Goal: Task Accomplishment & Management: Manage account settings

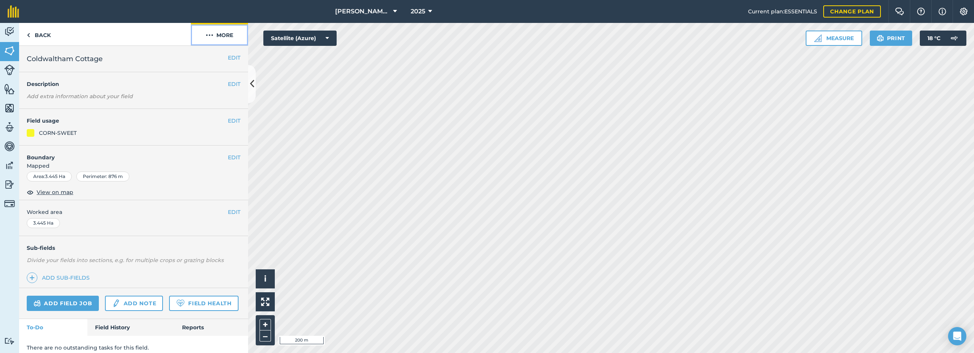
click at [227, 37] on button "More" at bounding box center [219, 34] width 57 height 23
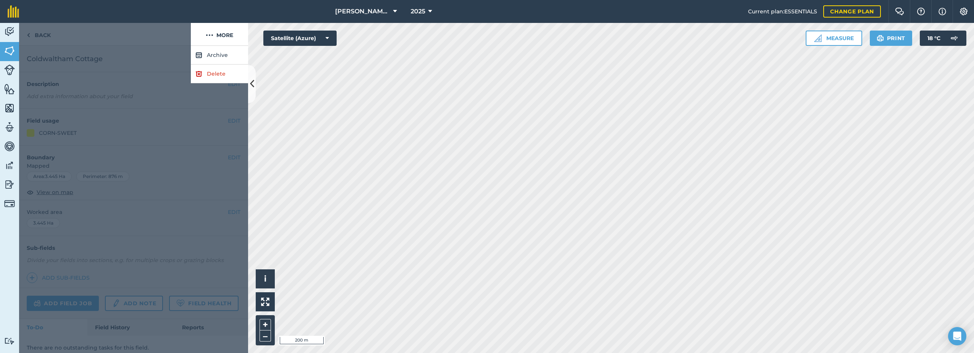
click at [235, 169] on div at bounding box center [133, 199] width 229 height 307
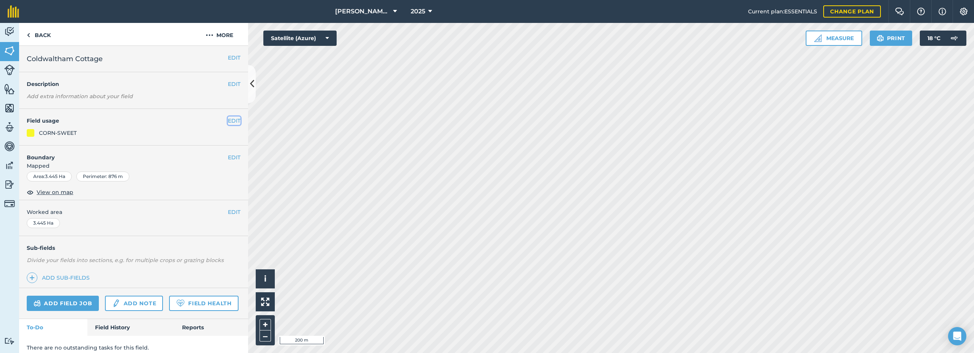
click at [228, 121] on button "EDIT" at bounding box center [234, 120] width 13 height 8
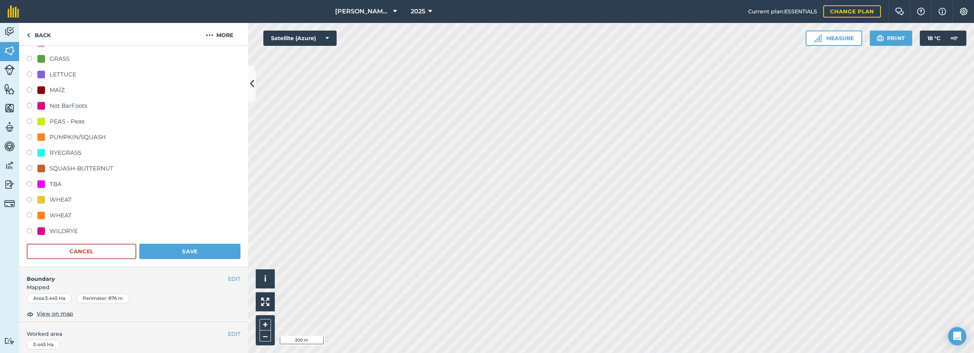
scroll to position [184, 0]
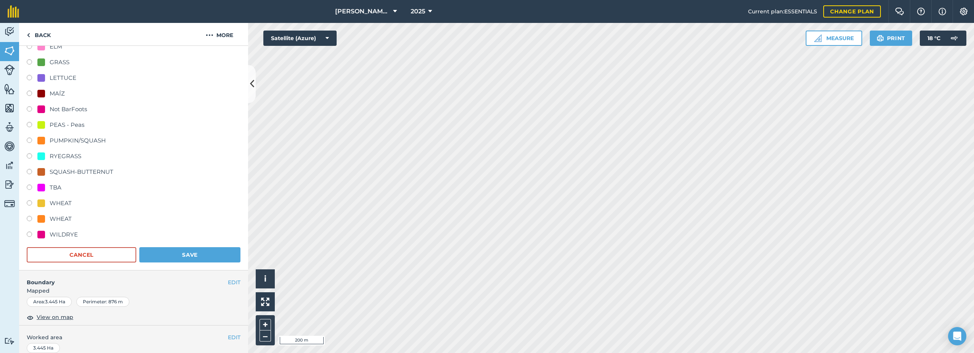
click at [55, 185] on div "TBA" at bounding box center [56, 187] width 12 height 9
radio input "true"
radio input "false"
drag, startPoint x: 181, startPoint y: 255, endPoint x: 190, endPoint y: 256, distance: 8.8
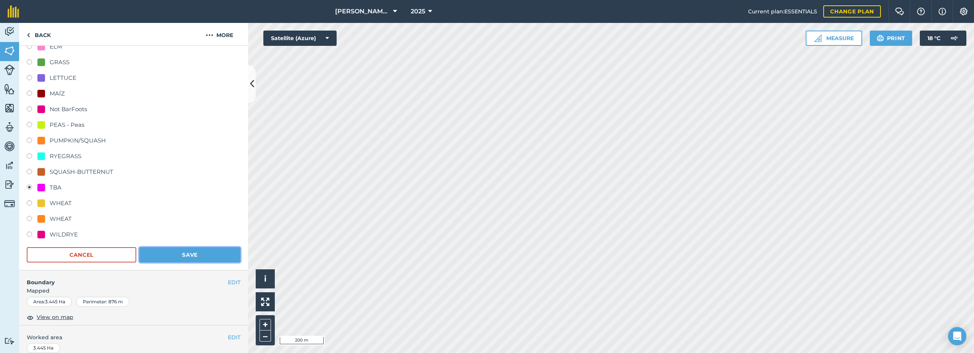
click at [181, 254] on button "Save" at bounding box center [189, 254] width 101 height 15
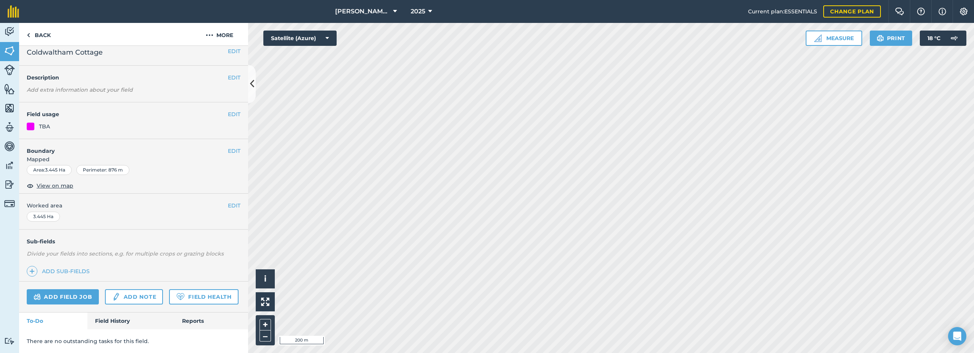
scroll to position [28, 0]
click at [235, 102] on div "EDIT Field usage CORN-SWEET" at bounding box center [133, 120] width 229 height 37
click at [232, 110] on button "EDIT" at bounding box center [234, 114] width 13 height 8
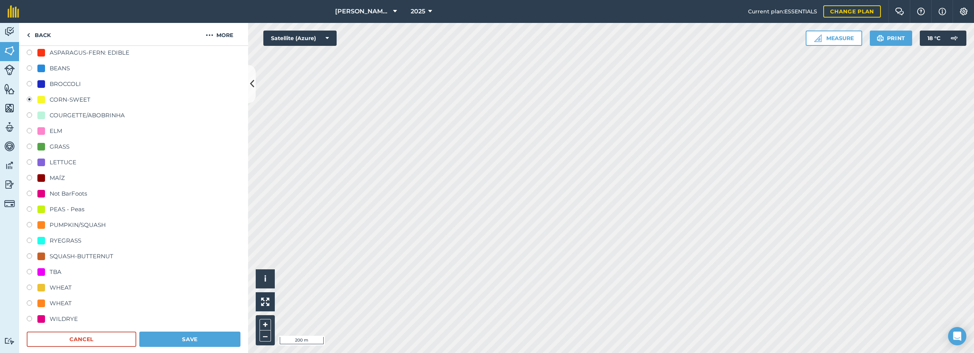
scroll to position [104, 0]
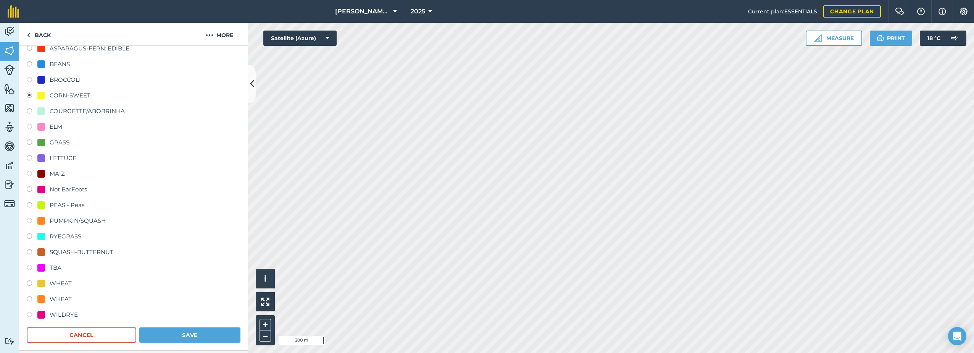
click at [58, 266] on div "TBA" at bounding box center [56, 267] width 12 height 9
radio input "true"
radio input "false"
drag, startPoint x: 181, startPoint y: 337, endPoint x: 264, endPoint y: 320, distance: 85.2
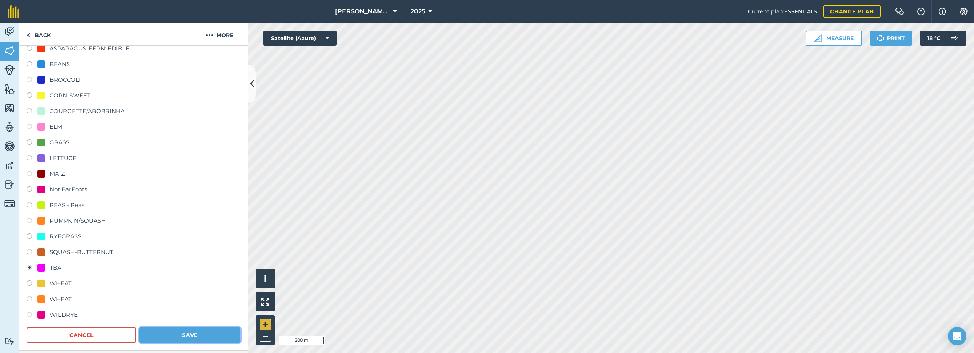
click at [184, 336] on button "Save" at bounding box center [189, 334] width 101 height 15
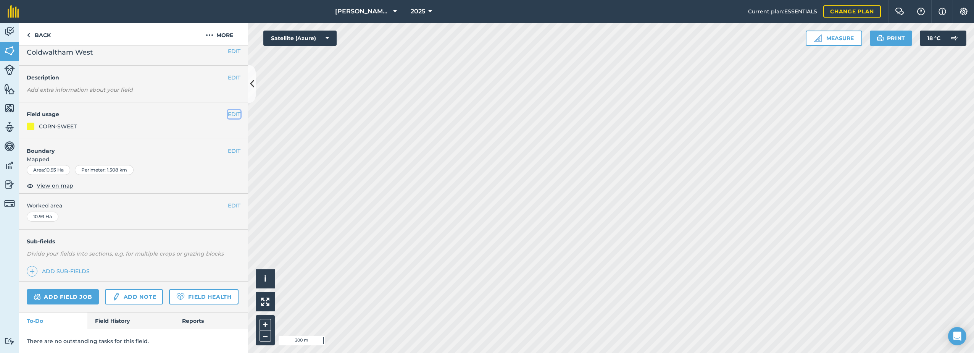
click at [228, 110] on button "EDIT" at bounding box center [234, 114] width 13 height 8
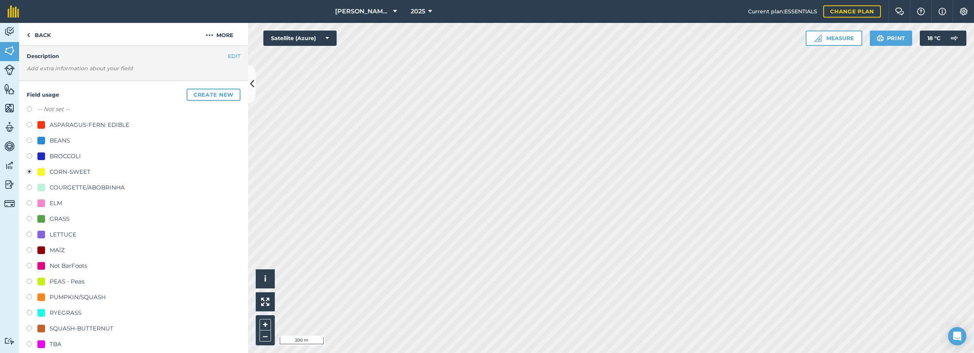
click at [53, 343] on div "TBA" at bounding box center [56, 343] width 12 height 9
radio input "true"
radio input "false"
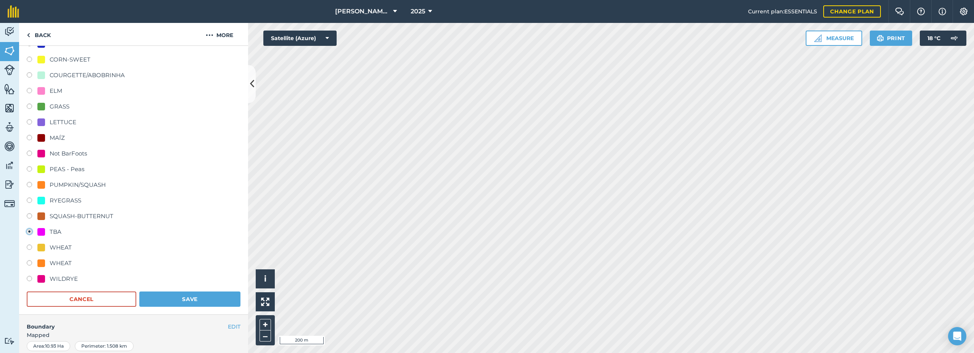
scroll to position [142, 0]
click at [158, 295] on button "Save" at bounding box center [189, 296] width 101 height 15
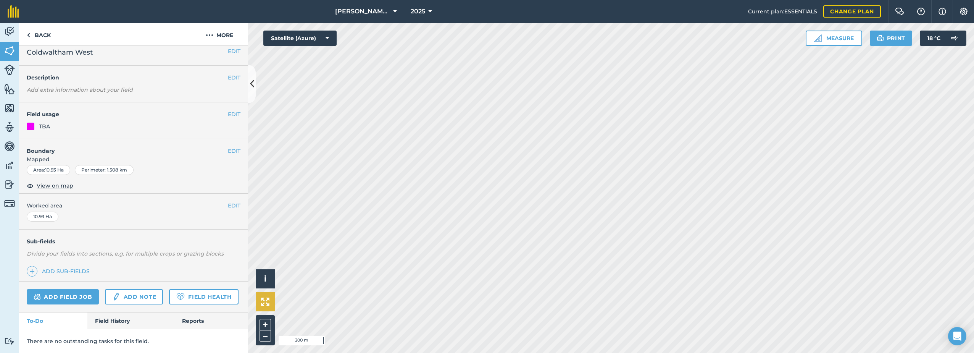
scroll to position [28, 0]
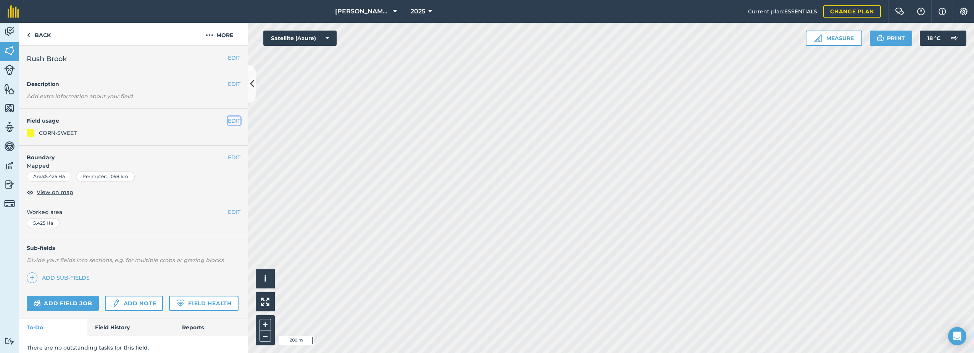
click at [228, 120] on button "EDIT" at bounding box center [234, 120] width 13 height 8
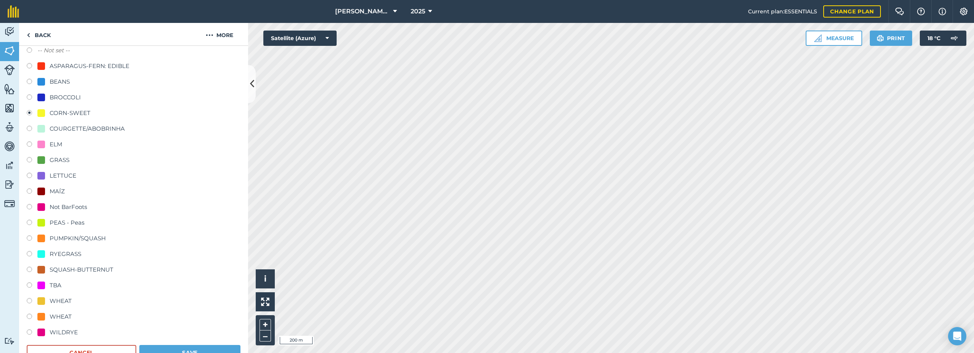
scroll to position [114, 0]
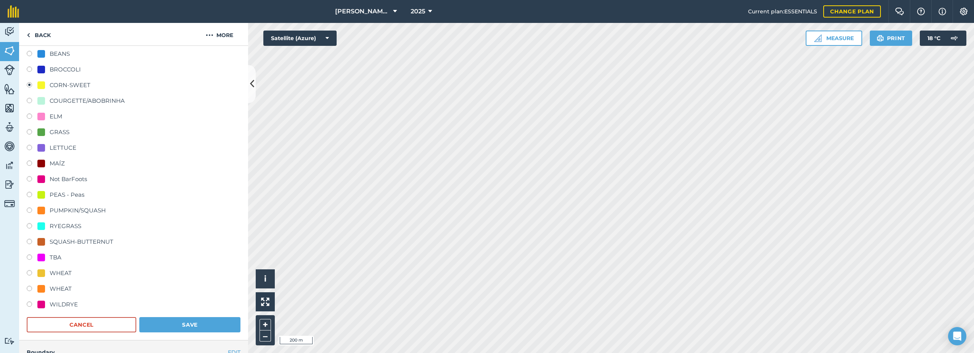
click at [53, 255] on div "TBA" at bounding box center [56, 257] width 12 height 9
radio input "true"
radio input "false"
click at [196, 322] on button "Save" at bounding box center [189, 324] width 101 height 15
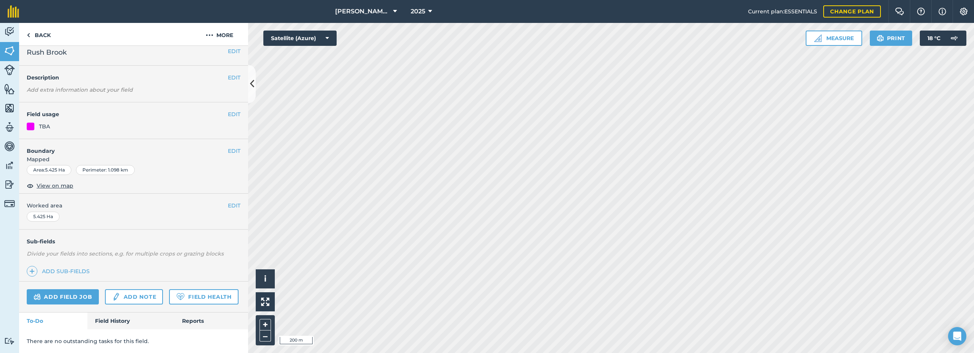
scroll to position [28, 0]
click at [228, 110] on button "EDIT" at bounding box center [234, 114] width 13 height 8
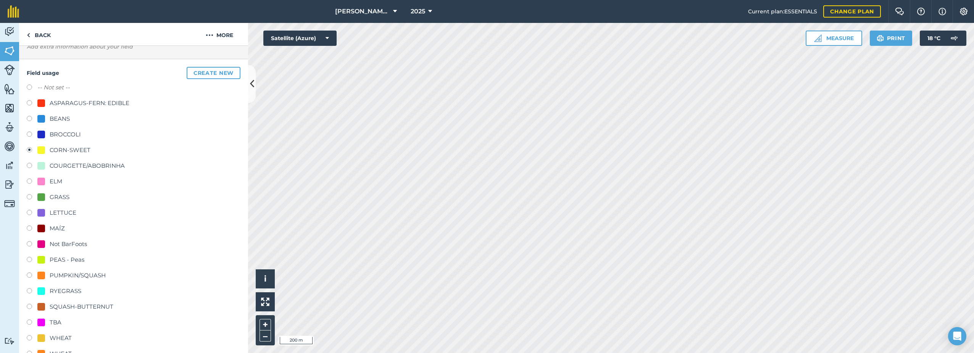
scroll to position [181, 0]
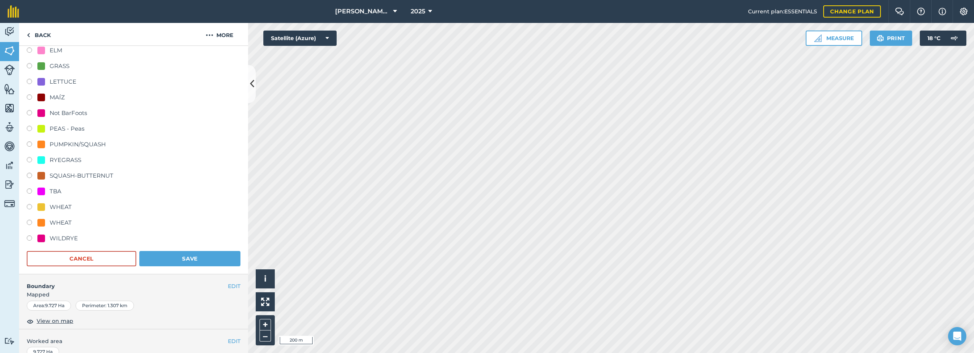
click at [49, 187] on div "TBA" at bounding box center [49, 191] width 24 height 9
radio input "true"
radio input "false"
click at [180, 250] on form "-- Not set -- ASPARAGUS-FERN: EDIBLE BEANS BROCCOLI CORN-SWEET COURGETTE/ABOBRI…" at bounding box center [134, 109] width 214 height 314
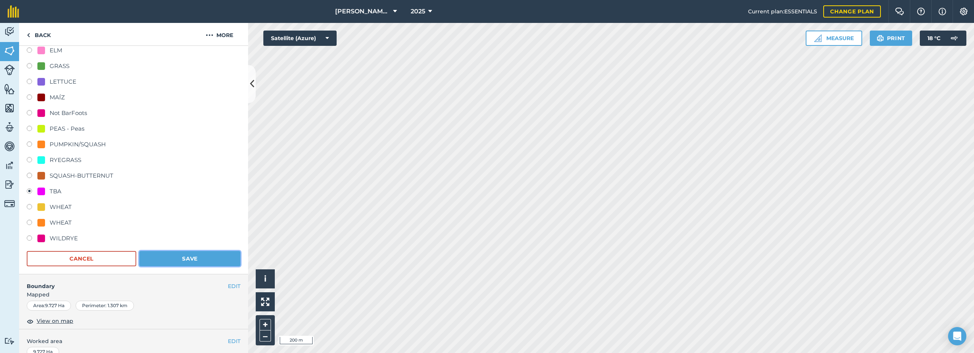
click at [182, 255] on button "Save" at bounding box center [189, 258] width 101 height 15
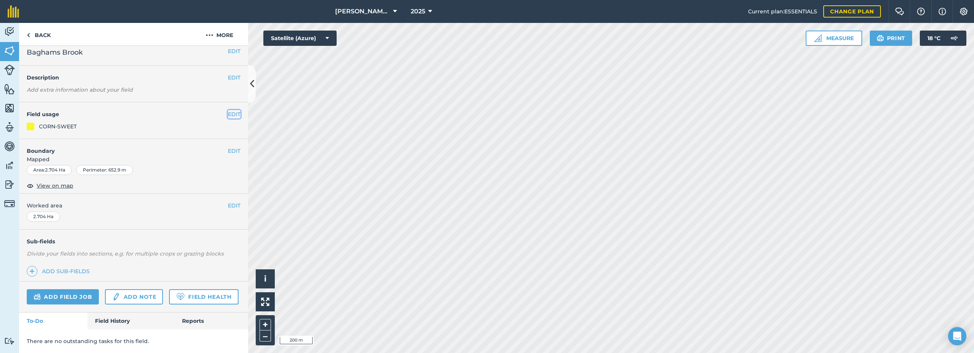
click at [231, 110] on button "EDIT" at bounding box center [234, 114] width 13 height 8
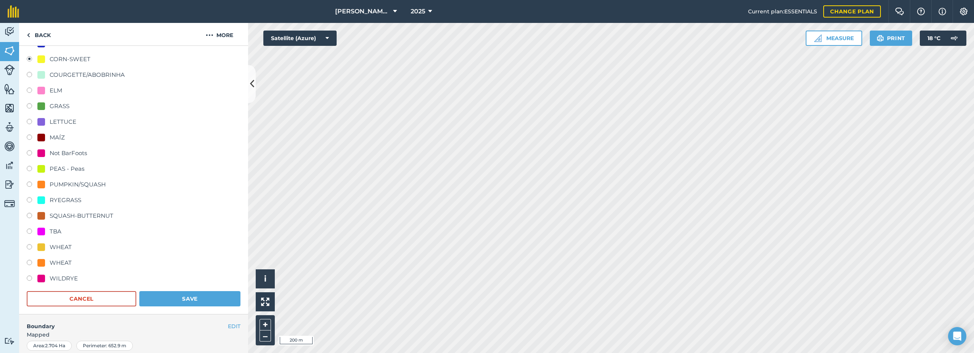
scroll to position [142, 0]
click at [53, 227] on div "TBA" at bounding box center [56, 229] width 12 height 9
radio input "true"
radio input "false"
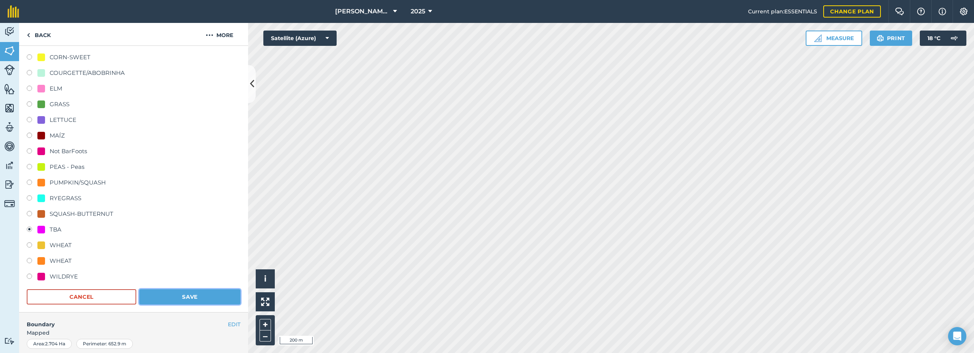
click at [166, 291] on button "Save" at bounding box center [189, 296] width 101 height 15
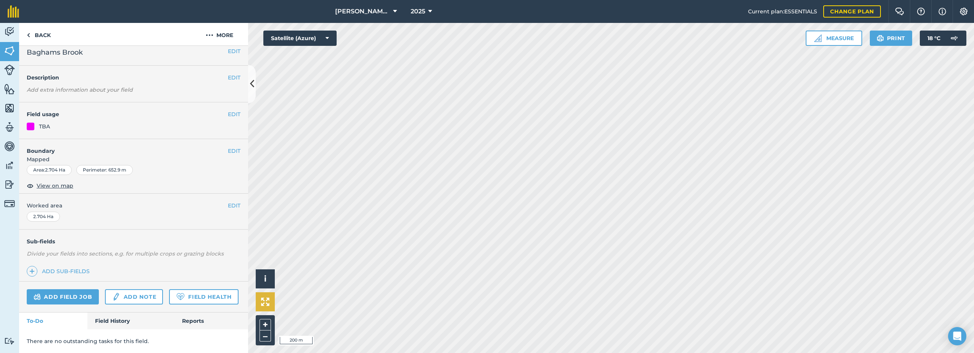
scroll to position [28, 0]
click at [228, 110] on button "EDIT" at bounding box center [234, 114] width 13 height 8
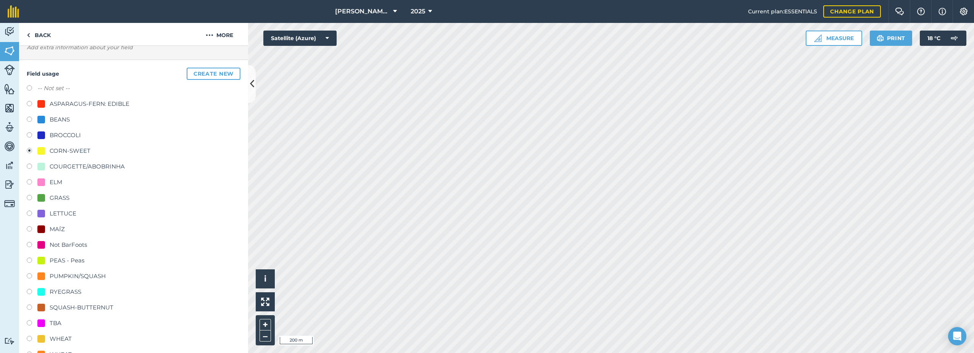
scroll to position [142, 0]
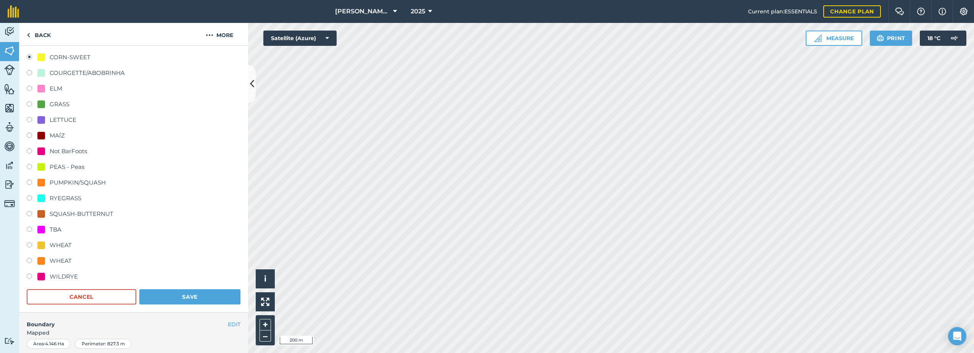
click at [50, 226] on div "TBA" at bounding box center [56, 229] width 12 height 9
radio input "true"
radio input "false"
drag, startPoint x: 181, startPoint y: 297, endPoint x: 266, endPoint y: 302, distance: 85.2
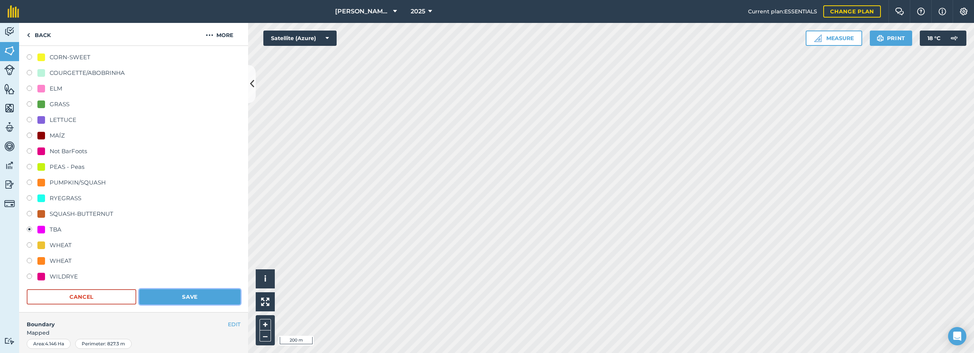
click at [181, 297] on button "Save" at bounding box center [189, 296] width 101 height 15
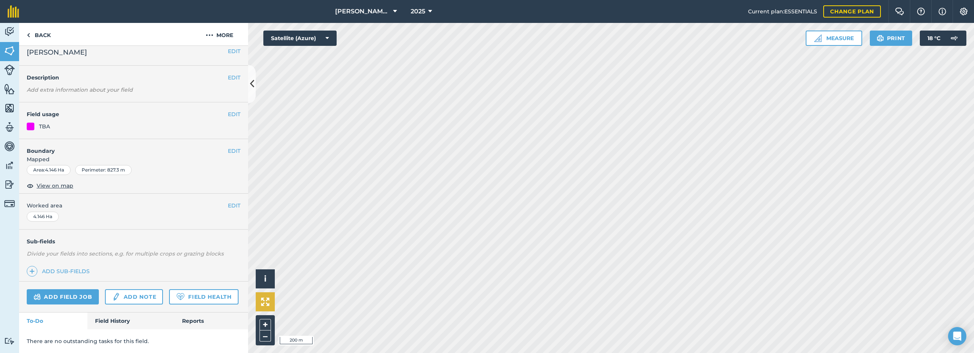
scroll to position [28, 0]
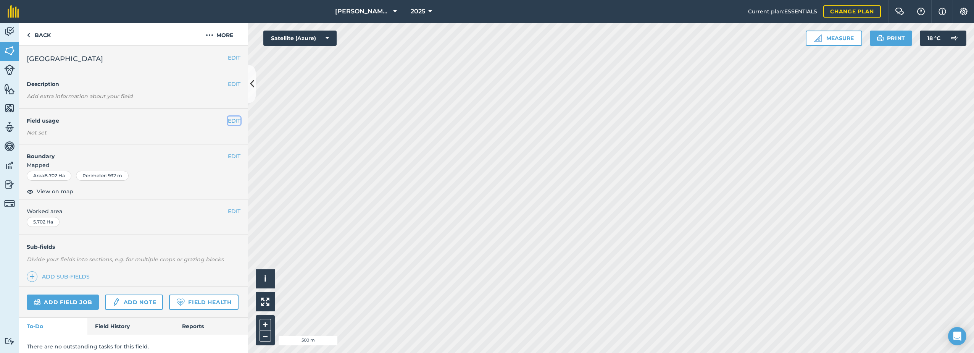
click at [228, 120] on button "EDIT" at bounding box center [234, 120] width 13 height 8
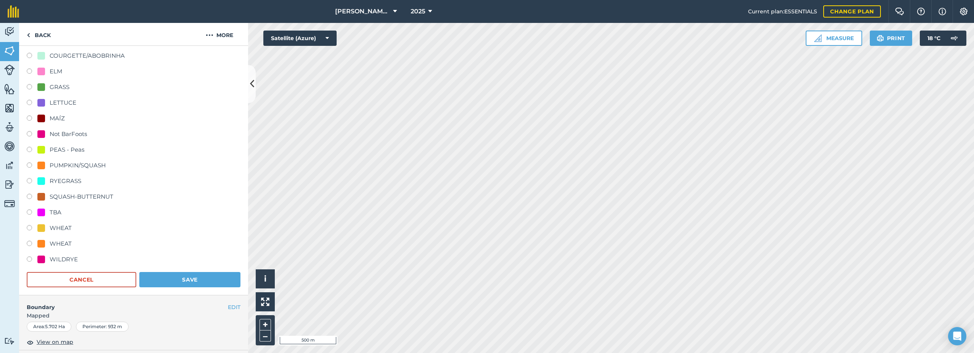
scroll to position [191, 0]
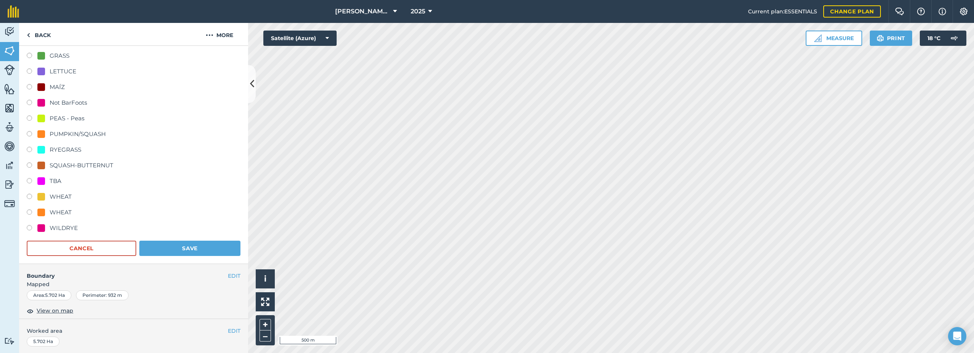
click at [52, 182] on div "TBA" at bounding box center [56, 180] width 12 height 9
click at [39, 179] on div at bounding box center [41, 181] width 8 height 8
radio input "true"
click at [172, 244] on button "Save" at bounding box center [189, 247] width 101 height 15
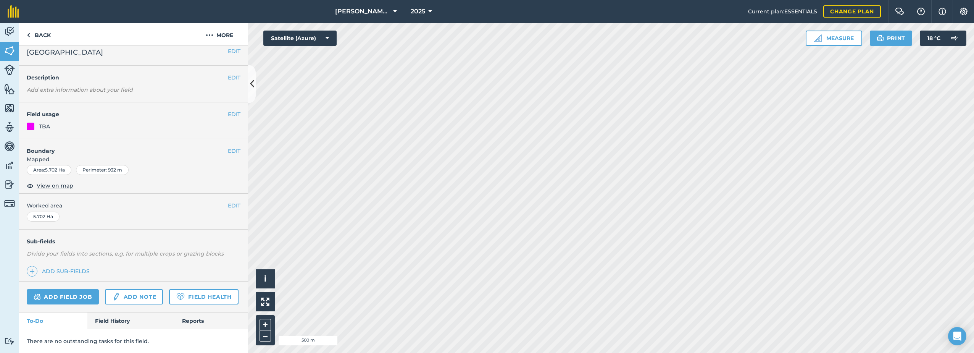
scroll to position [28, 0]
click at [228, 110] on button "EDIT" at bounding box center [234, 114] width 13 height 8
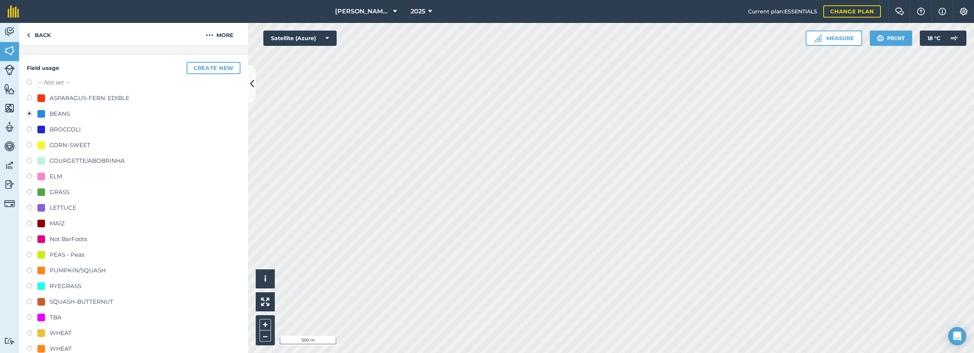
scroll to position [219, 0]
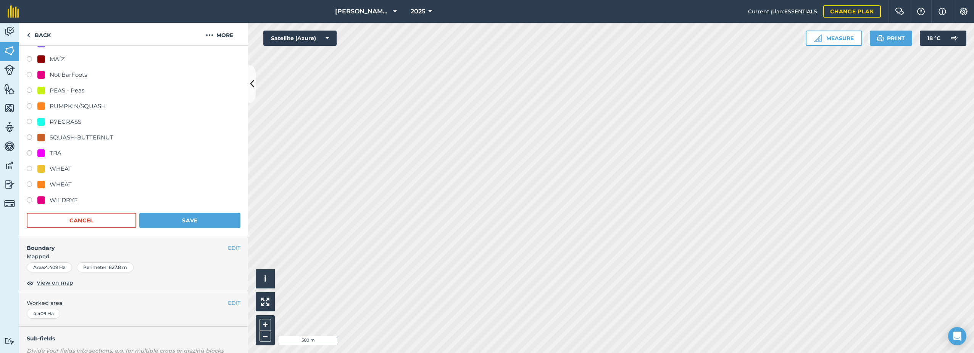
click at [52, 150] on div "TBA" at bounding box center [56, 152] width 12 height 9
radio input "true"
radio input "false"
click at [181, 221] on button "Save" at bounding box center [189, 220] width 101 height 15
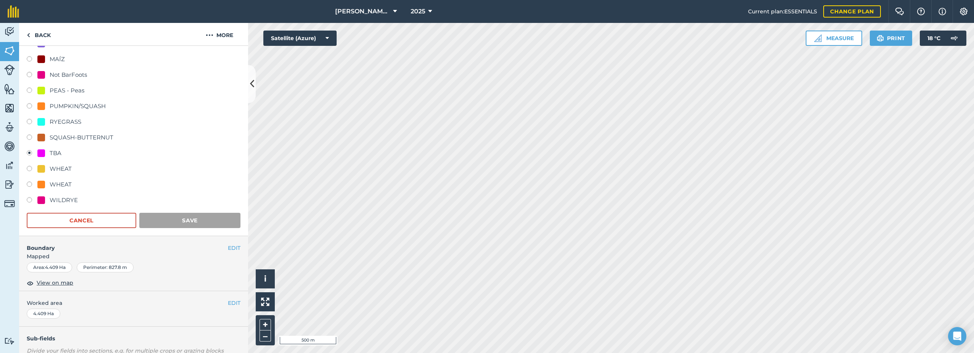
scroll to position [28, 0]
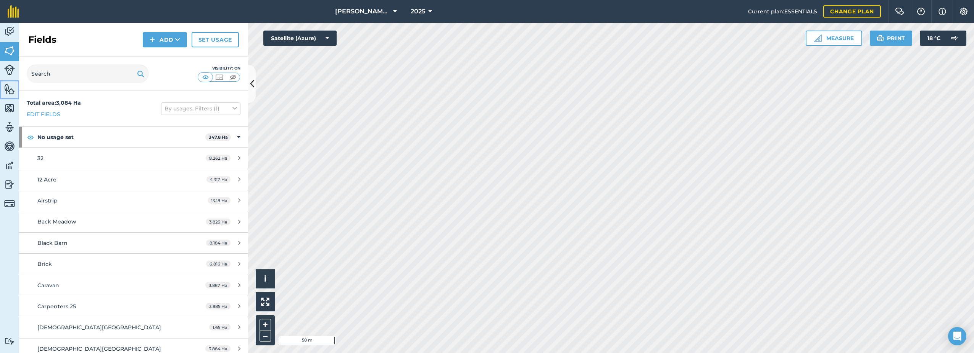
click at [9, 92] on img at bounding box center [9, 88] width 11 height 11
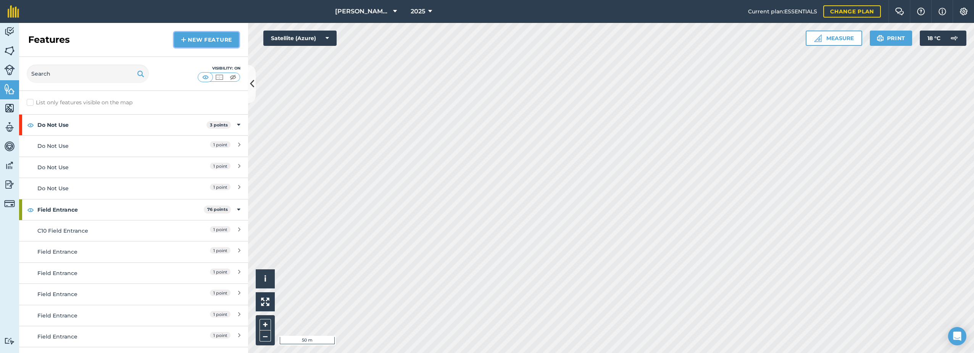
click at [190, 40] on link "New feature" at bounding box center [206, 39] width 65 height 15
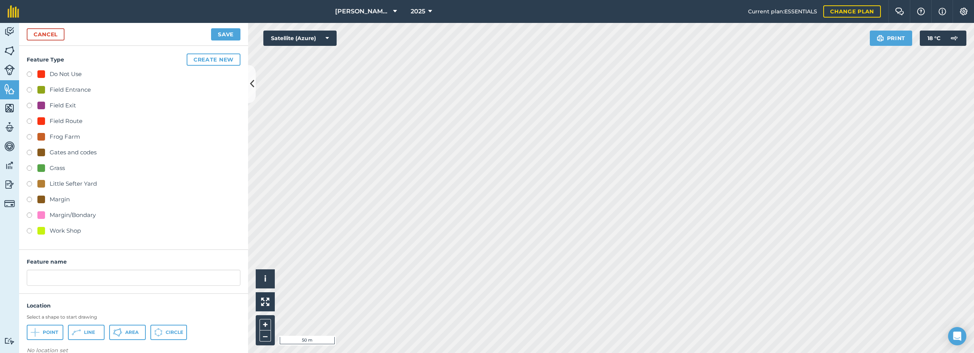
click at [28, 121] on label at bounding box center [32, 122] width 11 height 8
radio input "true"
drag, startPoint x: 79, startPoint y: 332, endPoint x: 113, endPoint y: 317, distance: 37.6
click at [79, 332] on icon at bounding box center [76, 331] width 9 height 9
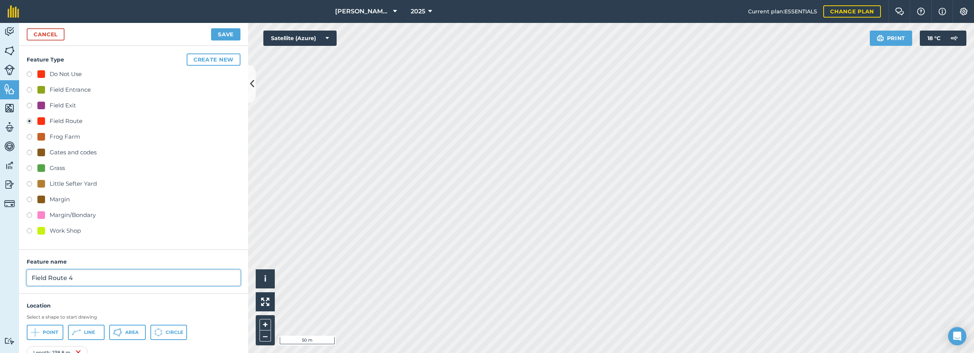
click at [81, 281] on input "Field Route 4" at bounding box center [134, 277] width 214 height 16
type input "Field Route"
click at [228, 31] on button "Save" at bounding box center [225, 34] width 29 height 12
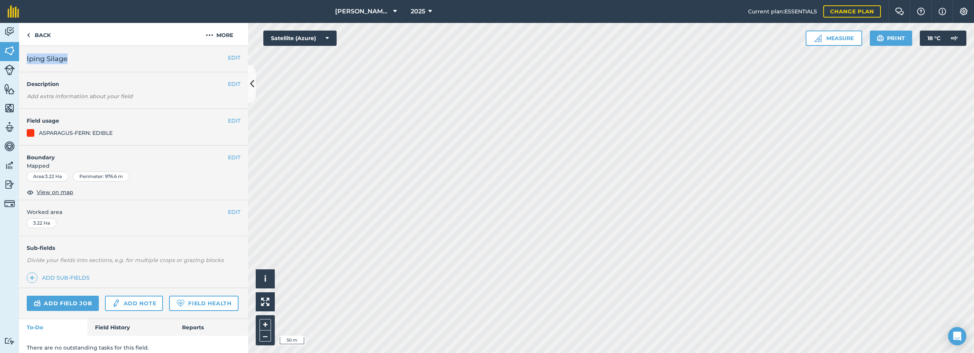
drag, startPoint x: 70, startPoint y: 59, endPoint x: 28, endPoint y: 60, distance: 42.0
click at [28, 60] on h2 "Iping Silage" at bounding box center [127, 58] width 201 height 11
drag, startPoint x: 28, startPoint y: 60, endPoint x: 32, endPoint y: 60, distance: 3.9
drag, startPoint x: 32, startPoint y: 60, endPoint x: 87, endPoint y: 48, distance: 56.6
click at [89, 47] on div "EDIT Iping Silage" at bounding box center [133, 59] width 229 height 26
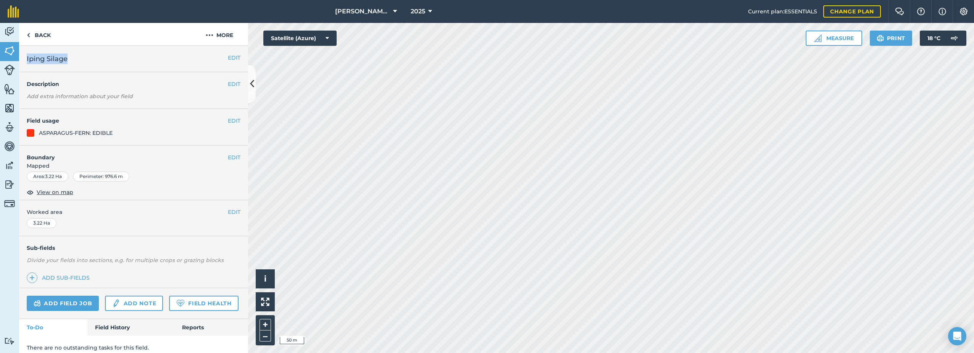
drag, startPoint x: 70, startPoint y: 56, endPoint x: 24, endPoint y: 59, distance: 46.2
click at [24, 59] on div "EDIT Iping Silage" at bounding box center [133, 59] width 229 height 26
drag, startPoint x: 24, startPoint y: 59, endPoint x: 28, endPoint y: 63, distance: 5.7
copy span "Iping Silage"
click at [211, 35] on img at bounding box center [210, 35] width 8 height 9
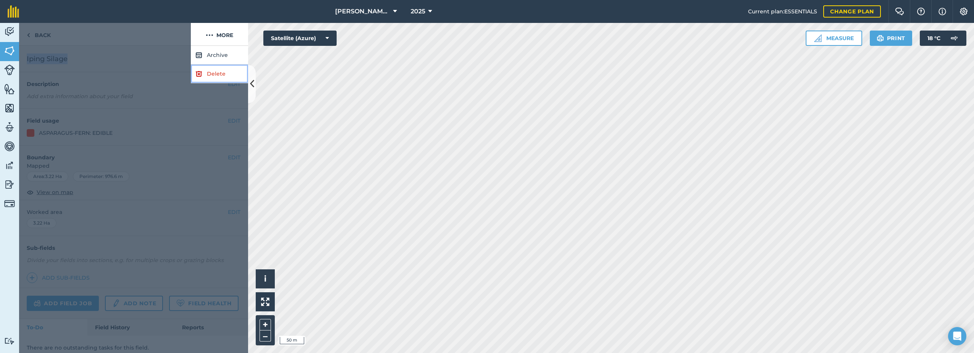
click at [202, 73] on link "Delete" at bounding box center [219, 73] width 57 height 19
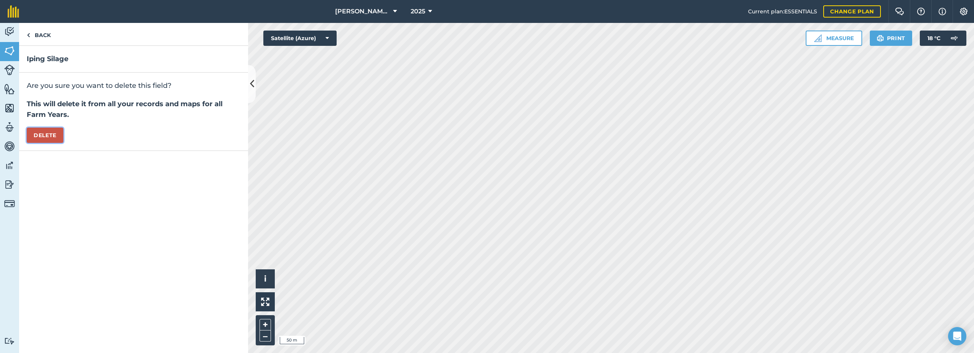
click at [42, 136] on button "Delete" at bounding box center [45, 134] width 37 height 15
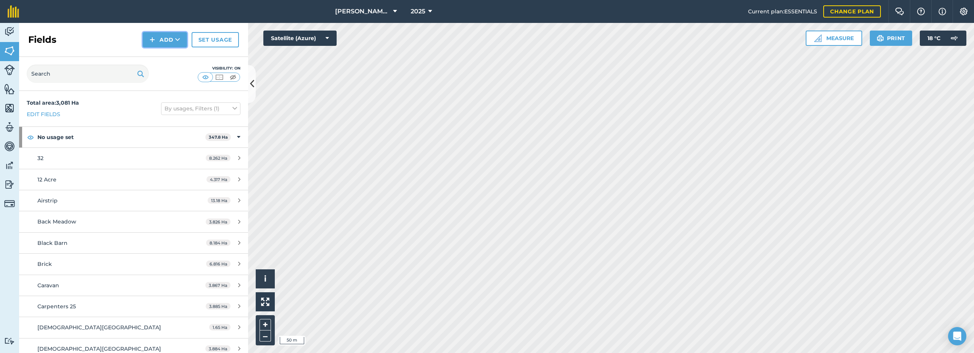
click at [155, 42] on img at bounding box center [152, 39] width 5 height 9
click at [165, 56] on link "Draw" at bounding box center [165, 56] width 42 height 17
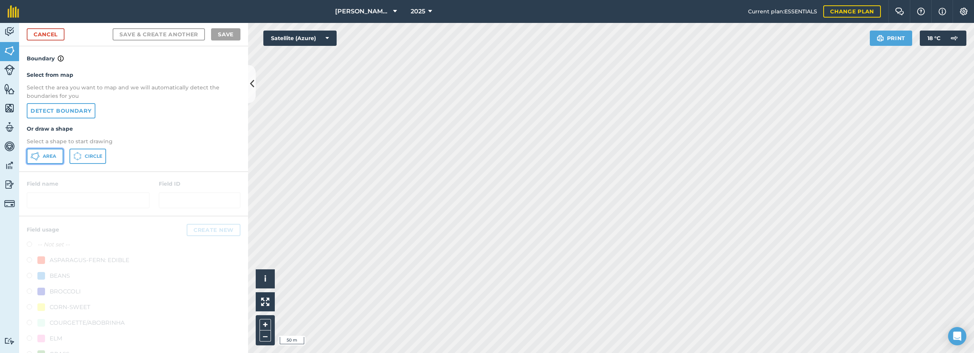
drag, startPoint x: 47, startPoint y: 157, endPoint x: 69, endPoint y: 162, distance: 22.4
click at [48, 156] on span "Area" at bounding box center [49, 156] width 13 height 6
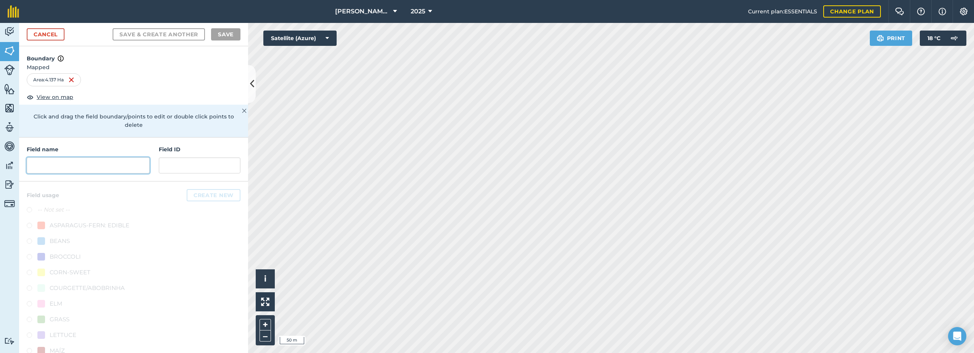
click at [72, 162] on input "text" at bounding box center [88, 165] width 123 height 16
paste input "Iping Silage"
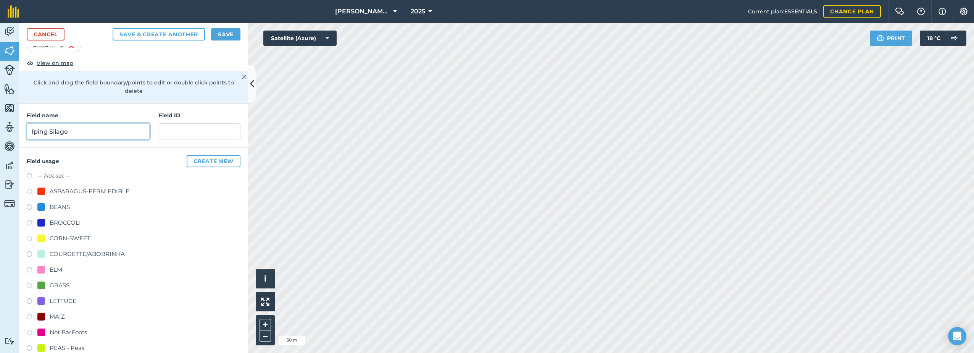
scroll to position [38, 0]
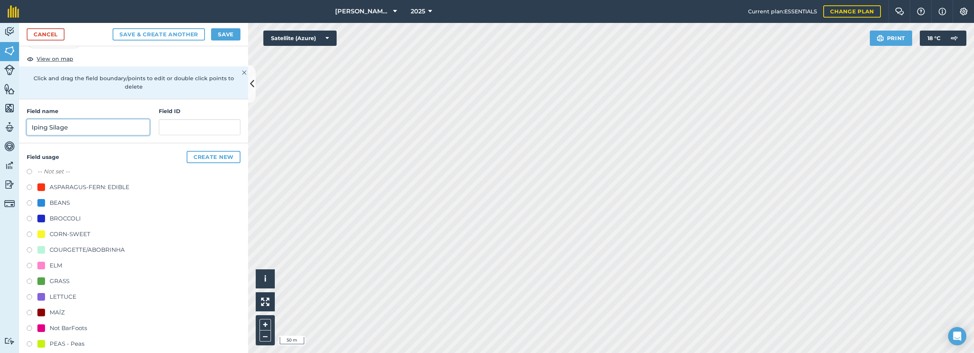
type input "Iping Silage"
click at [60, 185] on div "ASPARAGUS-FERN: EDIBLE" at bounding box center [90, 186] width 80 height 9
radio input "true"
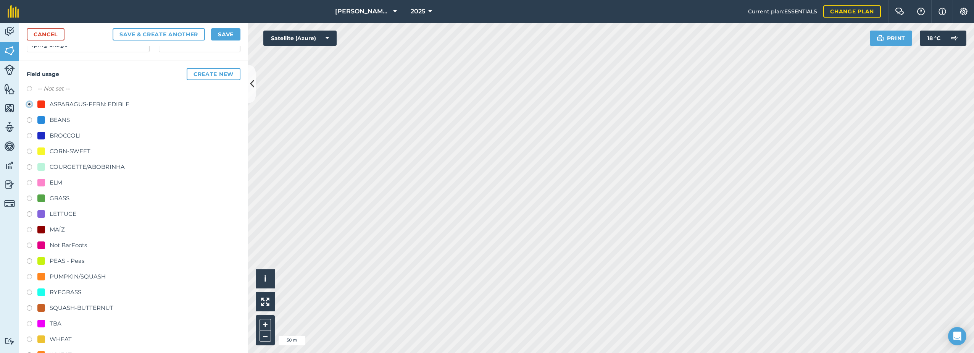
scroll to position [158, 0]
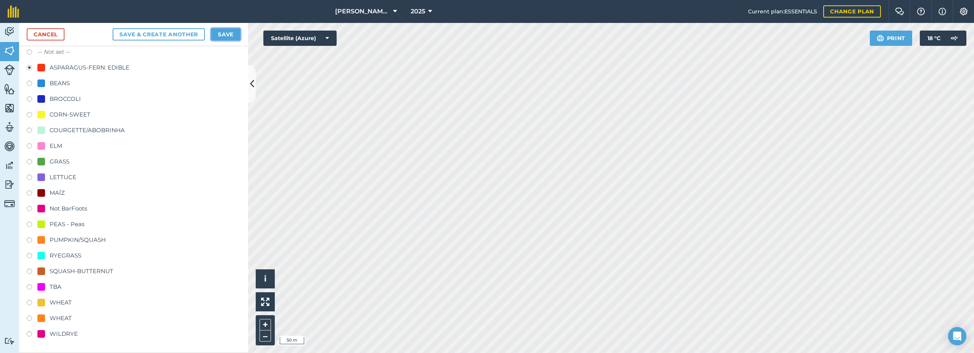
click at [225, 35] on button "Save" at bounding box center [225, 34] width 29 height 12
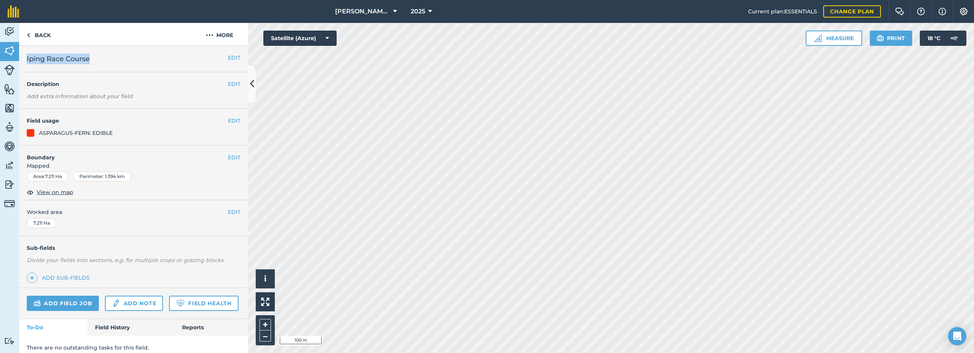
drag, startPoint x: 99, startPoint y: 56, endPoint x: 27, endPoint y: 62, distance: 71.6
click at [27, 62] on h2 "Iping Race Course" at bounding box center [127, 58] width 201 height 11
copy span "Iping Race Course"
click at [216, 35] on button "More" at bounding box center [219, 34] width 57 height 23
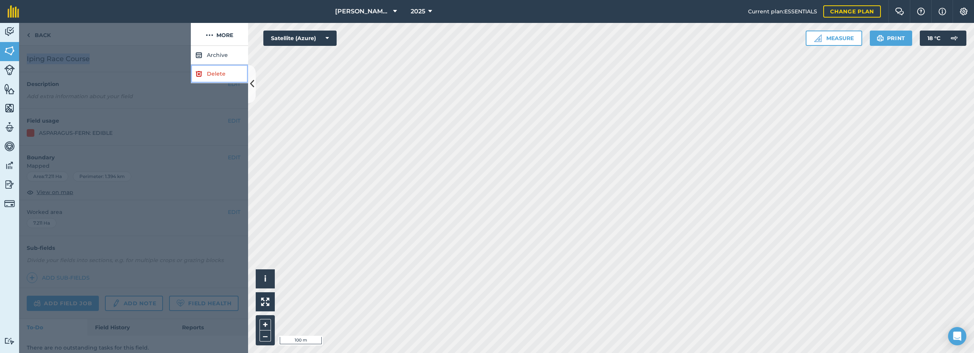
click at [216, 75] on link "Delete" at bounding box center [219, 73] width 57 height 19
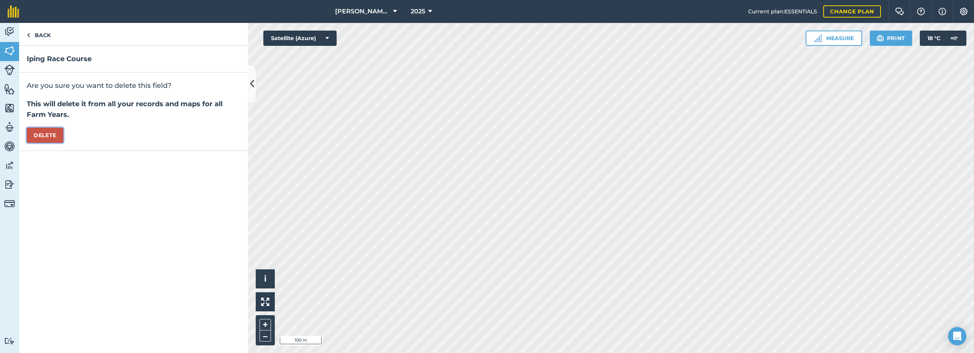
click at [43, 133] on button "Delete" at bounding box center [45, 134] width 37 height 15
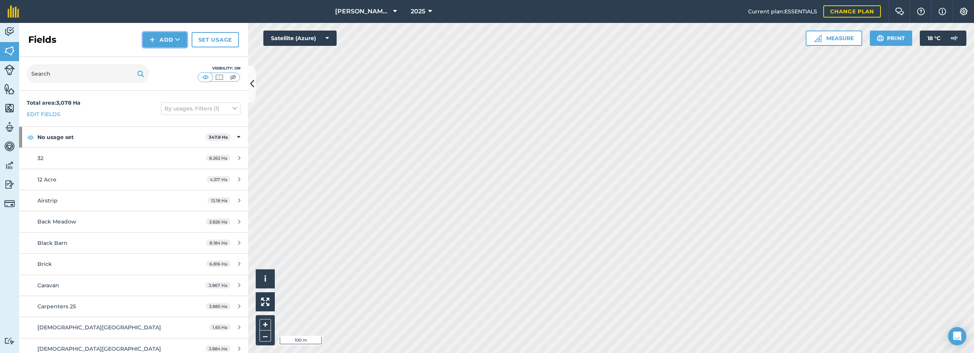
click at [172, 33] on button "Add" at bounding box center [165, 39] width 44 height 15
click at [158, 54] on link "Draw" at bounding box center [165, 56] width 42 height 17
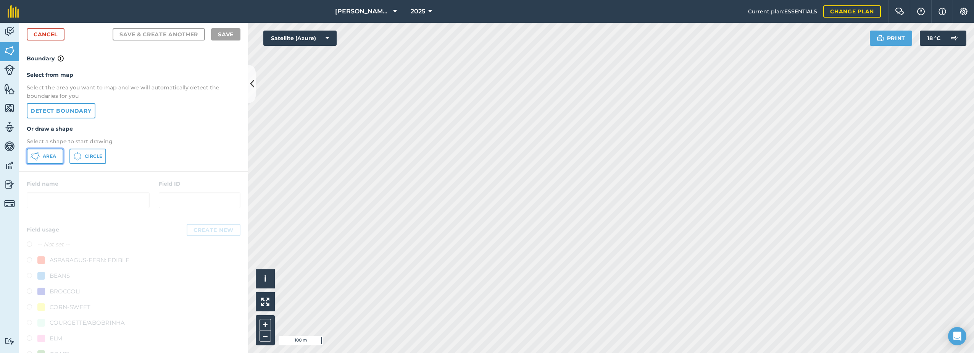
click at [46, 153] on span "Area" at bounding box center [49, 156] width 13 height 6
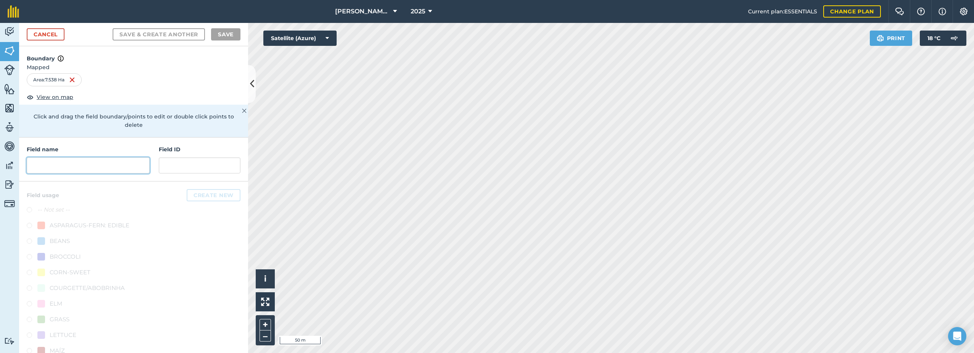
paste input "Iping Race Course"
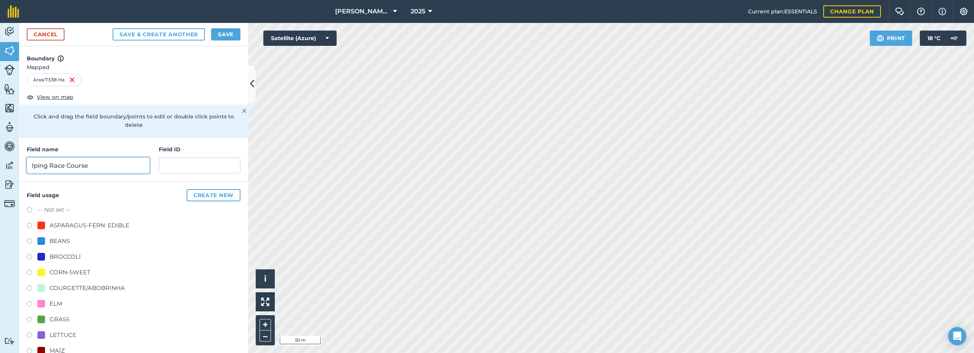
type input "Iping Race Course"
drag, startPoint x: 77, startPoint y: 225, endPoint x: 96, endPoint y: 218, distance: 19.4
click at [77, 223] on div "ASPARAGUS-FERN: EDIBLE" at bounding box center [90, 225] width 80 height 9
radio input "true"
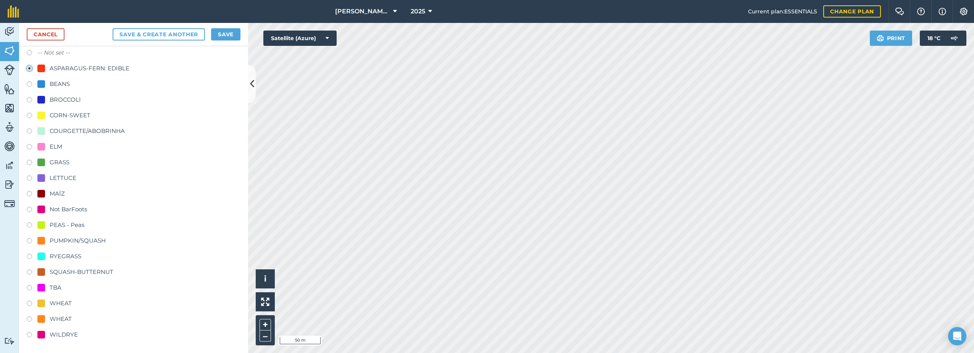
scroll to position [158, 0]
click at [236, 35] on button "Save" at bounding box center [225, 34] width 29 height 12
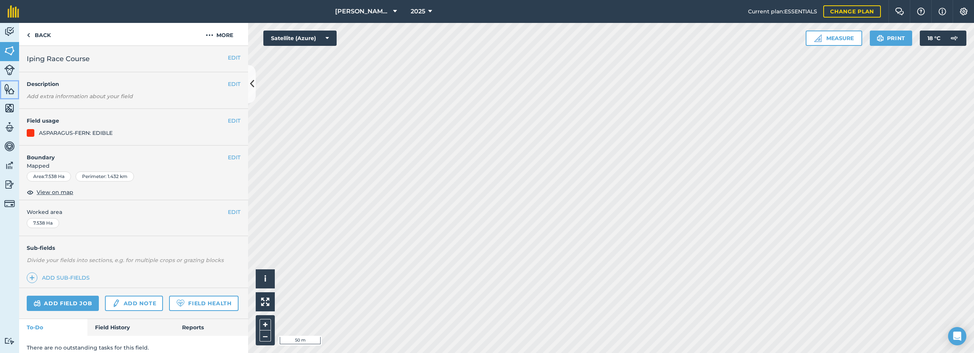
click at [5, 86] on img at bounding box center [9, 88] width 11 height 11
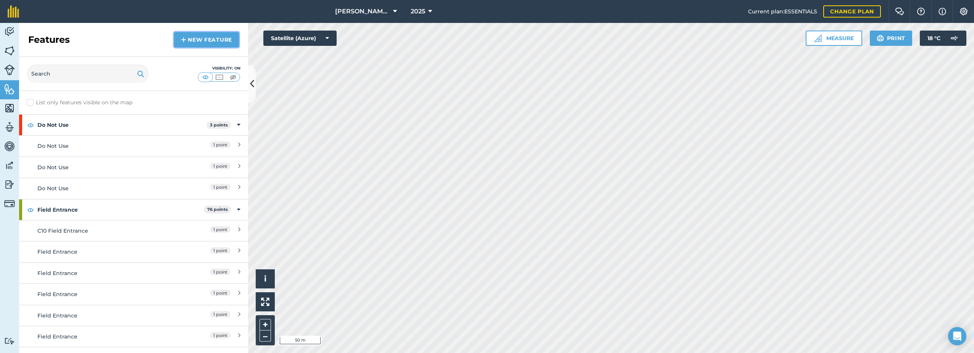
click at [198, 37] on link "New feature" at bounding box center [206, 39] width 65 height 15
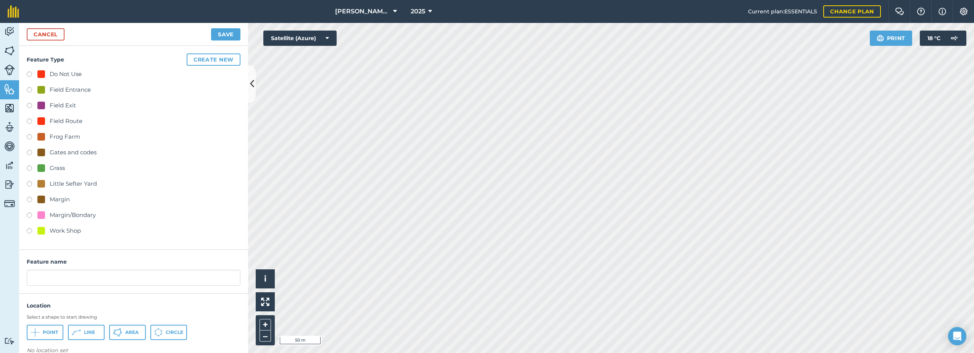
click at [48, 168] on div "Grass" at bounding box center [50, 167] width 27 height 9
radio input "true"
click at [88, 282] on input "Grass 10" at bounding box center [134, 277] width 214 height 16
type input "Grass"
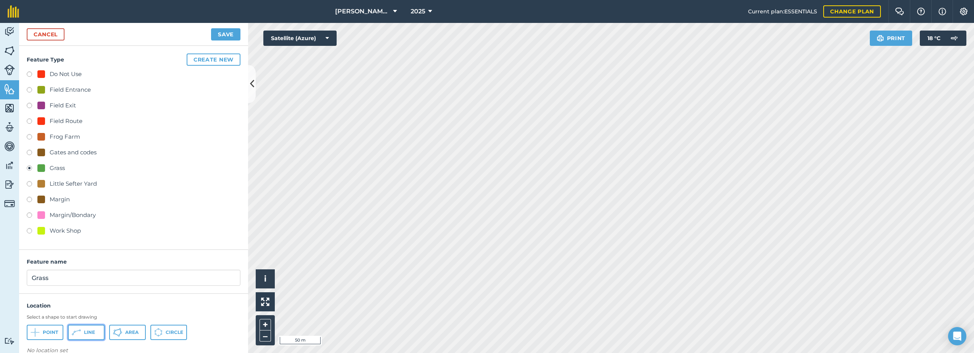
click at [72, 336] on button "Line" at bounding box center [86, 331] width 37 height 15
click at [228, 32] on button "Save" at bounding box center [225, 34] width 29 height 12
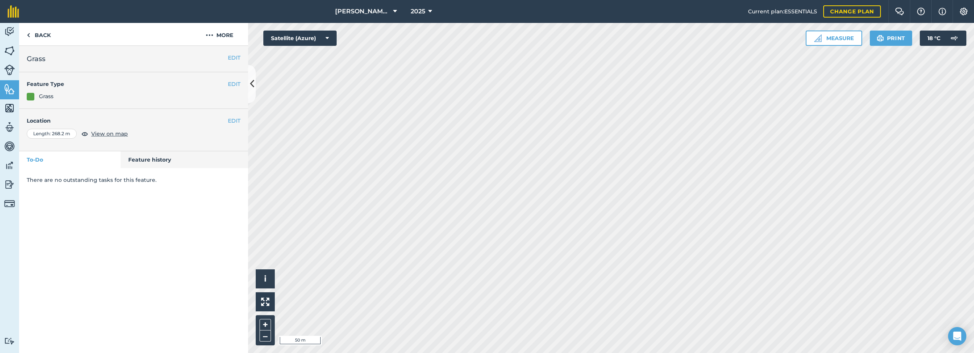
click at [490, 0] on html "[PERSON_NAME] Farm Life 2025 Current plan : ESSENTIALS Change plan Farm Chat He…" at bounding box center [487, 176] width 974 height 353
click at [8, 87] on img at bounding box center [9, 88] width 11 height 11
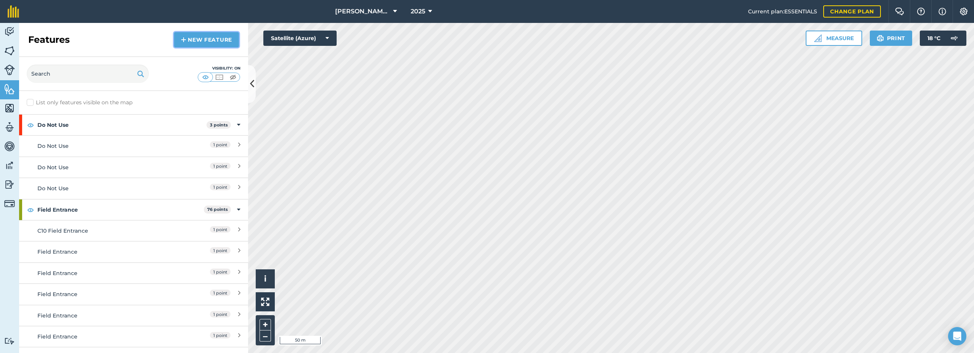
click at [192, 40] on link "New feature" at bounding box center [206, 39] width 65 height 15
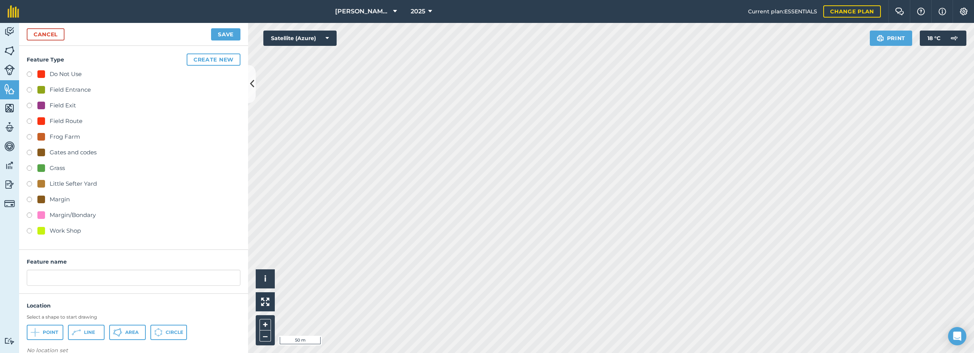
click at [49, 167] on div "Grass" at bounding box center [50, 167] width 27 height 9
radio input "true"
click at [124, 328] on button "Area" at bounding box center [127, 331] width 37 height 15
click at [69, 277] on input "Grass 10" at bounding box center [134, 277] width 214 height 16
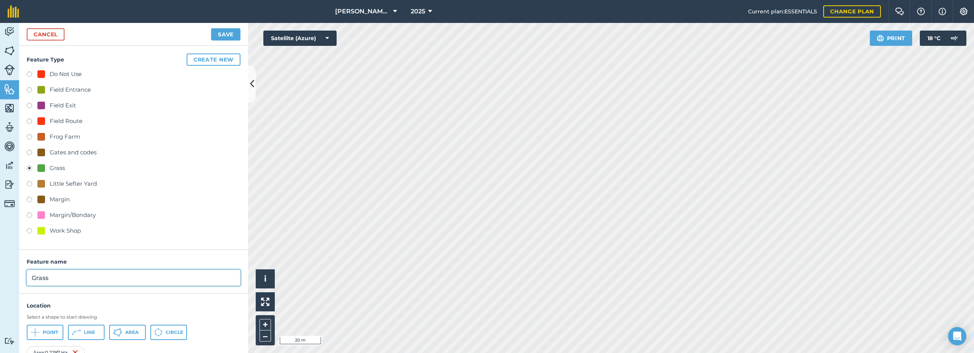
type input "Grass"
click at [229, 37] on button "Save" at bounding box center [225, 34] width 29 height 12
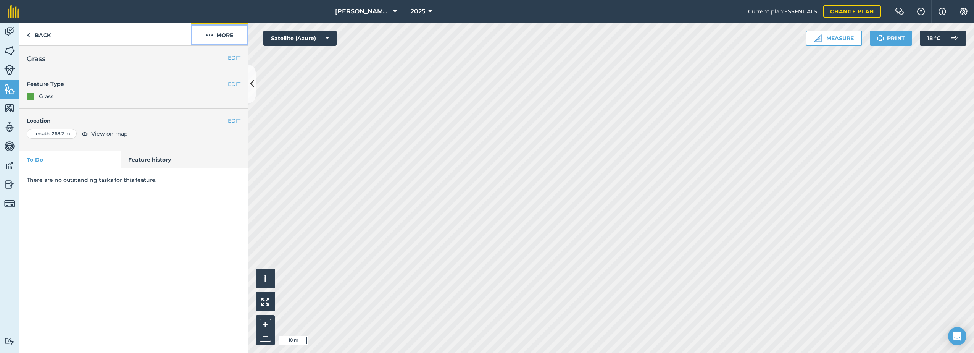
click at [220, 34] on button "More" at bounding box center [219, 34] width 57 height 23
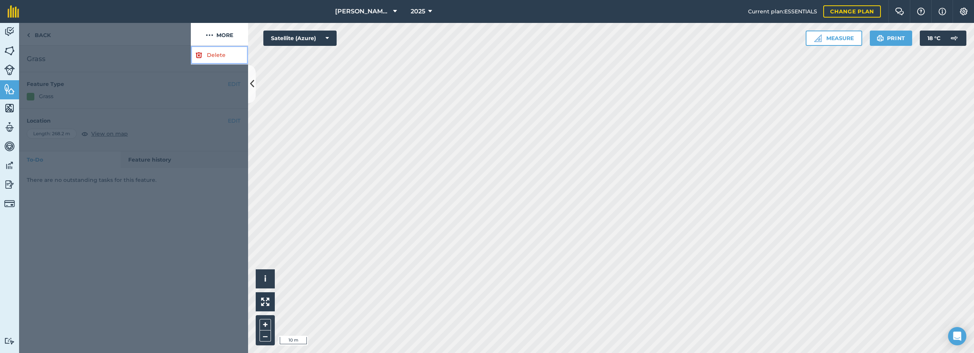
click at [211, 55] on link "Delete" at bounding box center [219, 55] width 57 height 19
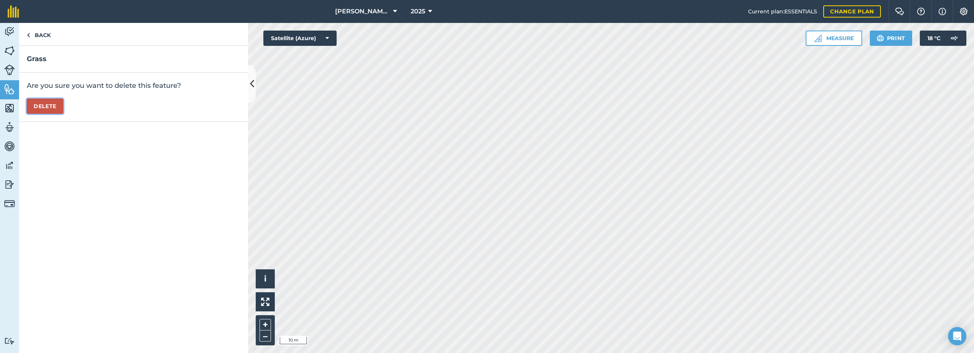
click at [53, 103] on button "Delete" at bounding box center [45, 105] width 37 height 15
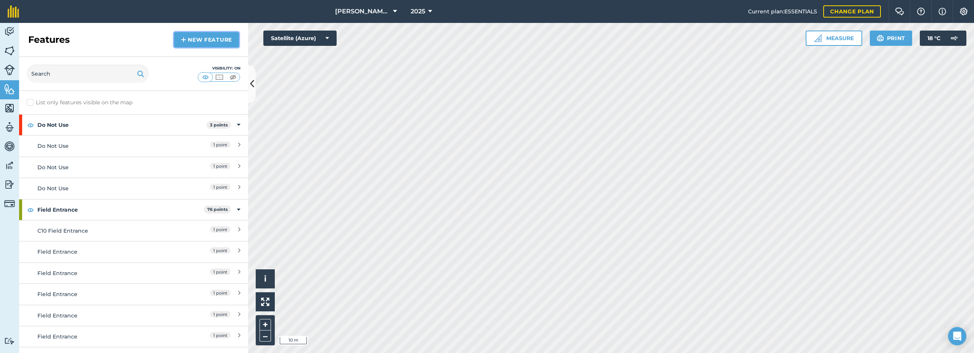
click at [199, 41] on link "New feature" at bounding box center [206, 39] width 65 height 15
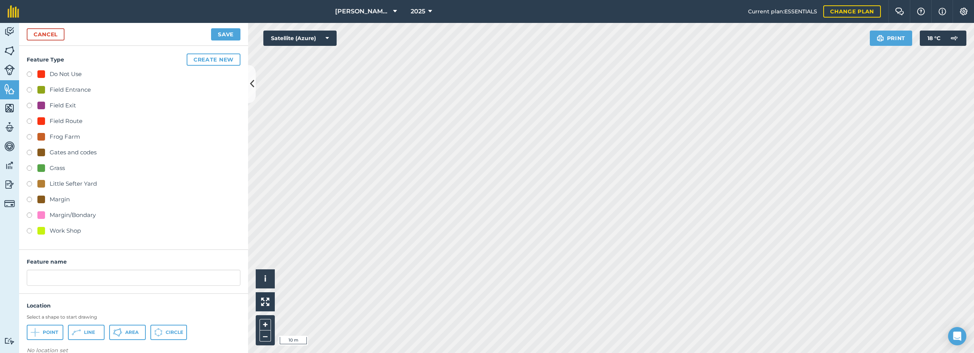
click at [56, 166] on div "Grass" at bounding box center [57, 167] width 15 height 9
radio input "true"
click at [134, 330] on span "Area" at bounding box center [131, 332] width 13 height 6
click at [67, 280] on input "Grass 10" at bounding box center [134, 277] width 214 height 16
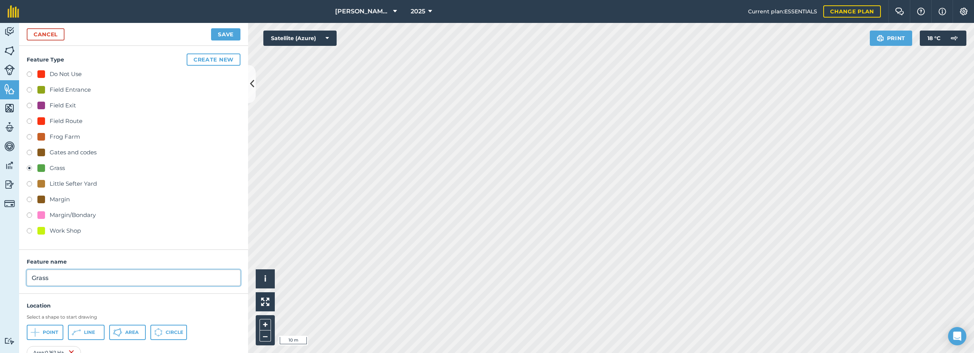
type input "Grass"
click at [225, 35] on button "Save" at bounding box center [225, 34] width 29 height 12
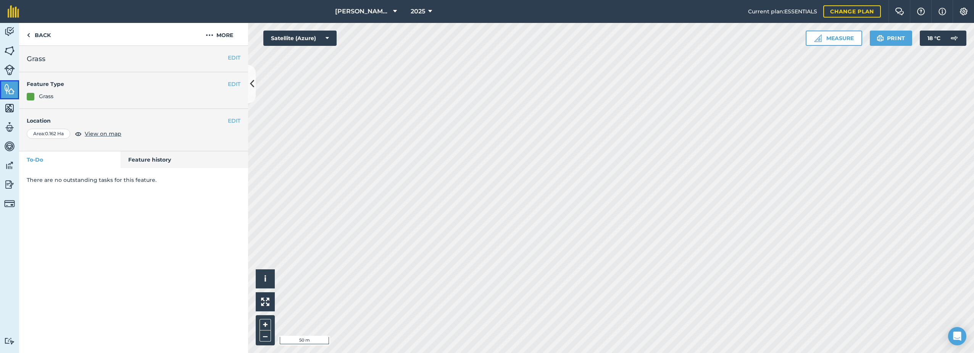
click at [6, 91] on img at bounding box center [9, 88] width 11 height 11
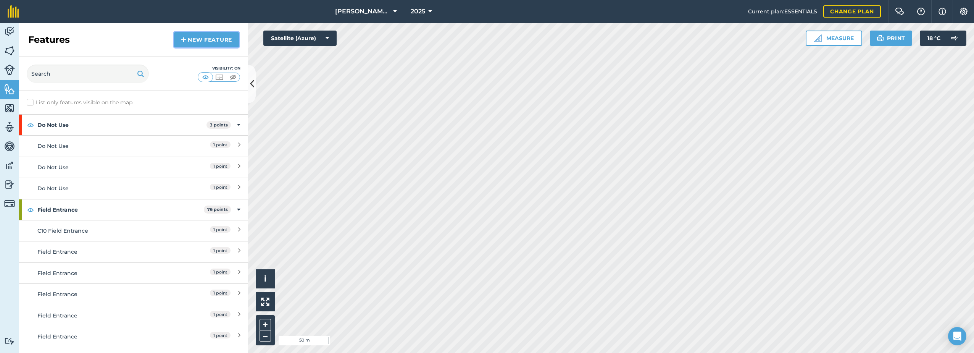
click at [197, 43] on link "New feature" at bounding box center [206, 39] width 65 height 15
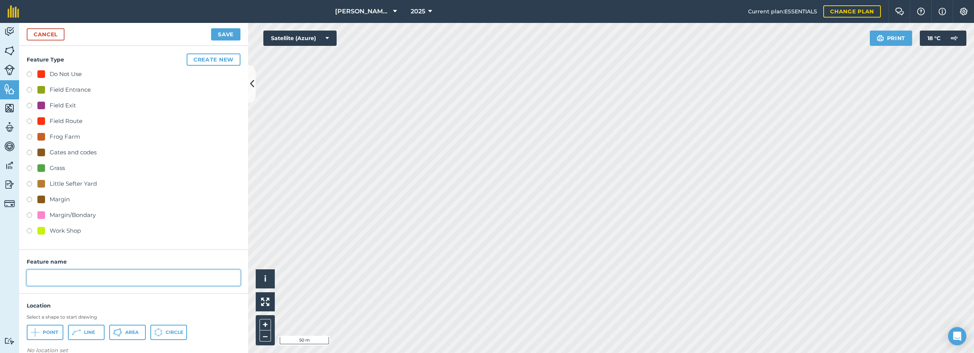
click at [74, 281] on input "text" at bounding box center [134, 277] width 214 height 16
type input "Not Ours"
click at [210, 60] on button "Create new" at bounding box center [214, 59] width 54 height 12
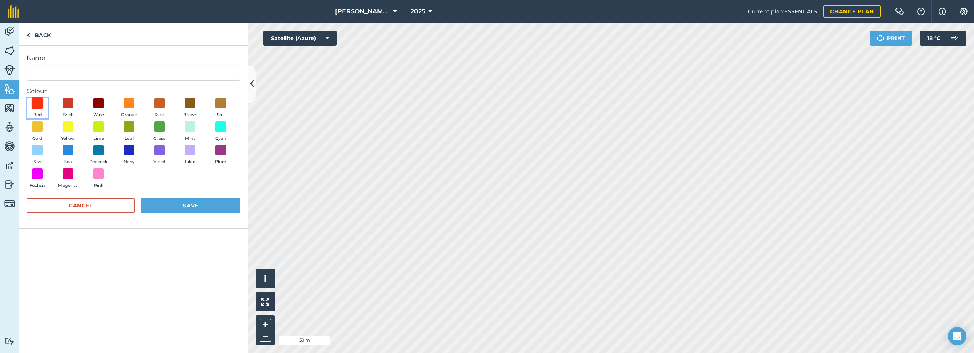
click at [39, 105] on span at bounding box center [38, 103] width 12 height 12
click at [44, 70] on input "Name" at bounding box center [134, 72] width 214 height 16
type input "Not Our Field"
click at [192, 205] on button "Save" at bounding box center [191, 205] width 100 height 15
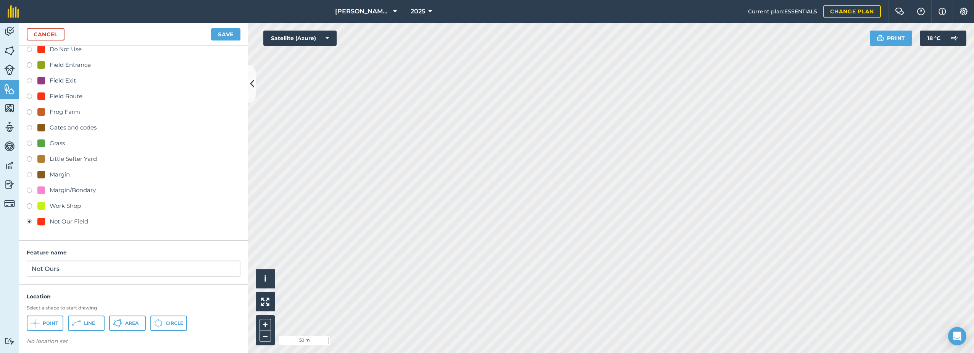
scroll to position [28, 0]
click at [122, 319] on icon at bounding box center [121, 320] width 2 height 2
click at [223, 32] on button "Save" at bounding box center [225, 34] width 29 height 12
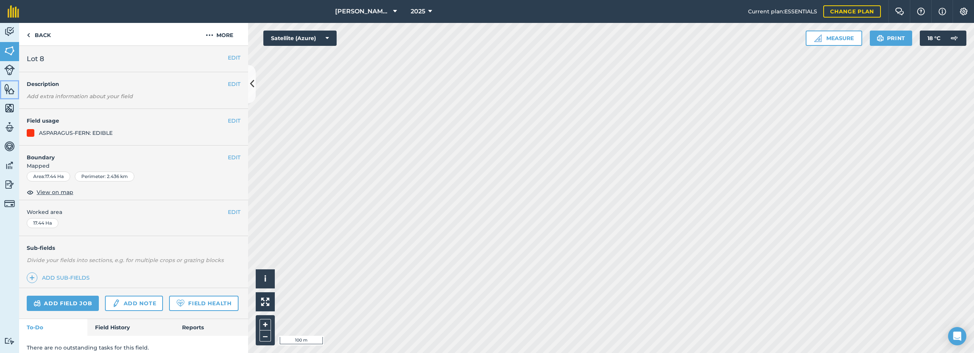
click at [12, 90] on img at bounding box center [9, 88] width 11 height 11
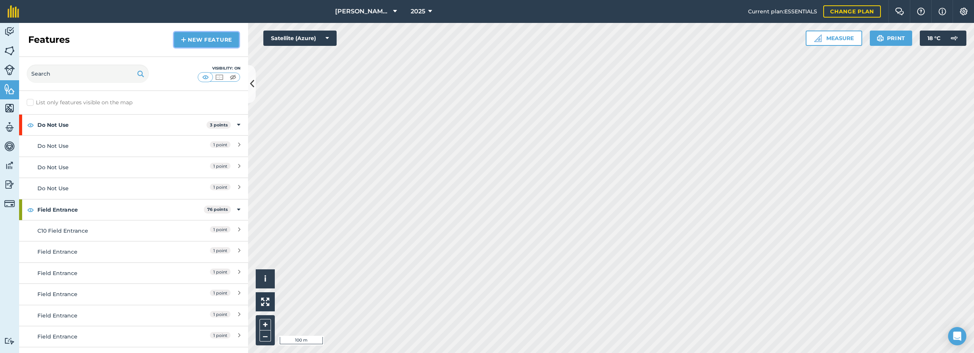
click at [190, 39] on link "New feature" at bounding box center [206, 39] width 65 height 15
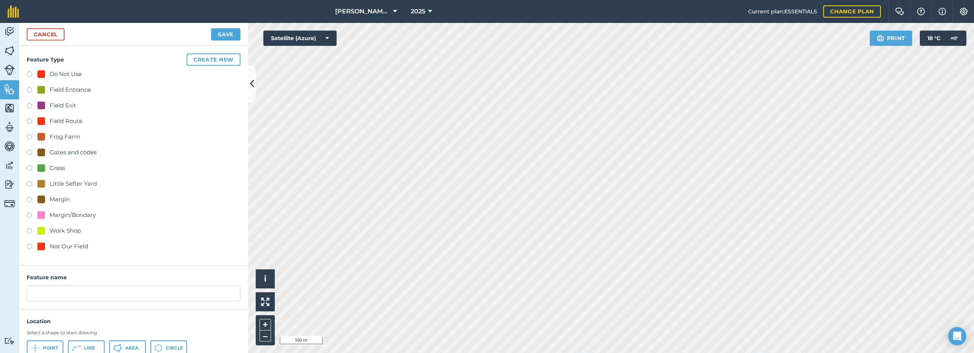
click at [53, 248] on div "Not Our Field" at bounding box center [69, 246] width 39 height 9
radio input "true"
type input "Not Our Field"
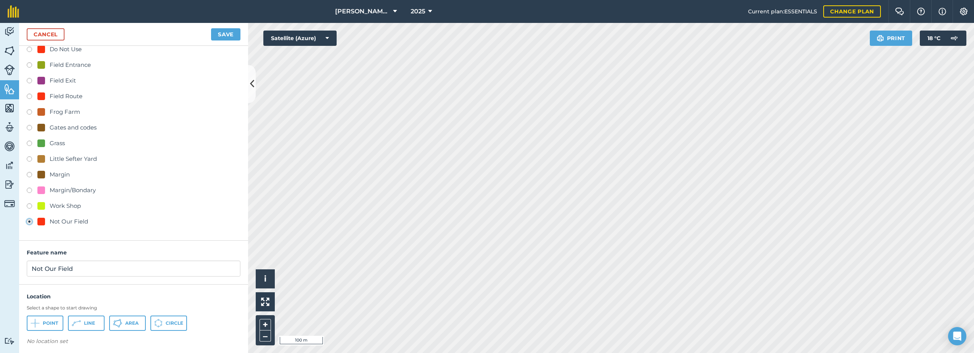
scroll to position [28, 0]
click at [137, 319] on span "Area" at bounding box center [131, 319] width 13 height 6
click at [228, 32] on button "Save" at bounding box center [225, 34] width 29 height 12
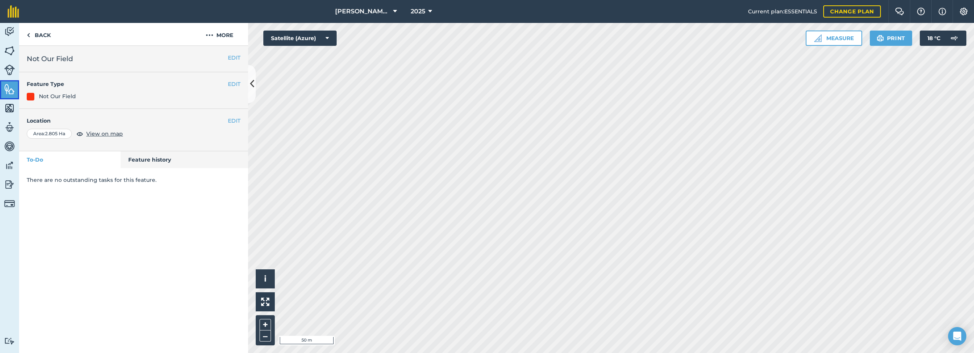
drag, startPoint x: 9, startPoint y: 92, endPoint x: 14, endPoint y: 91, distance: 5.2
click at [9, 92] on img at bounding box center [9, 88] width 11 height 11
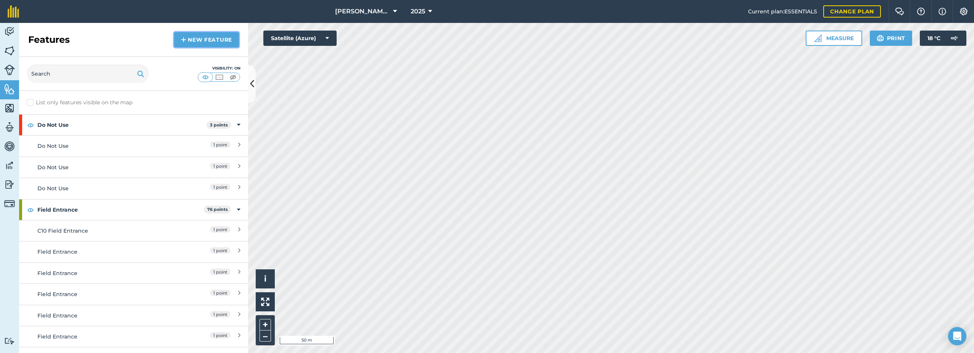
click at [213, 37] on link "New feature" at bounding box center [206, 39] width 65 height 15
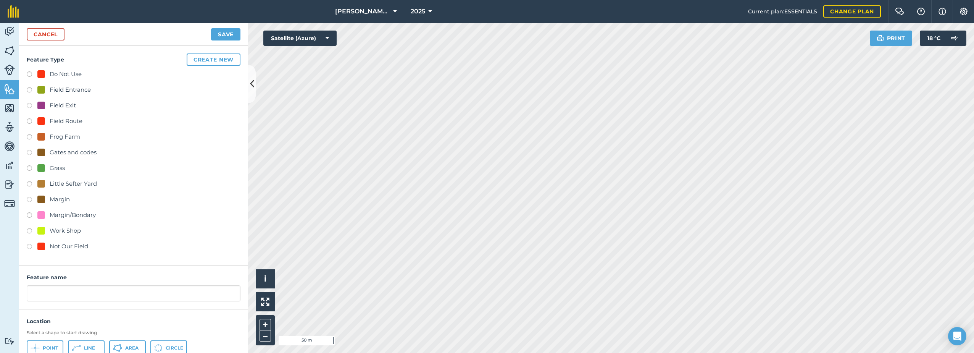
click at [58, 168] on div "Grass" at bounding box center [57, 167] width 15 height 9
radio input "true"
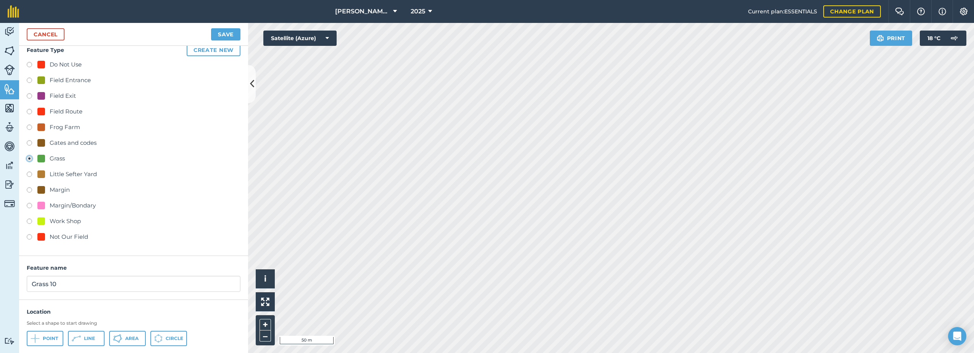
scroll to position [28, 0]
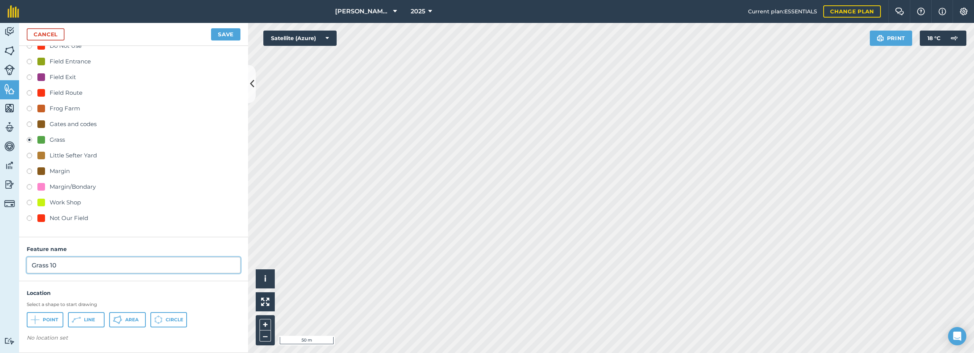
click at [79, 268] on input "Grass 10" at bounding box center [134, 265] width 214 height 16
type input "Grass"
click at [123, 322] on button "Area" at bounding box center [127, 319] width 37 height 15
click at [56, 32] on link "Cancel" at bounding box center [46, 34] width 38 height 12
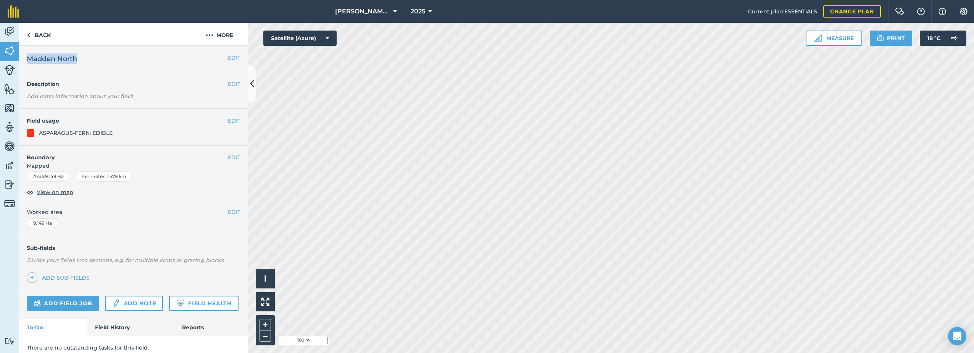
drag, startPoint x: 80, startPoint y: 58, endPoint x: 22, endPoint y: 59, distance: 58.0
click at [22, 59] on div "EDIT Madden North" at bounding box center [133, 59] width 229 height 26
copy span "Madden North"
click at [215, 35] on button "More" at bounding box center [219, 34] width 57 height 23
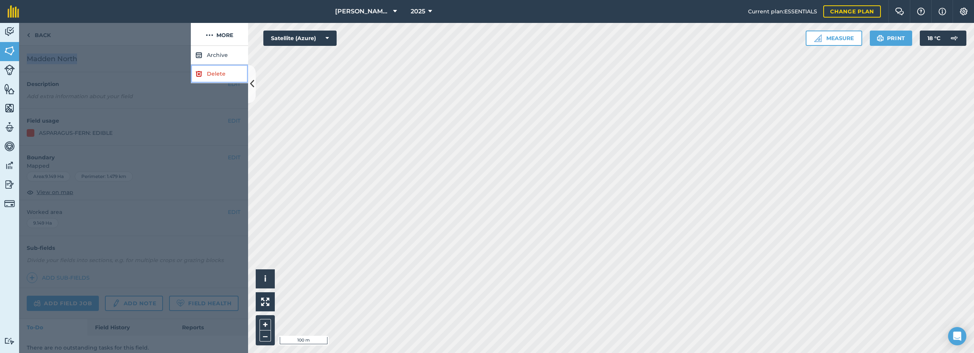
click at [202, 76] on link "Delete" at bounding box center [219, 73] width 57 height 19
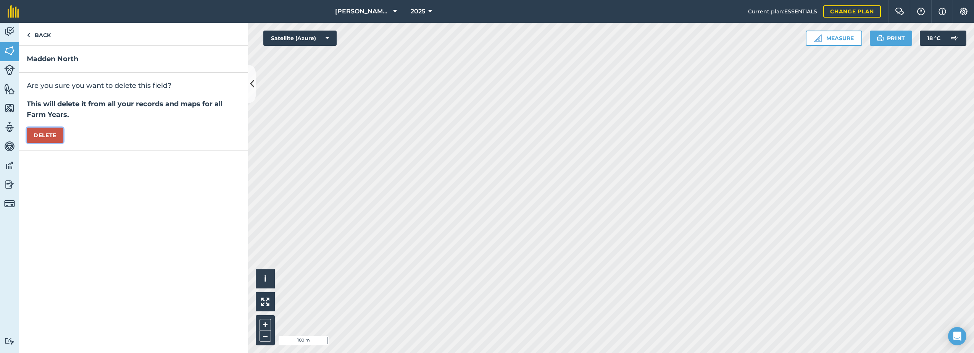
click at [50, 135] on button "Delete" at bounding box center [45, 134] width 37 height 15
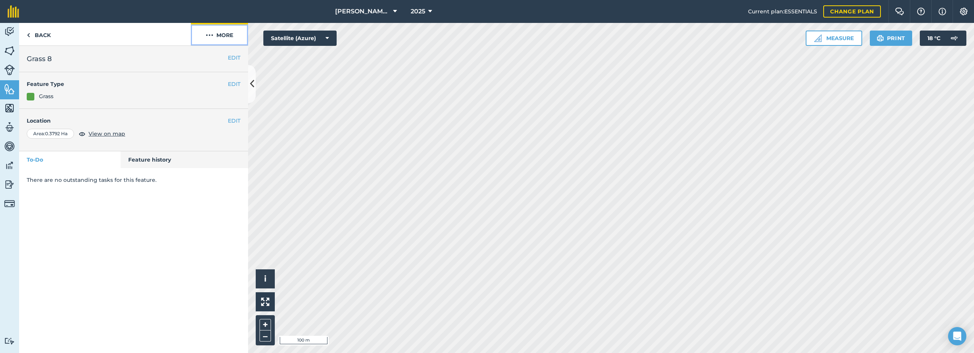
click at [221, 35] on button "More" at bounding box center [219, 34] width 57 height 23
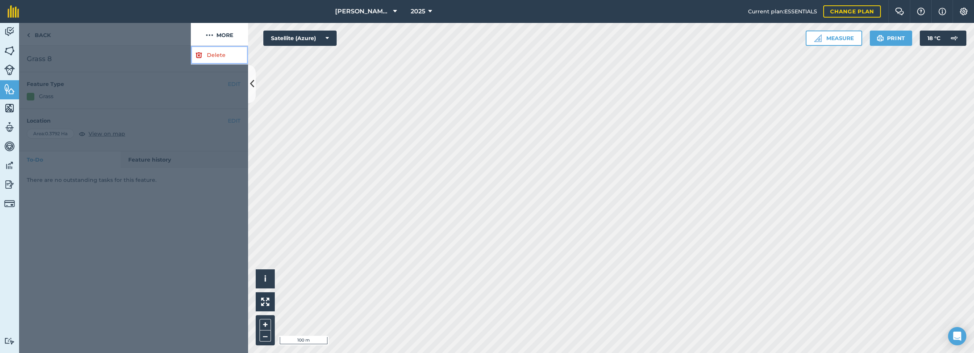
click at [210, 53] on link "Delete" at bounding box center [219, 55] width 57 height 19
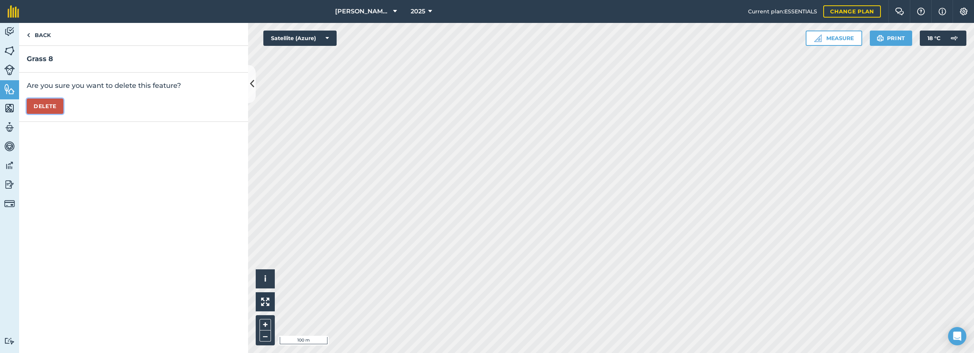
drag, startPoint x: 42, startPoint y: 105, endPoint x: 58, endPoint y: 107, distance: 16.5
click at [41, 104] on button "Delete" at bounding box center [45, 105] width 37 height 15
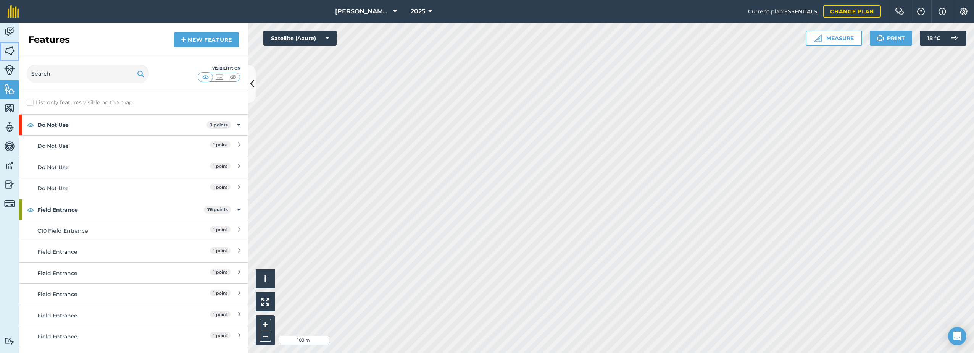
click at [12, 53] on img at bounding box center [9, 50] width 11 height 11
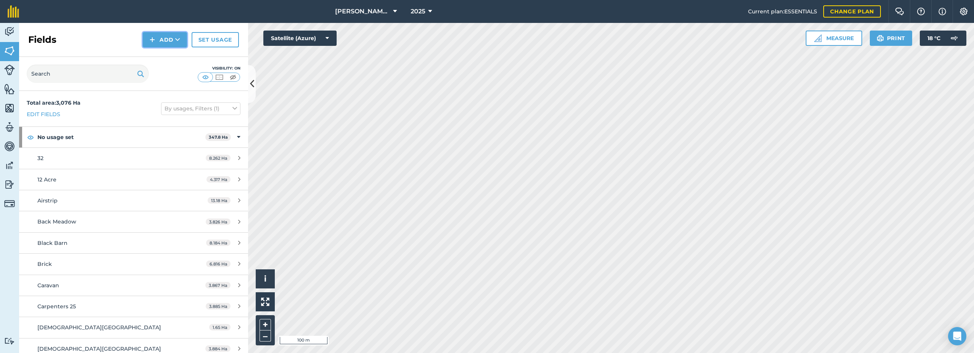
click at [167, 41] on button "Add" at bounding box center [165, 39] width 44 height 15
click at [166, 55] on link "Draw" at bounding box center [165, 56] width 42 height 17
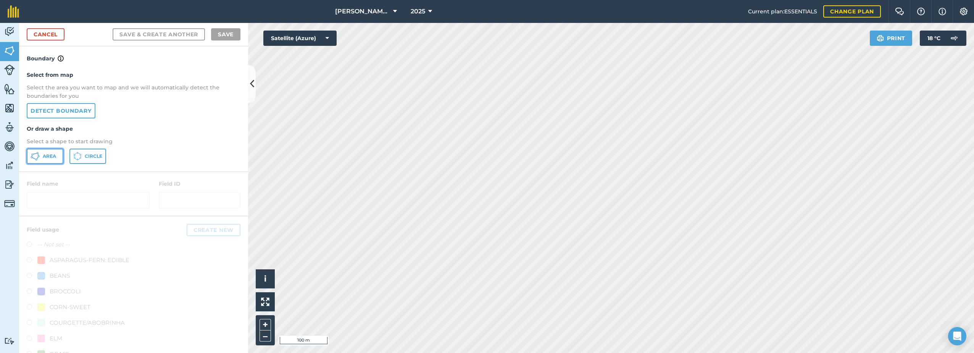
click at [43, 151] on button "Area" at bounding box center [45, 155] width 37 height 15
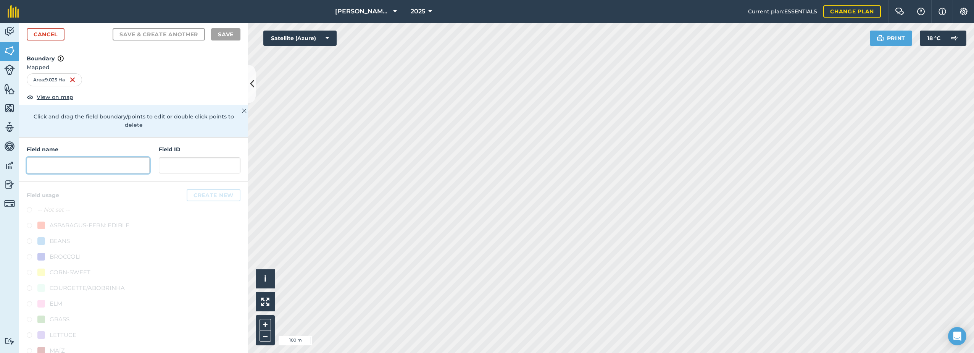
click at [59, 171] on input "text" at bounding box center [88, 165] width 123 height 16
paste input "Madden North"
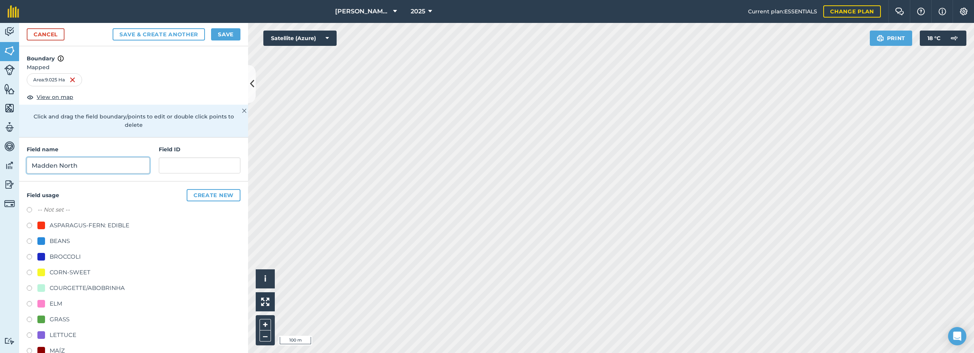
type input "Madden North"
click at [56, 225] on div "ASPARAGUS-FERN: EDIBLE" at bounding box center [90, 225] width 80 height 9
radio input "true"
click at [227, 35] on button "Save" at bounding box center [225, 34] width 29 height 12
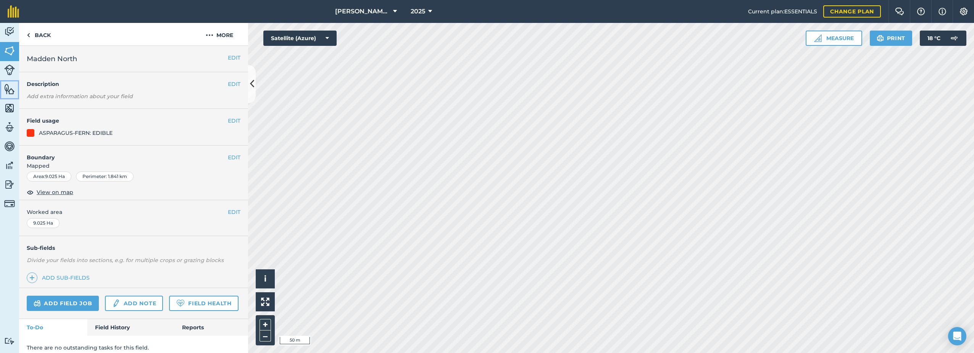
drag, startPoint x: 11, startPoint y: 89, endPoint x: 15, endPoint y: 90, distance: 4.2
click at [11, 89] on img at bounding box center [9, 88] width 11 height 11
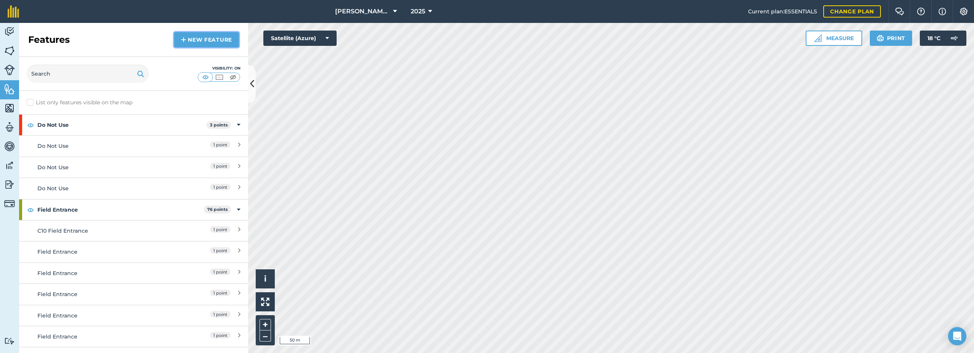
click at [212, 37] on link "New feature" at bounding box center [206, 39] width 65 height 15
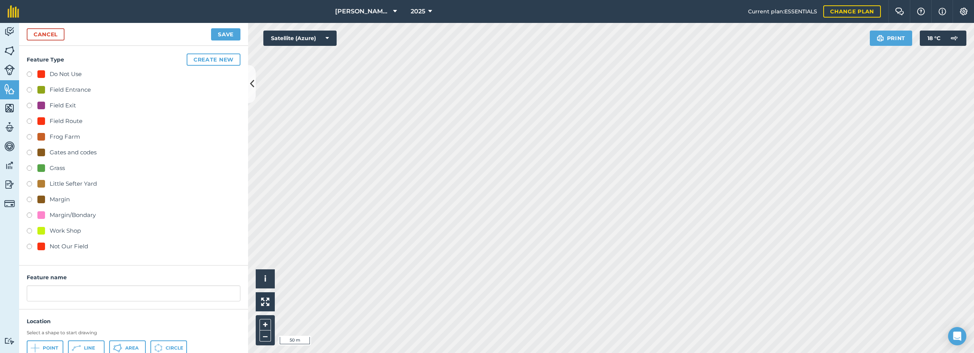
click at [50, 165] on div "Grass" at bounding box center [57, 167] width 15 height 9
radio input "true"
click at [86, 292] on input "Grass 10" at bounding box center [134, 293] width 214 height 16
type input "Grass"
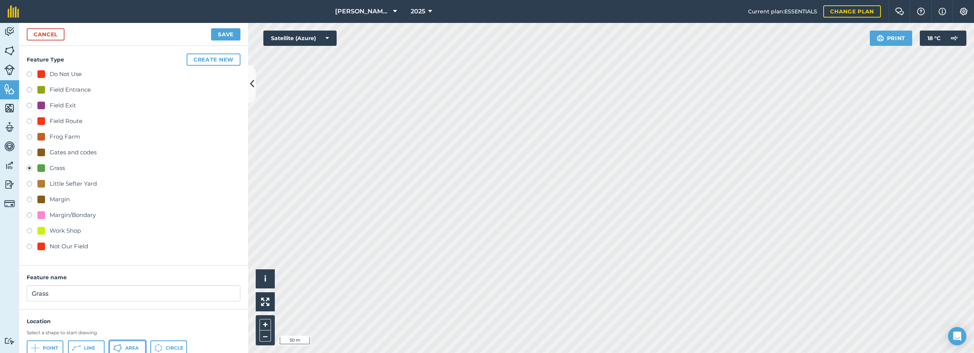
drag, startPoint x: 125, startPoint y: 345, endPoint x: 130, endPoint y: 342, distance: 6.0
click at [126, 343] on button "Area" at bounding box center [127, 347] width 37 height 15
click at [39, 35] on link "Cancel" at bounding box center [46, 34] width 38 height 12
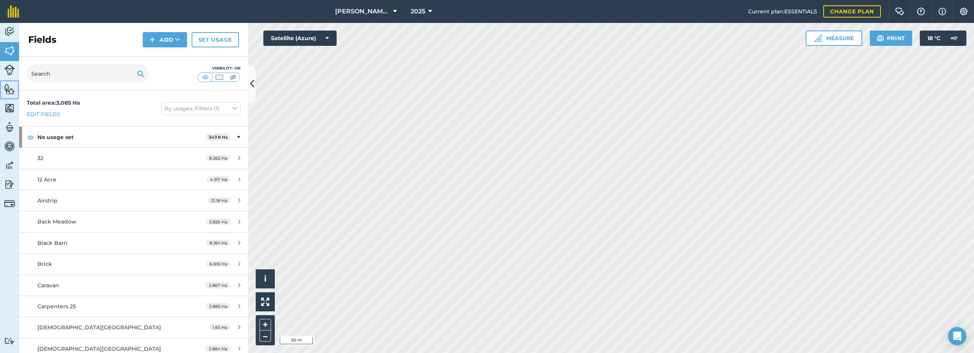
click at [7, 85] on img at bounding box center [9, 88] width 11 height 11
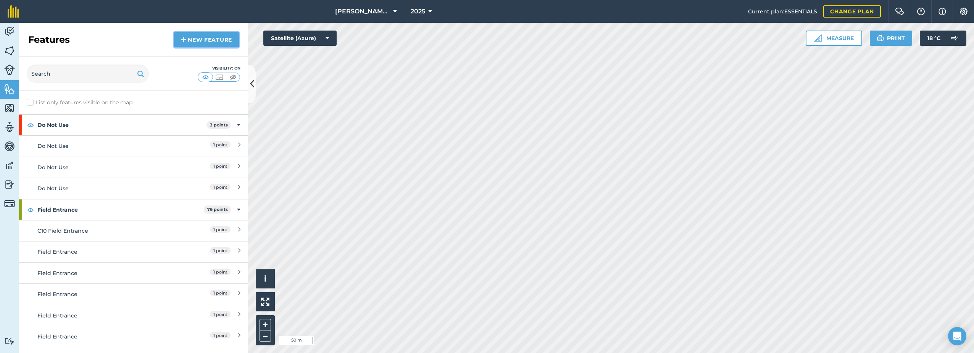
click at [187, 41] on link "New feature" at bounding box center [206, 39] width 65 height 15
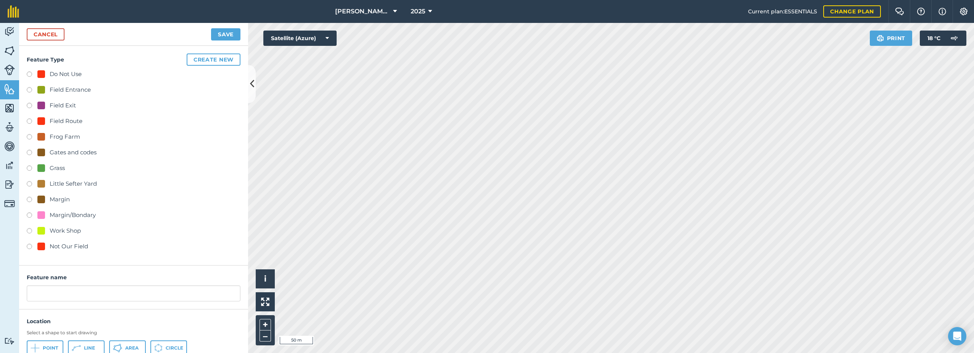
click at [46, 167] on div "Grass" at bounding box center [50, 167] width 27 height 9
radio input "true"
click at [73, 295] on input "Grass 10" at bounding box center [134, 293] width 214 height 16
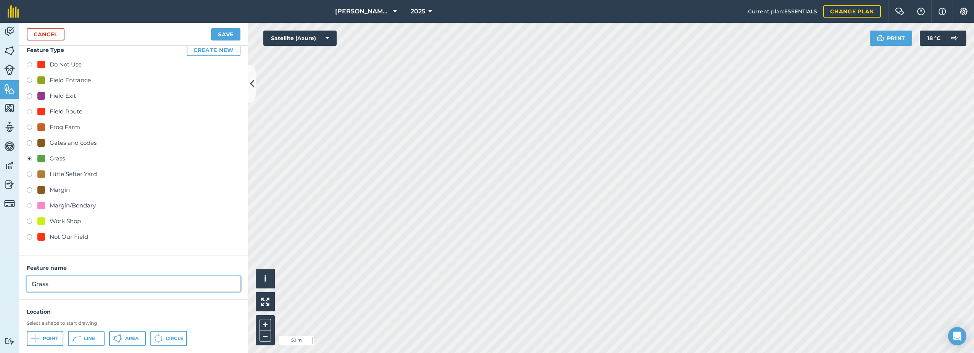
scroll to position [28, 0]
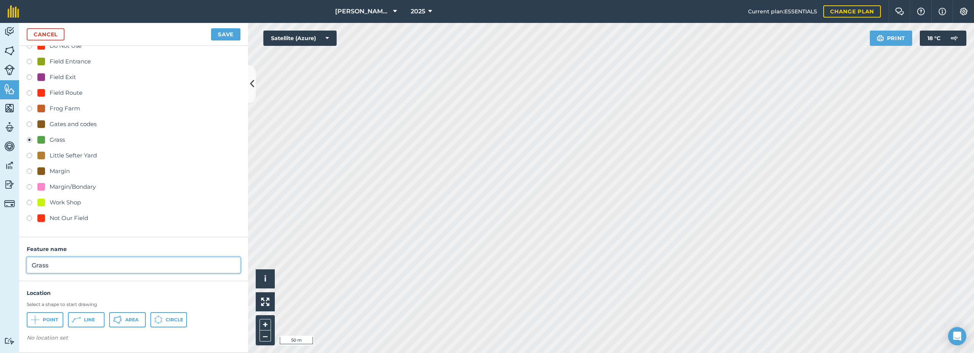
type input "Grass"
click at [127, 320] on span "Area" at bounding box center [131, 319] width 13 height 6
click at [29, 33] on link "Cancel" at bounding box center [46, 34] width 38 height 12
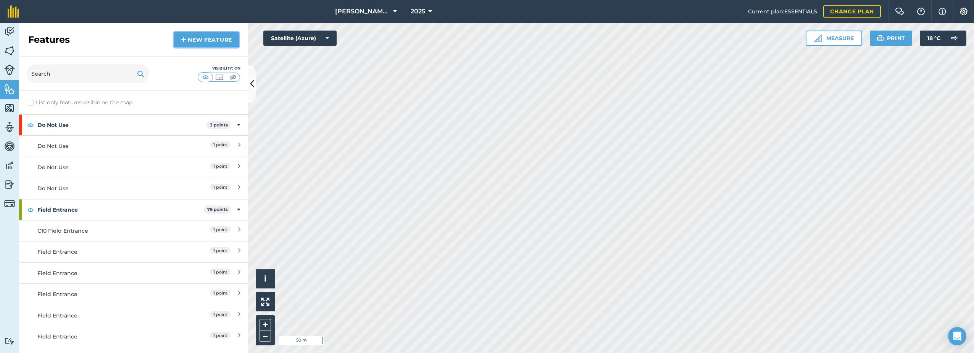
click at [208, 34] on link "New feature" at bounding box center [206, 39] width 65 height 15
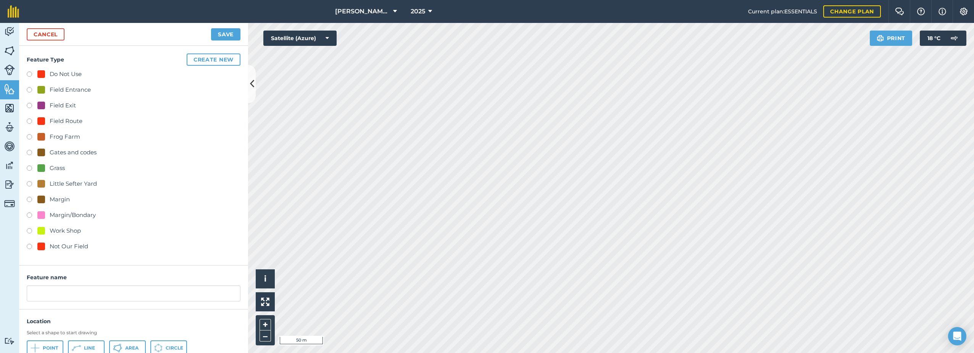
click at [53, 164] on div "Grass" at bounding box center [57, 167] width 15 height 9
radio input "true"
click at [79, 296] on input "Grass 10" at bounding box center [134, 293] width 214 height 16
type input "Grass"
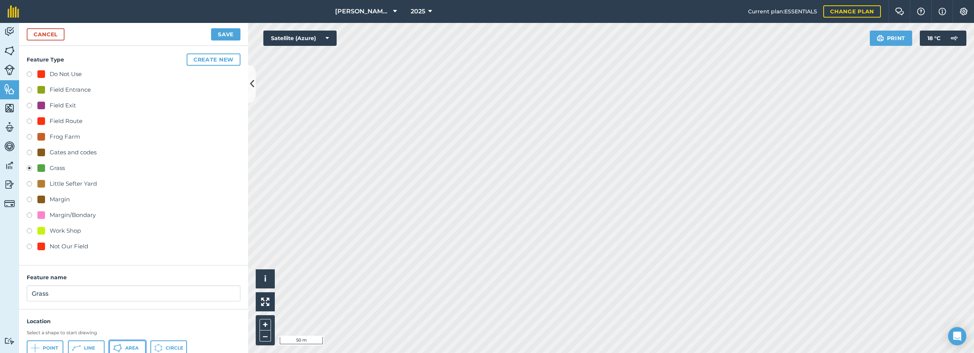
click at [124, 346] on button "Area" at bounding box center [127, 347] width 37 height 15
click at [606, 0] on html "[PERSON_NAME] Farm Life 2025 Current plan : ESSENTIALS Change plan Farm Chat He…" at bounding box center [487, 176] width 974 height 353
click at [594, 0] on html "[PERSON_NAME] Farm Life 2025 Current plan : ESSENTIALS Change plan Farm Chat He…" at bounding box center [487, 176] width 974 height 353
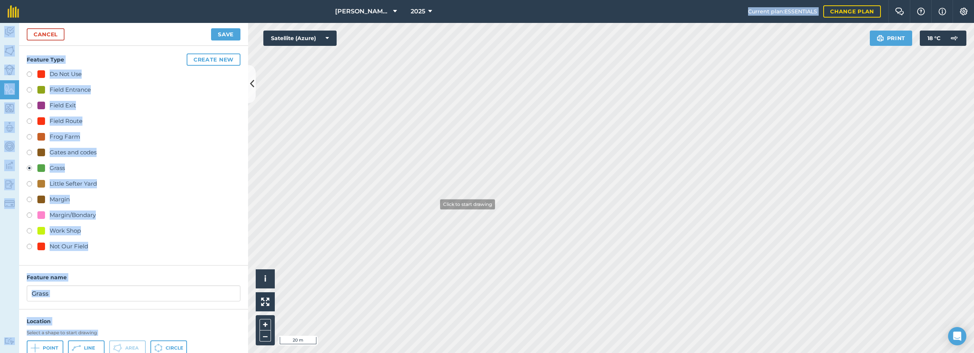
click at [440, 173] on div "[PERSON_NAME] Farm Life 2025 Current plan : ESSENTIALS Change plan Farm Chat He…" at bounding box center [487, 176] width 974 height 353
click at [181, 110] on div "Field Exit" at bounding box center [134, 106] width 214 height 11
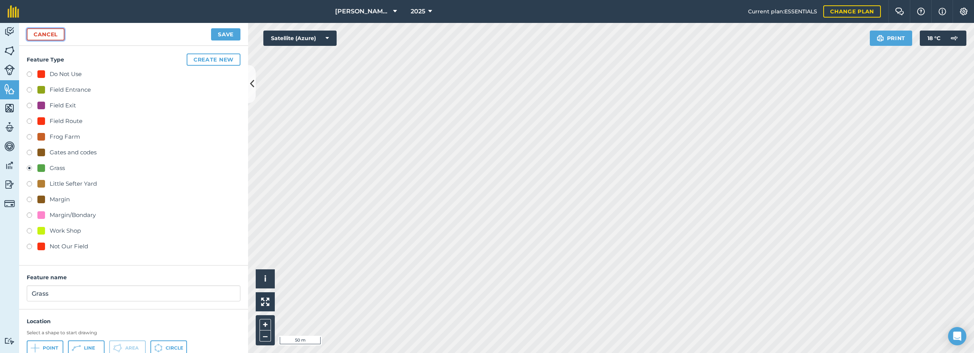
click at [32, 34] on link "Cancel" at bounding box center [46, 34] width 38 height 12
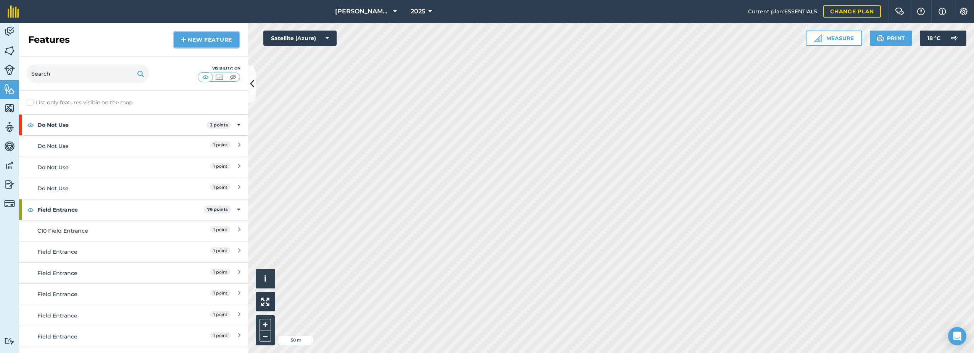
click at [178, 39] on link "New feature" at bounding box center [206, 39] width 65 height 15
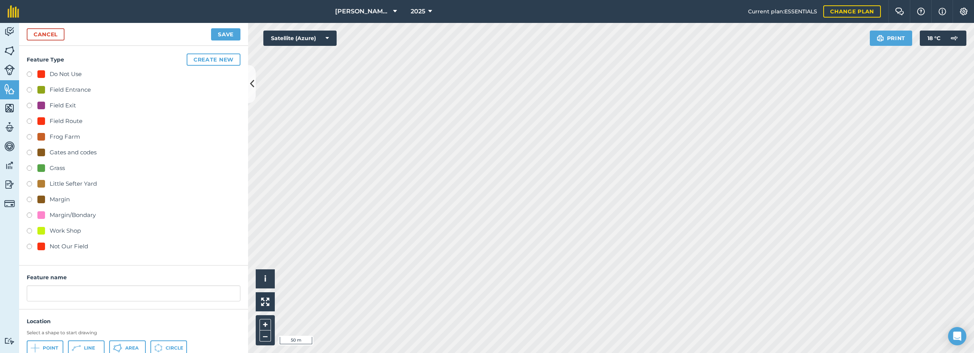
click at [50, 168] on div "Grass" at bounding box center [57, 167] width 15 height 9
radio input "true"
click at [95, 291] on input "Grass 10" at bounding box center [134, 293] width 214 height 16
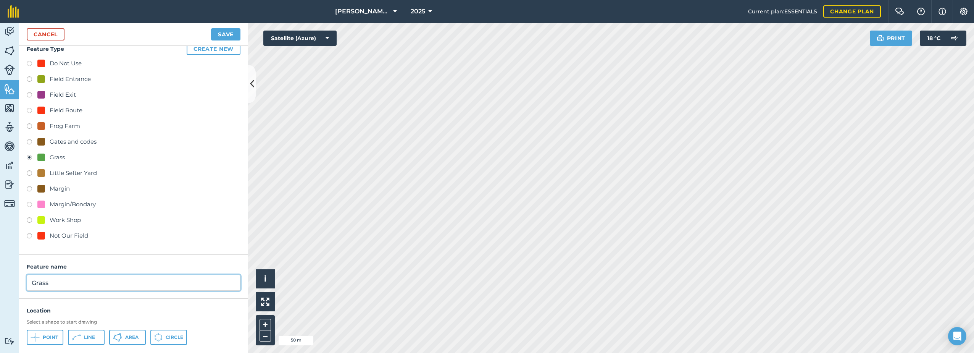
scroll to position [28, 0]
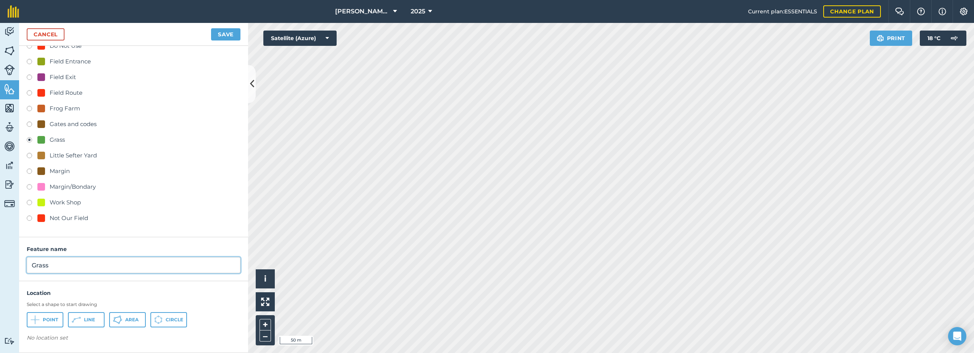
type input "Grass"
click at [129, 318] on span "Area" at bounding box center [131, 319] width 13 height 6
click at [574, 352] on html "[PERSON_NAME] Farm Life 2025 Current plan : ESSENTIALS Change plan Farm Chat He…" at bounding box center [487, 176] width 974 height 353
click at [39, 34] on link "Cancel" at bounding box center [46, 34] width 38 height 12
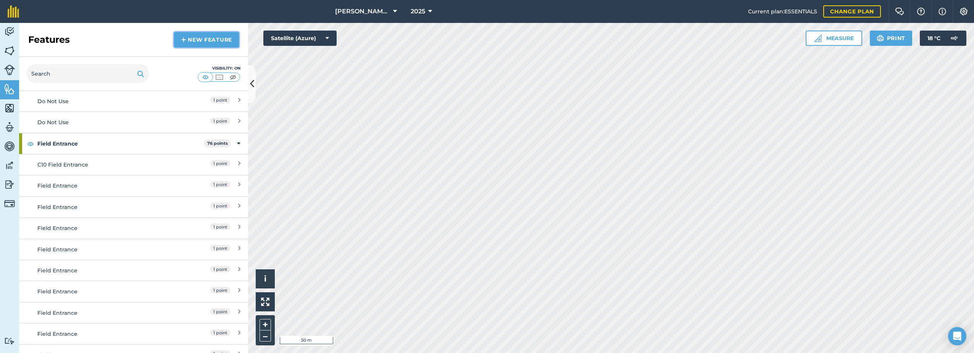
scroll to position [76, 0]
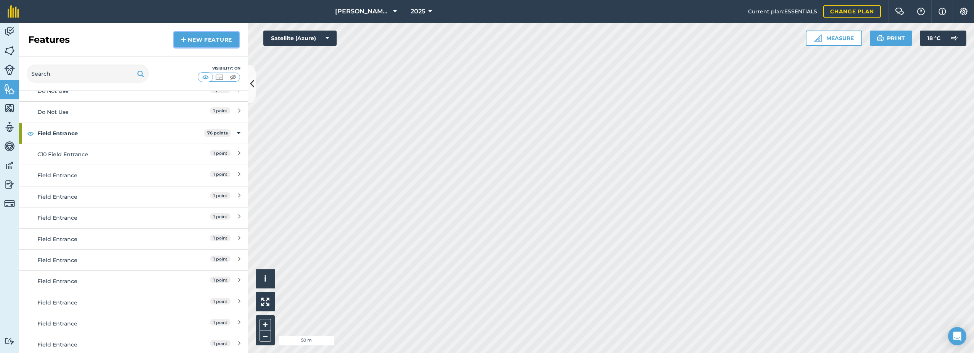
click at [196, 38] on link "New feature" at bounding box center [206, 39] width 65 height 15
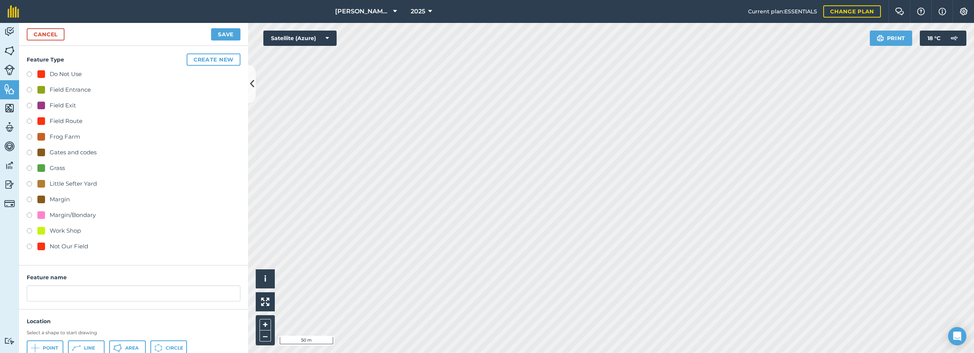
click at [45, 167] on div "Grass" at bounding box center [50, 167] width 27 height 9
radio input "true"
click at [75, 294] on input "Grass 10" at bounding box center [134, 293] width 214 height 16
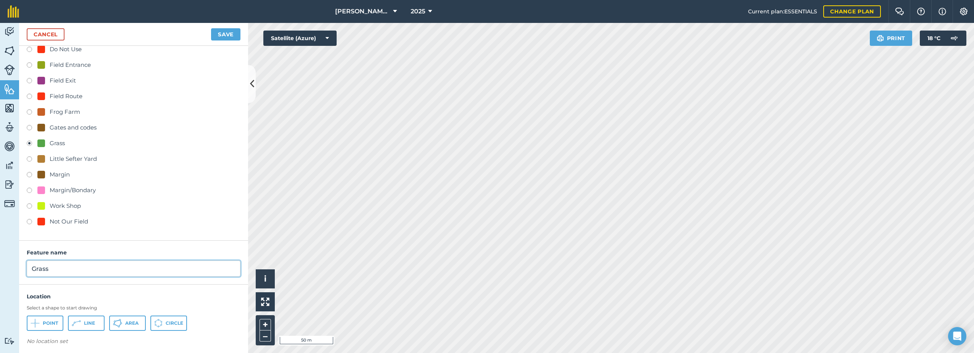
scroll to position [28, 0]
type input "Grass"
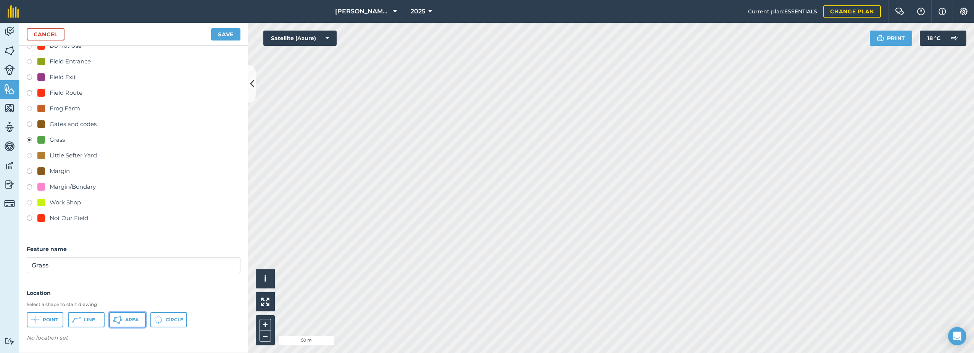
click at [122, 320] on icon at bounding box center [117, 319] width 9 height 9
click at [713, 21] on div "[PERSON_NAME] Farm Life 2025 Current plan : ESSENTIALS Change plan Farm Chat He…" at bounding box center [487, 176] width 974 height 353
click at [35, 35] on link "Cancel" at bounding box center [46, 34] width 38 height 12
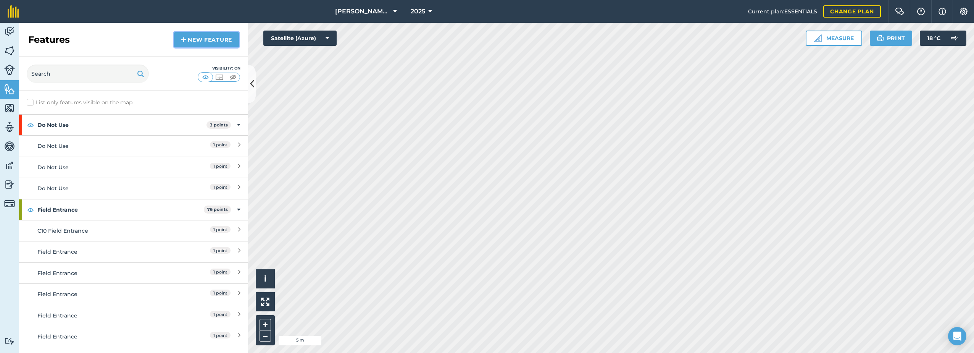
click at [188, 40] on link "New feature" at bounding box center [206, 39] width 65 height 15
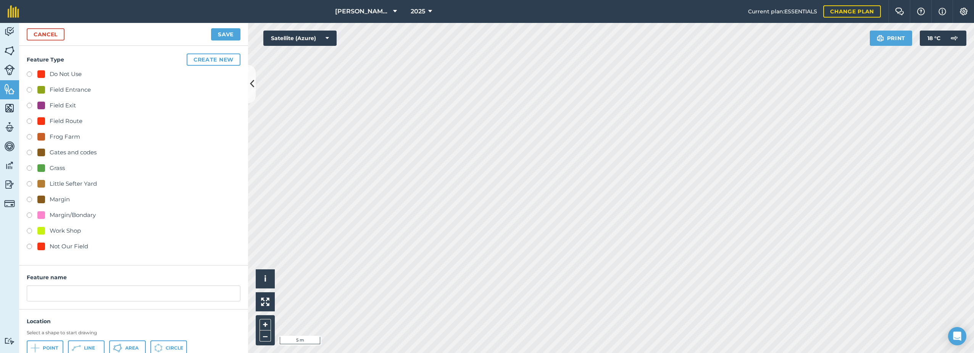
click at [58, 169] on div "Grass" at bounding box center [57, 167] width 15 height 9
radio input "true"
click at [69, 298] on input "Grass 10" at bounding box center [134, 293] width 214 height 16
type input "Grass"
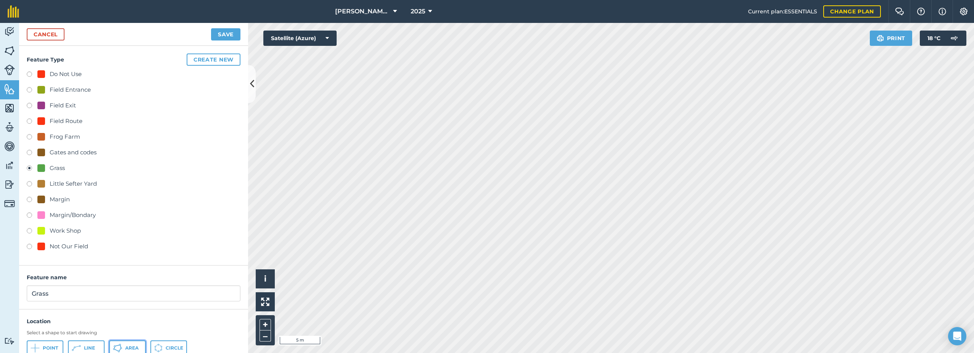
click at [136, 348] on span "Area" at bounding box center [131, 348] width 13 height 6
click at [659, 13] on div "[PERSON_NAME] Farm Life 2025 Current plan : ESSENTIALS Change plan Farm Chat He…" at bounding box center [487, 176] width 974 height 353
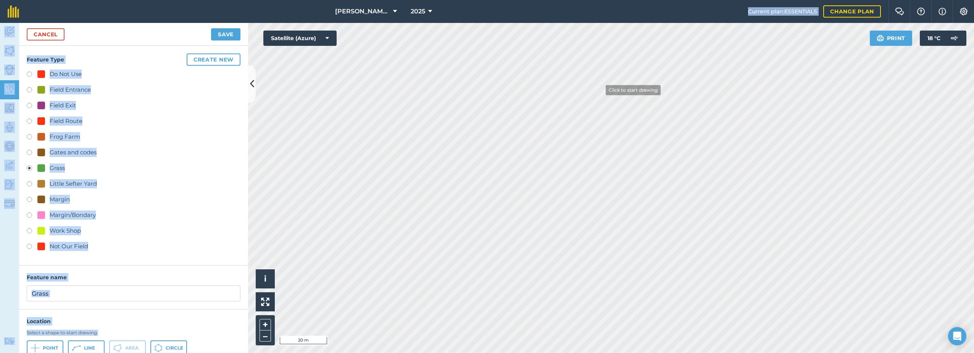
click at [601, 86] on div "[PERSON_NAME] Farm Life 2025 Current plan : ESSENTIALS Change plan Farm Chat He…" at bounding box center [487, 176] width 974 height 353
click at [197, 123] on div "Field Route" at bounding box center [134, 121] width 214 height 11
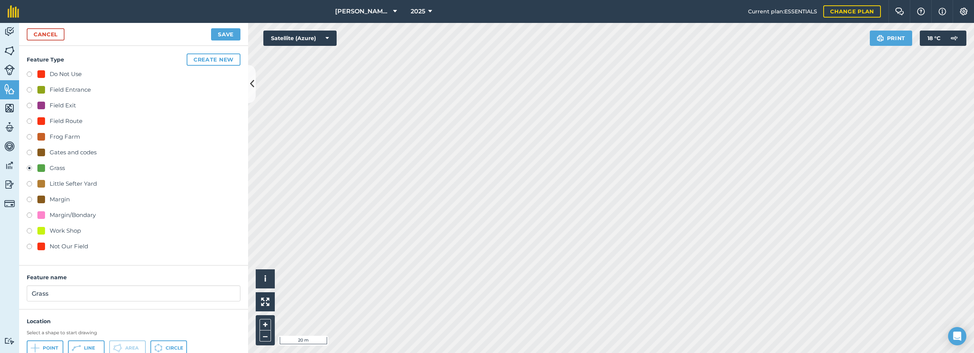
click at [646, 352] on html "[PERSON_NAME] Farm Life 2025 Current plan : ESSENTIALS Change plan Farm Chat He…" at bounding box center [487, 176] width 974 height 353
click at [573, 12] on div "[PERSON_NAME] Farm Life 2025 Current plan : ESSENTIALS Change plan Farm Chat He…" at bounding box center [487, 176] width 974 height 353
click at [589, 11] on div "[PERSON_NAME] Farm Life 2025 Current plan : ESSENTIALS Change plan Farm Chat He…" at bounding box center [487, 176] width 974 height 353
click at [706, 17] on div "[PERSON_NAME] Farm Life 2025 Current plan : ESSENTIALS Change plan Farm Chat He…" at bounding box center [487, 176] width 974 height 353
drag, startPoint x: 235, startPoint y: 32, endPoint x: 243, endPoint y: 41, distance: 12.1
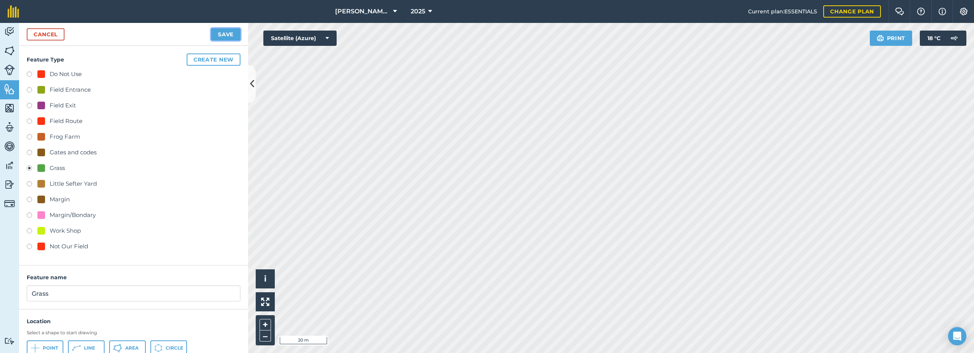
click at [236, 31] on button "Save" at bounding box center [225, 34] width 29 height 12
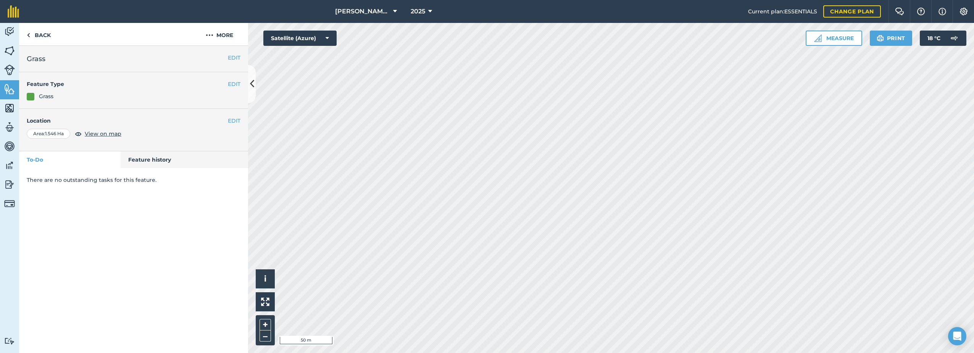
click at [672, 4] on div "[PERSON_NAME] Farm Life 2025 Current plan : ESSENTIALS Change plan Farm Chat He…" at bounding box center [487, 176] width 974 height 353
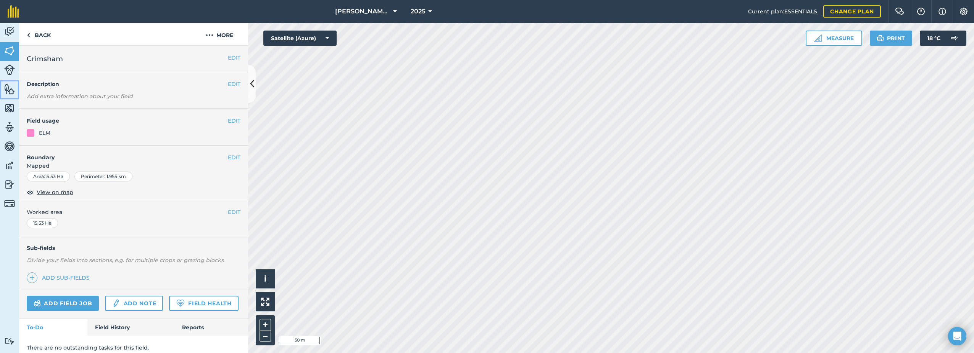
drag, startPoint x: 6, startPoint y: 92, endPoint x: 11, endPoint y: 90, distance: 4.5
click at [8, 91] on img at bounding box center [9, 88] width 11 height 11
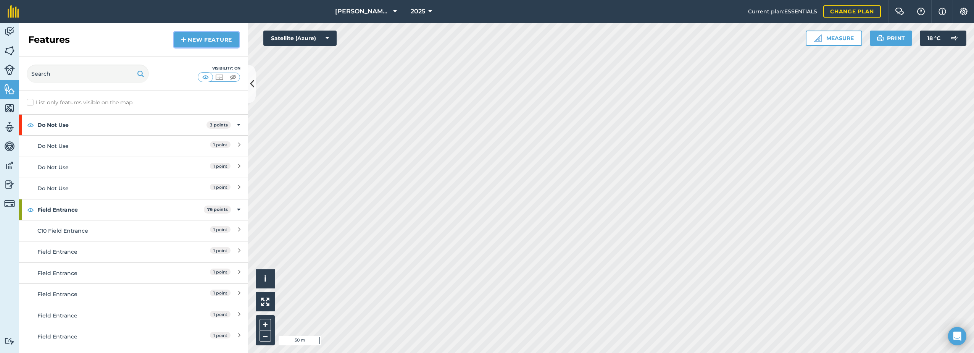
click at [188, 33] on link "New feature" at bounding box center [206, 39] width 65 height 15
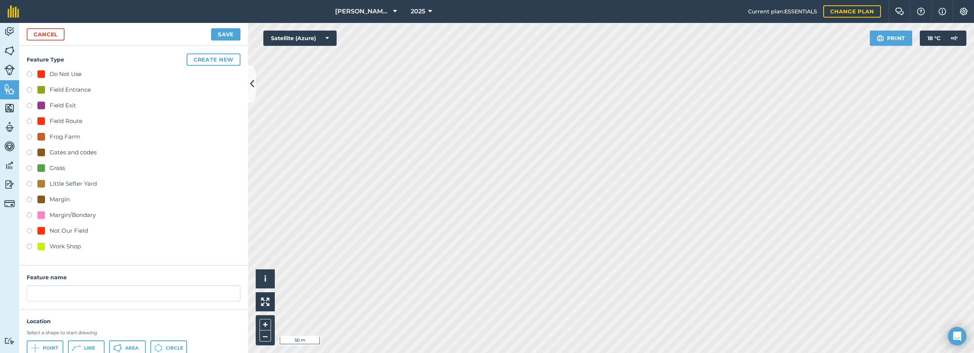
click at [44, 166] on div at bounding box center [41, 168] width 8 height 8
radio input "true"
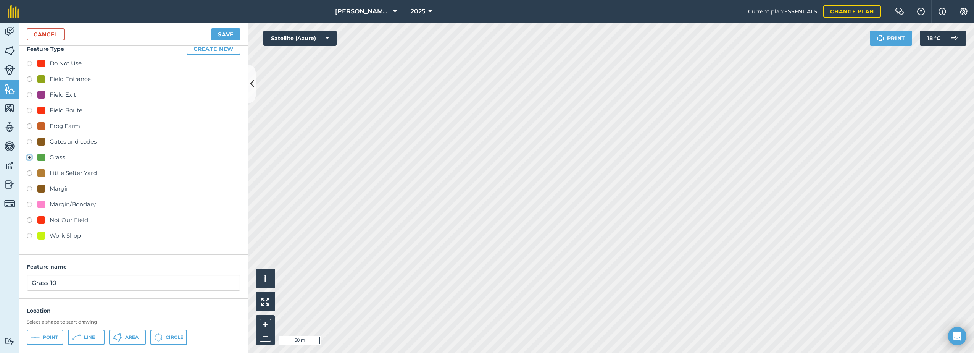
scroll to position [28, 0]
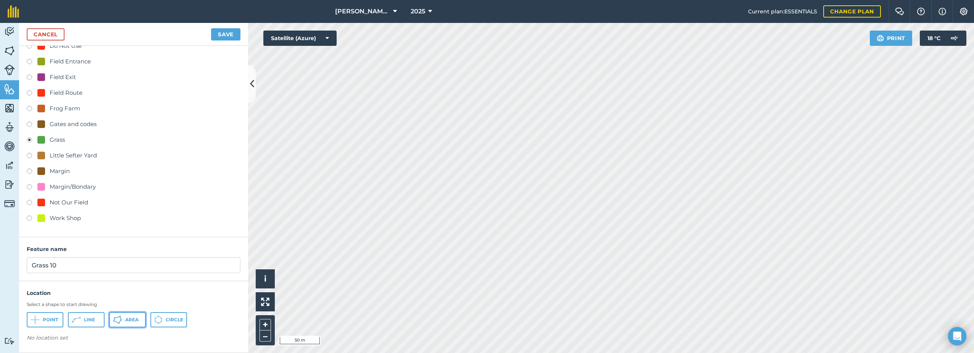
drag, startPoint x: 132, startPoint y: 322, endPoint x: 134, endPoint y: 317, distance: 5.7
click at [132, 319] on button "Area" at bounding box center [127, 319] width 37 height 15
click at [106, 264] on input "Grass 10" at bounding box center [134, 265] width 214 height 16
type input "Grass"
click at [220, 38] on button "Save" at bounding box center [225, 34] width 29 height 12
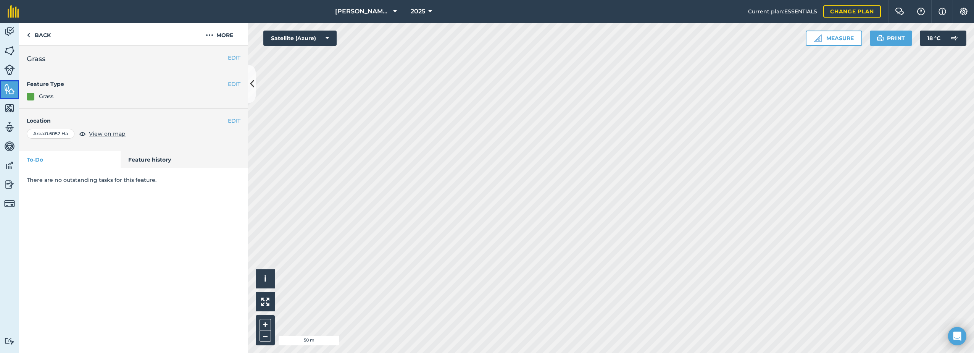
drag, startPoint x: 9, startPoint y: 90, endPoint x: 17, endPoint y: 89, distance: 8.4
click at [9, 90] on img at bounding box center [9, 88] width 11 height 11
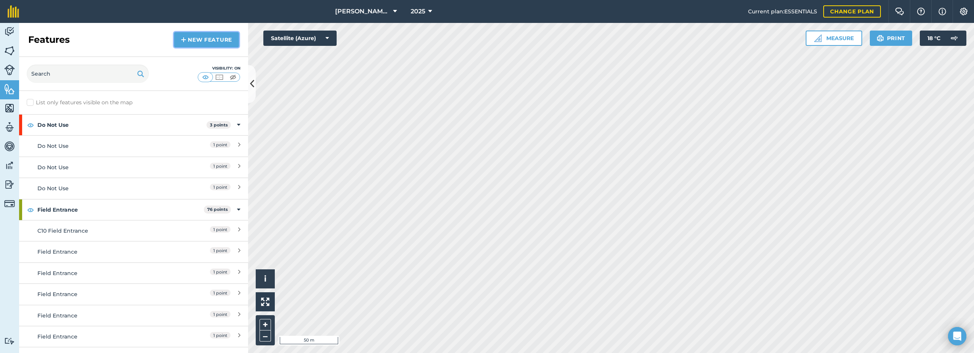
click at [192, 40] on link "New feature" at bounding box center [206, 39] width 65 height 15
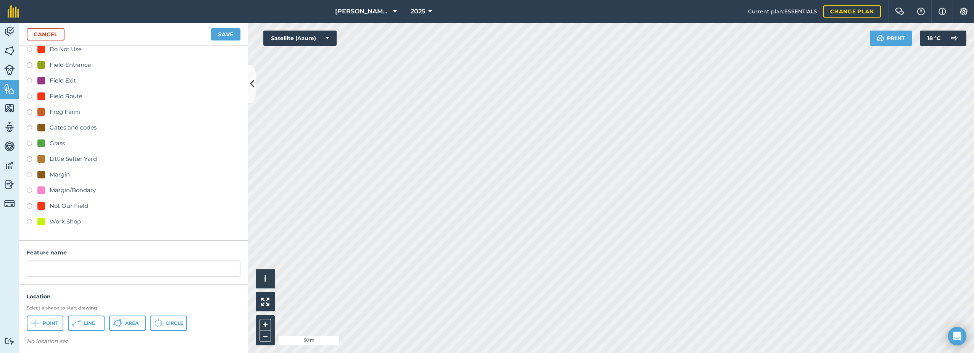
scroll to position [28, 0]
click at [54, 142] on div "Grass" at bounding box center [57, 139] width 15 height 9
radio input "true"
click at [133, 323] on button "Area" at bounding box center [127, 319] width 37 height 15
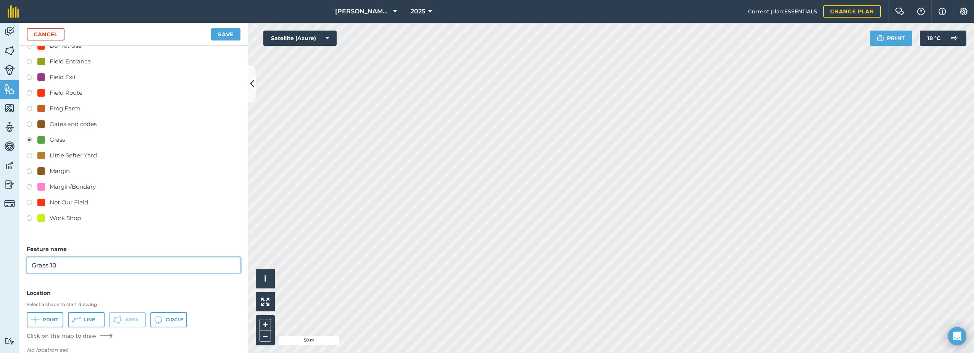
click at [126, 266] on input "Grass 10" at bounding box center [134, 265] width 214 height 16
type input "Grass"
click at [219, 37] on button "Save" at bounding box center [225, 34] width 29 height 12
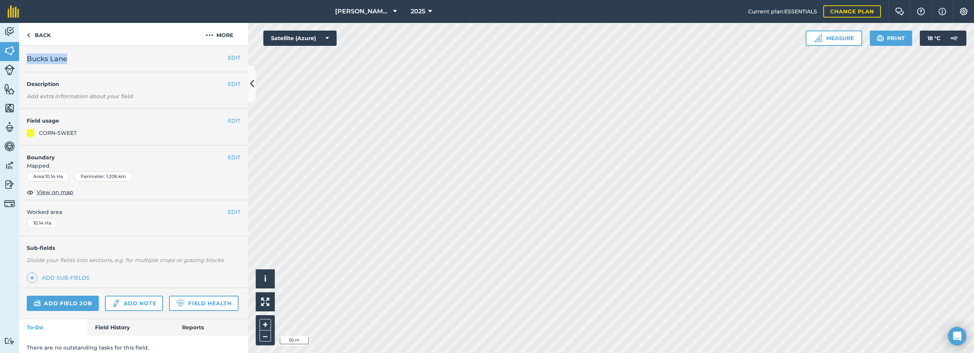
drag, startPoint x: 78, startPoint y: 59, endPoint x: 28, endPoint y: 63, distance: 50.5
click at [28, 63] on h2 "Bucks Lane" at bounding box center [127, 58] width 201 height 11
drag, startPoint x: 28, startPoint y: 63, endPoint x: 59, endPoint y: 58, distance: 31.6
copy span "Bucks Lane"
click at [210, 34] on img at bounding box center [210, 35] width 8 height 9
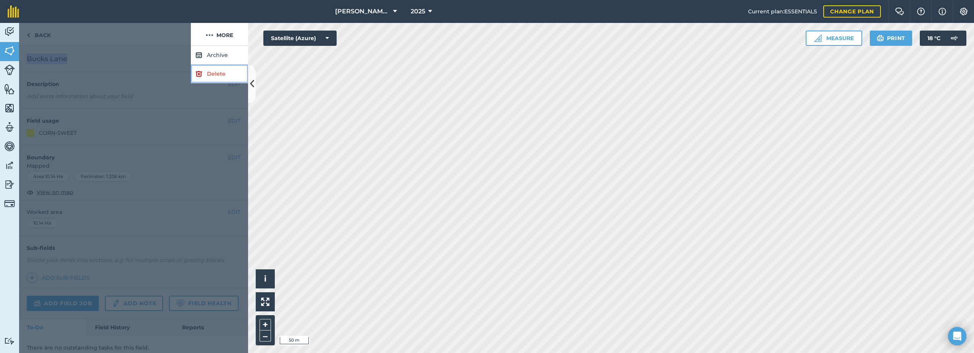
click at [205, 71] on link "Delete" at bounding box center [219, 73] width 57 height 19
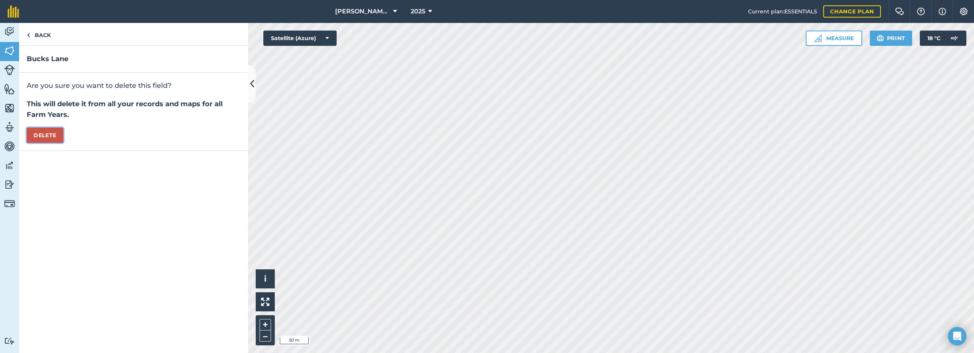
click at [37, 132] on button "Delete" at bounding box center [45, 134] width 37 height 15
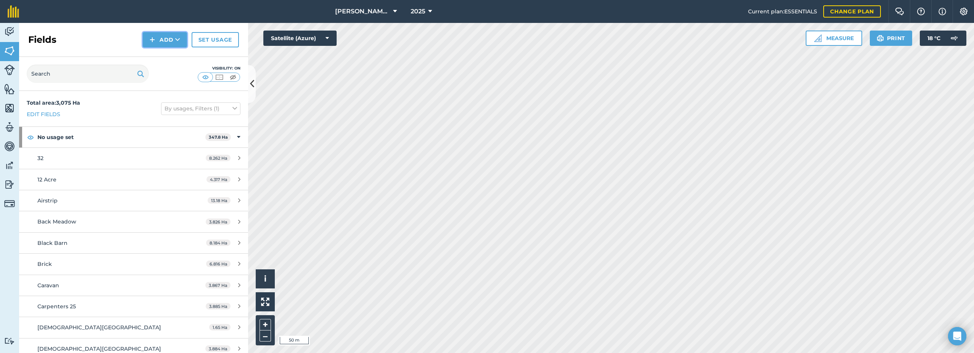
click at [172, 41] on button "Add" at bounding box center [165, 39] width 44 height 15
click at [161, 53] on link "Draw" at bounding box center [165, 56] width 42 height 17
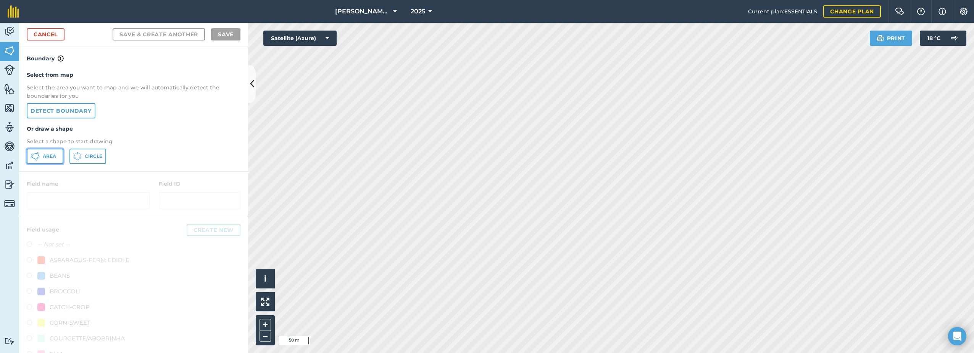
click at [48, 156] on span "Area" at bounding box center [49, 156] width 13 height 6
click at [44, 31] on link "Cancel" at bounding box center [46, 34] width 38 height 12
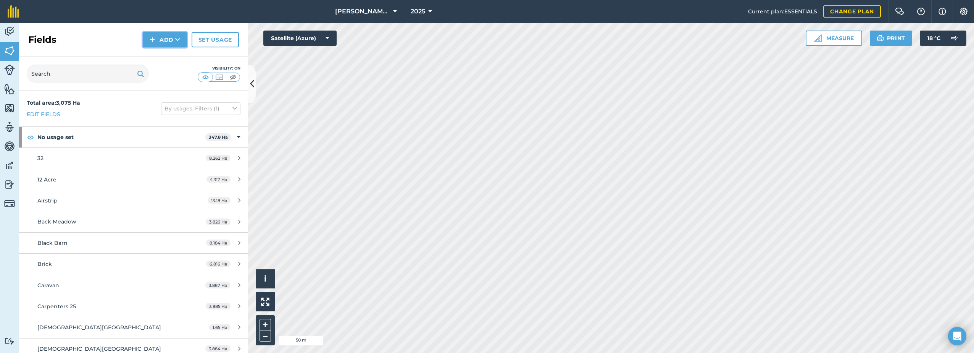
click at [170, 39] on button "Add" at bounding box center [165, 39] width 44 height 15
click at [166, 55] on link "Draw" at bounding box center [165, 56] width 42 height 17
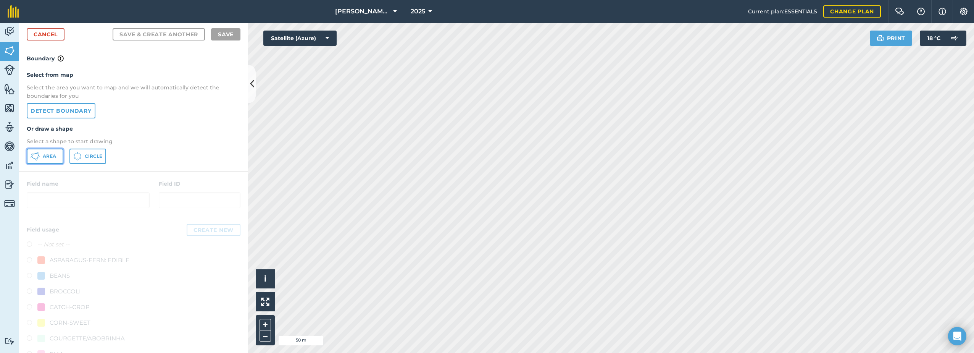
drag, startPoint x: 40, startPoint y: 157, endPoint x: 96, endPoint y: 158, distance: 56.5
click at [40, 156] on button "Area" at bounding box center [45, 155] width 37 height 15
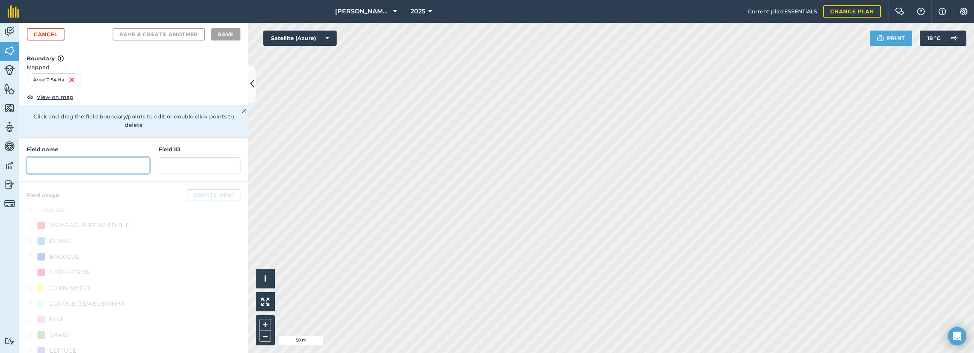
click at [62, 162] on input "text" at bounding box center [88, 165] width 123 height 16
paste input "Bucks Lane"
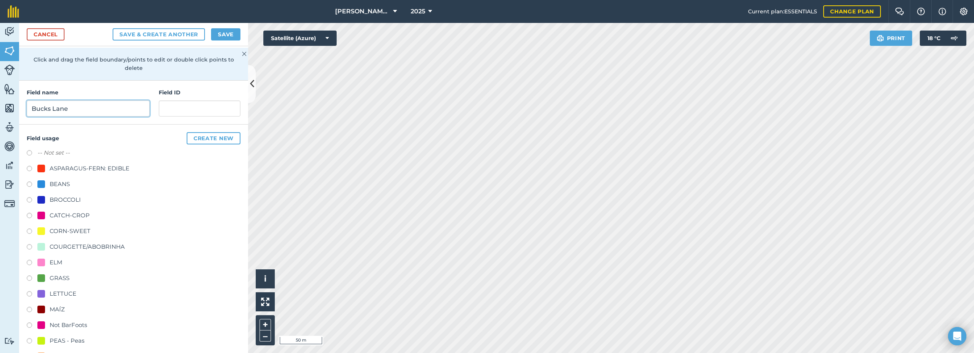
scroll to position [76, 0]
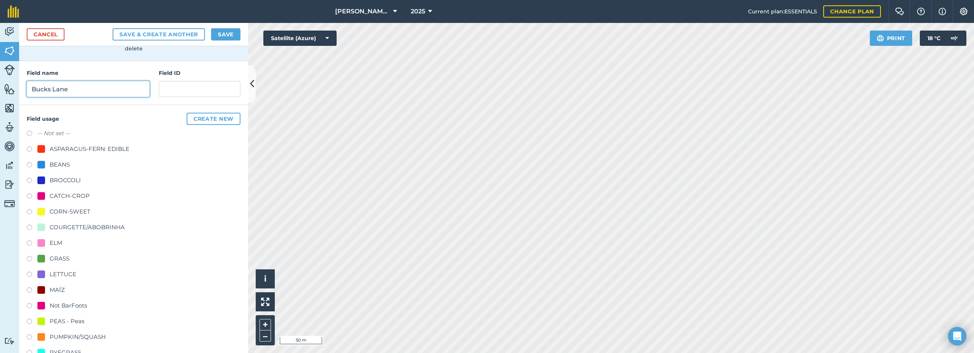
type input "Bucks Lane"
click at [58, 208] on div "CORN-SWEET" at bounding box center [70, 211] width 41 height 9
radio input "true"
click at [225, 37] on button "Save" at bounding box center [225, 34] width 29 height 12
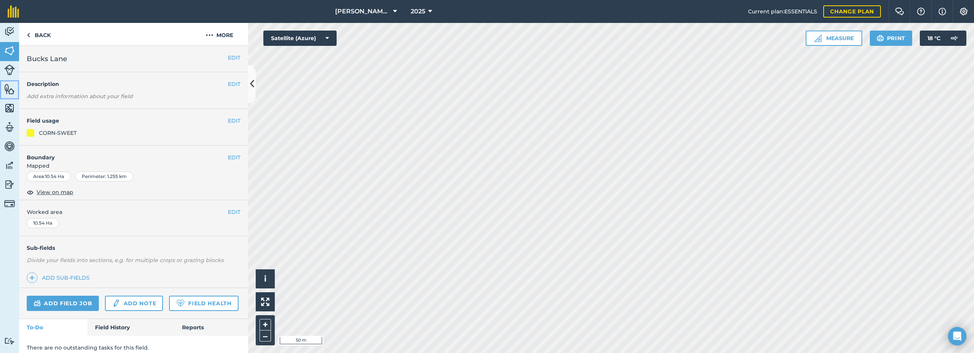
click at [6, 89] on img at bounding box center [9, 88] width 11 height 11
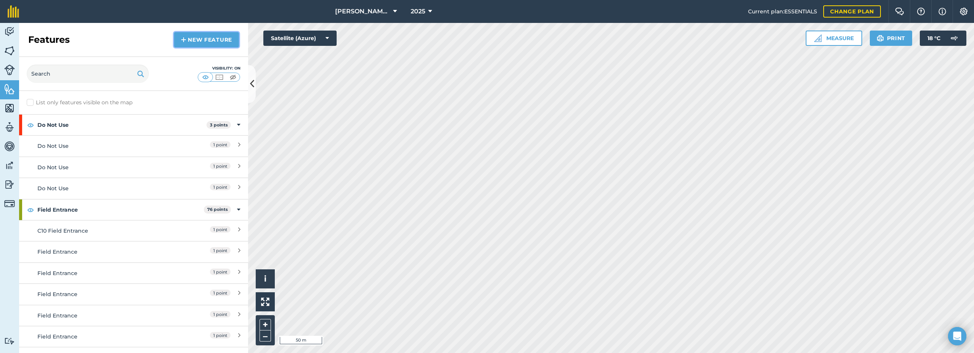
click at [213, 36] on link "New feature" at bounding box center [206, 39] width 65 height 15
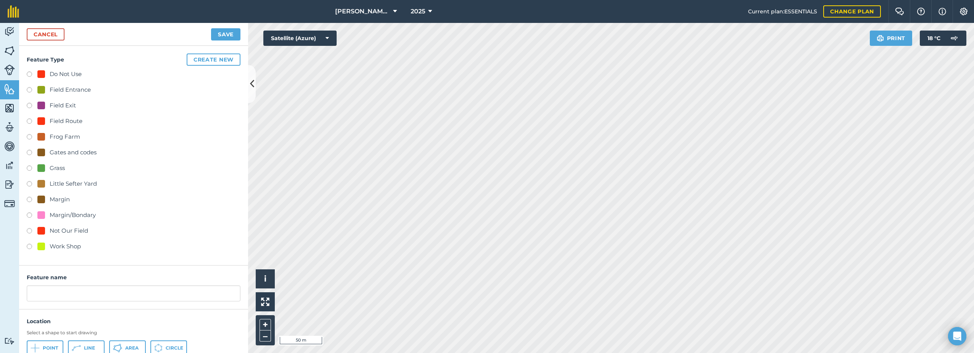
click at [46, 166] on div "Grass" at bounding box center [50, 167] width 27 height 9
radio input "true"
click at [81, 298] on input "Grass 10" at bounding box center [134, 293] width 214 height 16
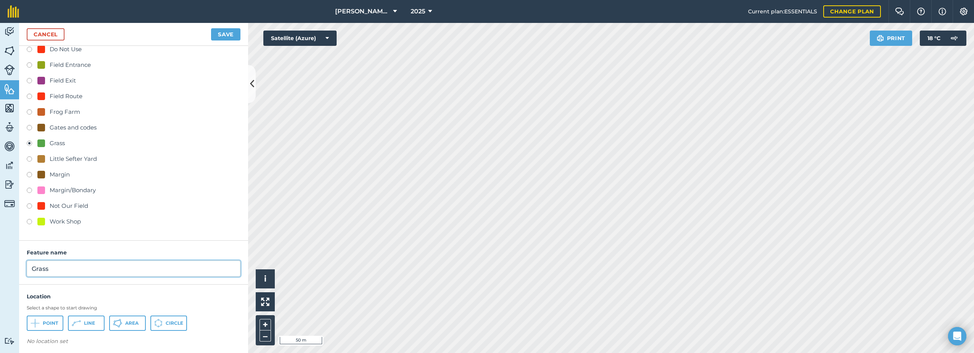
scroll to position [28, 0]
type input "Grass"
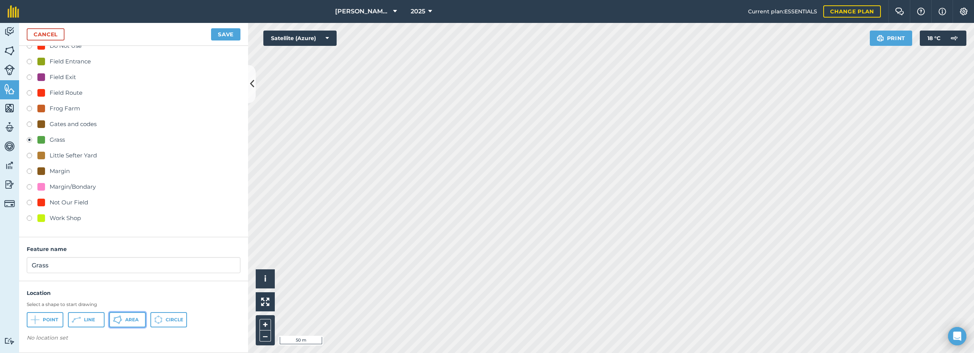
click at [126, 316] on span "Area" at bounding box center [131, 319] width 13 height 6
click at [229, 35] on button "Save" at bounding box center [225, 34] width 29 height 12
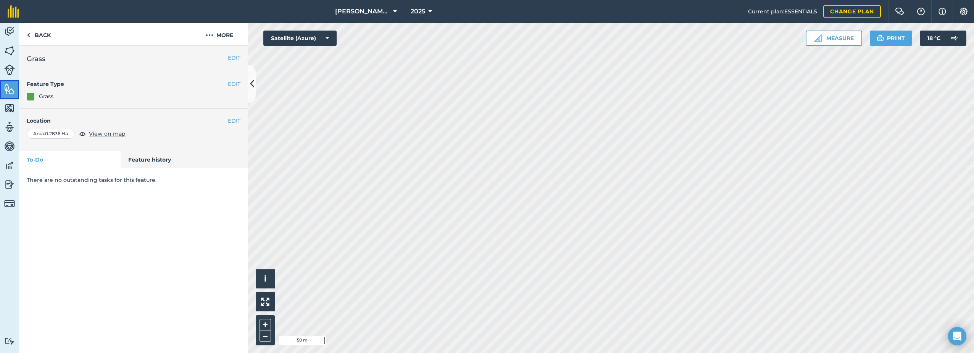
click at [8, 90] on img at bounding box center [9, 88] width 11 height 11
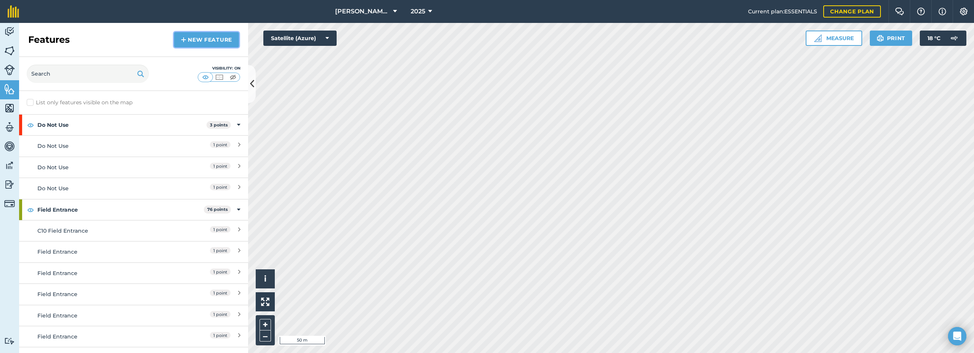
click at [182, 37] on img at bounding box center [183, 39] width 5 height 9
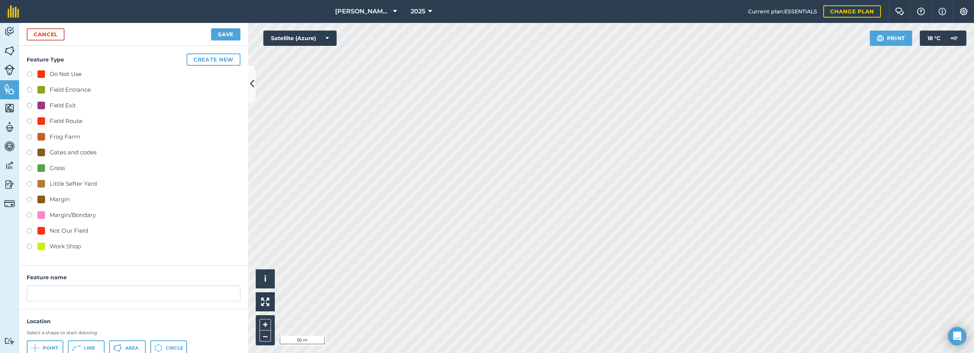
click at [49, 121] on div "Field Route" at bounding box center [59, 120] width 45 height 9
radio input "true"
click at [81, 291] on input "Field Route 4" at bounding box center [134, 293] width 214 height 16
type input "Field Route"
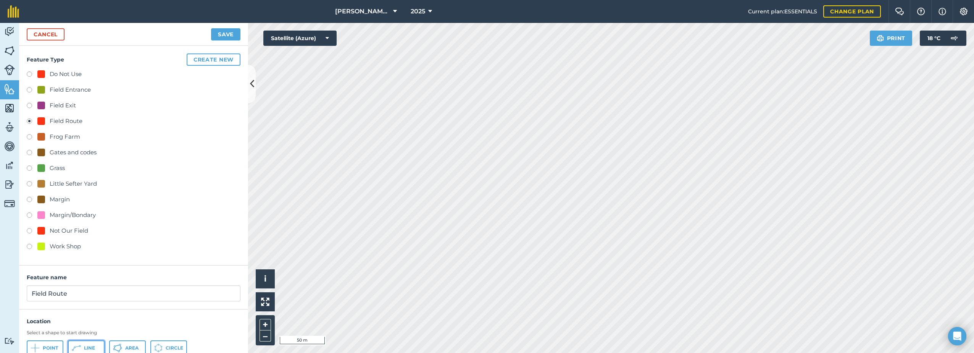
click at [81, 345] on icon at bounding box center [76, 347] width 9 height 9
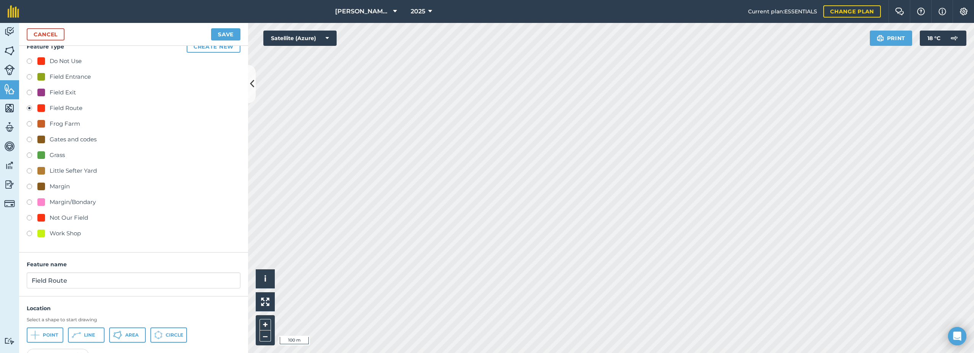
scroll to position [38, 0]
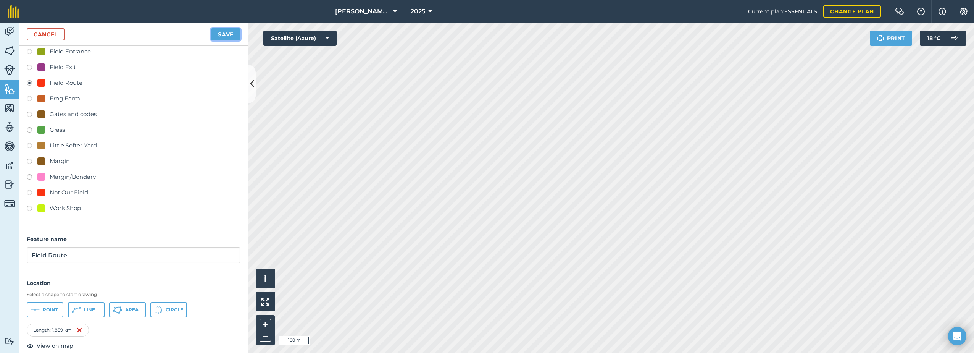
click at [225, 34] on button "Save" at bounding box center [225, 34] width 29 height 12
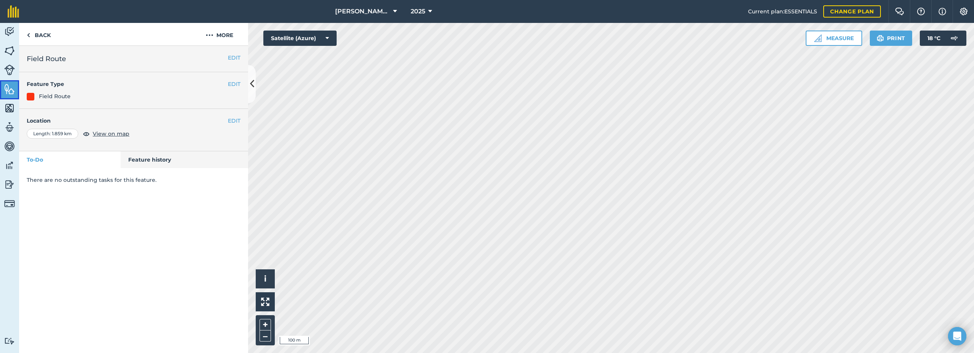
click at [3, 87] on link "Features" at bounding box center [9, 89] width 19 height 19
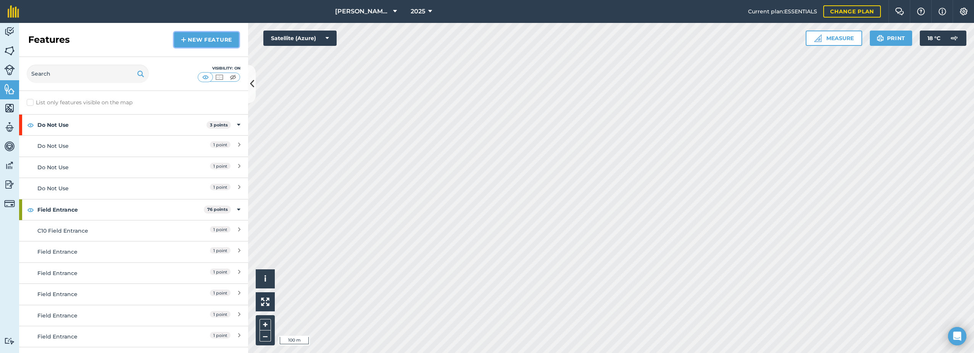
click at [205, 41] on link "New feature" at bounding box center [206, 39] width 65 height 15
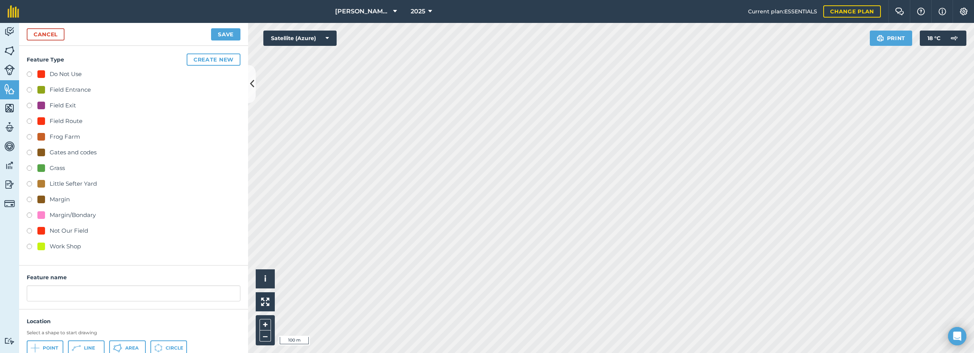
click at [49, 122] on div "Field Route" at bounding box center [59, 120] width 45 height 9
radio input "true"
click at [79, 292] on input "Field Route 4" at bounding box center [134, 293] width 214 height 16
type input "Field Route"
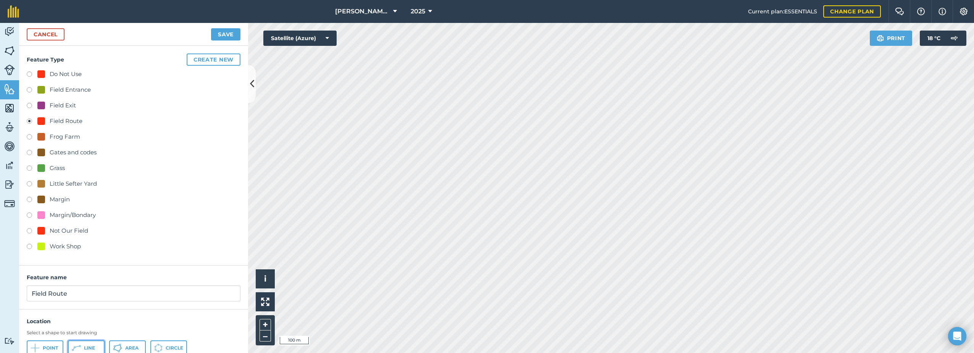
click at [80, 344] on icon at bounding box center [76, 347] width 9 height 9
click at [227, 35] on button "Save" at bounding box center [225, 34] width 29 height 12
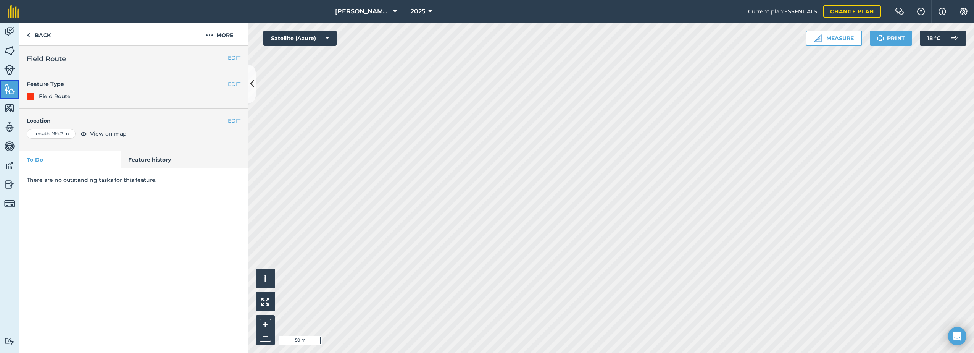
drag, startPoint x: 5, startPoint y: 87, endPoint x: 18, endPoint y: 87, distance: 13.0
click at [6, 87] on img at bounding box center [9, 88] width 11 height 11
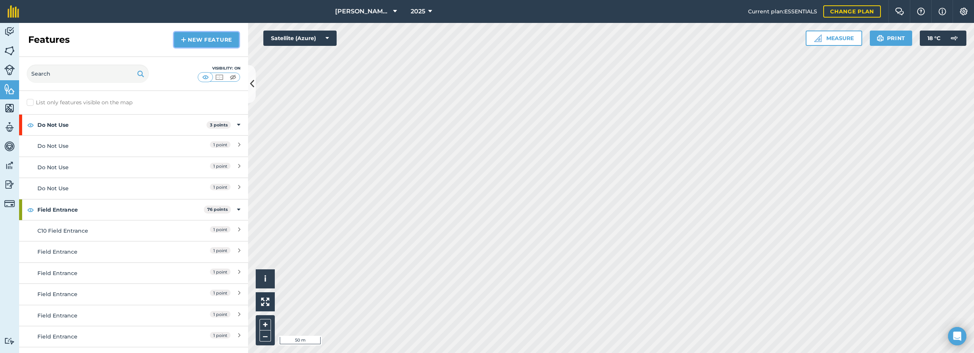
click at [200, 36] on link "New feature" at bounding box center [206, 39] width 65 height 15
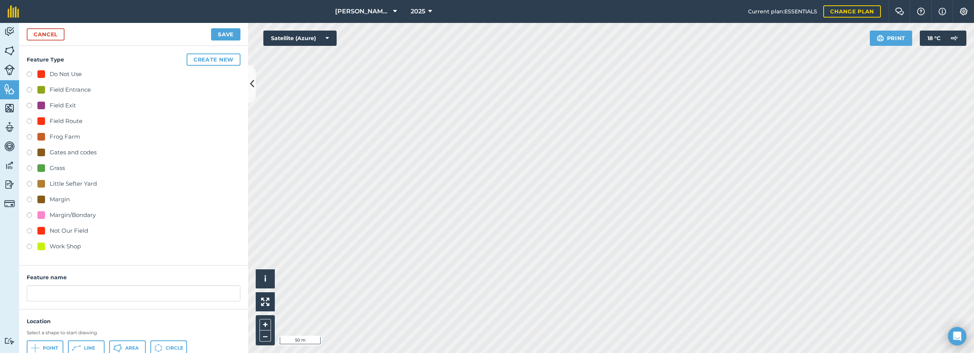
click at [51, 120] on div "Field Route" at bounding box center [66, 120] width 33 height 9
radio input "true"
click at [102, 291] on input "Field Route 4" at bounding box center [134, 293] width 214 height 16
type input "Field Route"
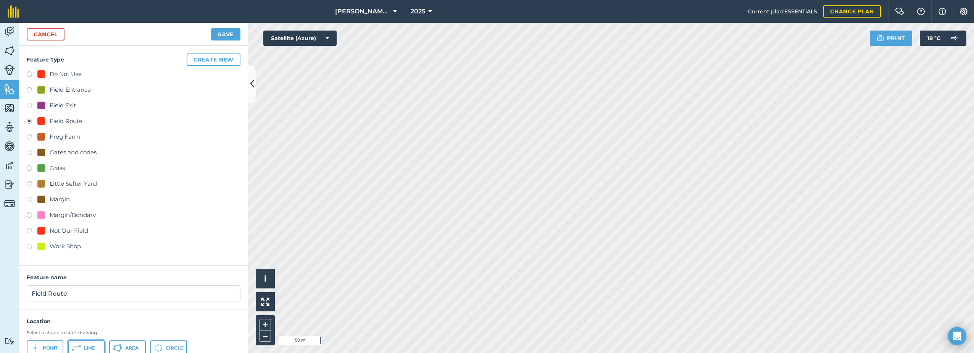
drag, startPoint x: 80, startPoint y: 346, endPoint x: 85, endPoint y: 341, distance: 7.3
click at [80, 346] on icon at bounding box center [76, 347] width 9 height 9
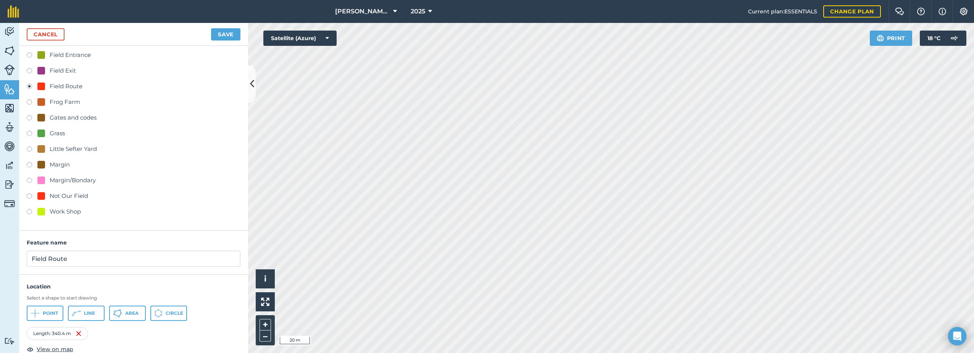
scroll to position [48, 0]
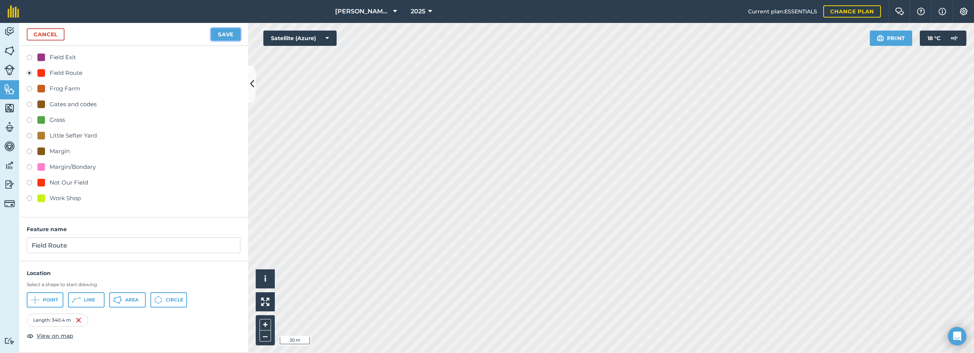
click at [217, 32] on button "Save" at bounding box center [225, 34] width 29 height 12
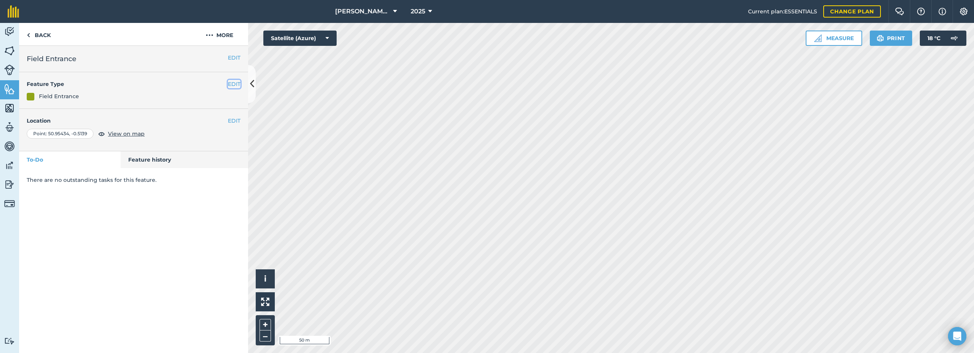
click at [232, 82] on button "EDIT" at bounding box center [234, 84] width 13 height 8
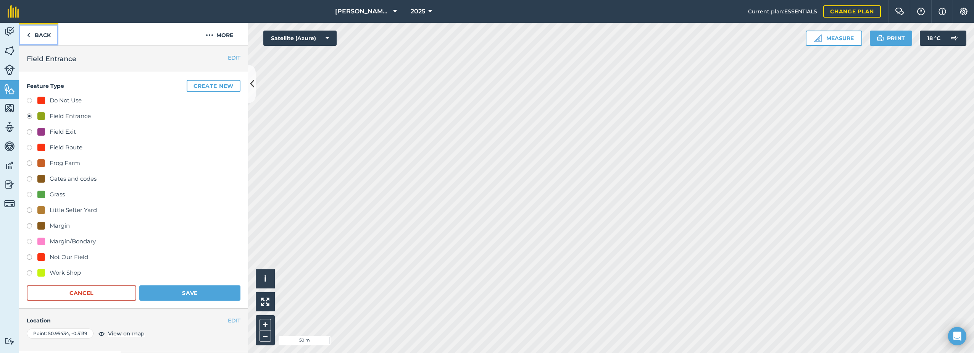
click at [42, 35] on link "Back" at bounding box center [38, 34] width 39 height 23
click at [37, 31] on link "Back" at bounding box center [38, 34] width 39 height 23
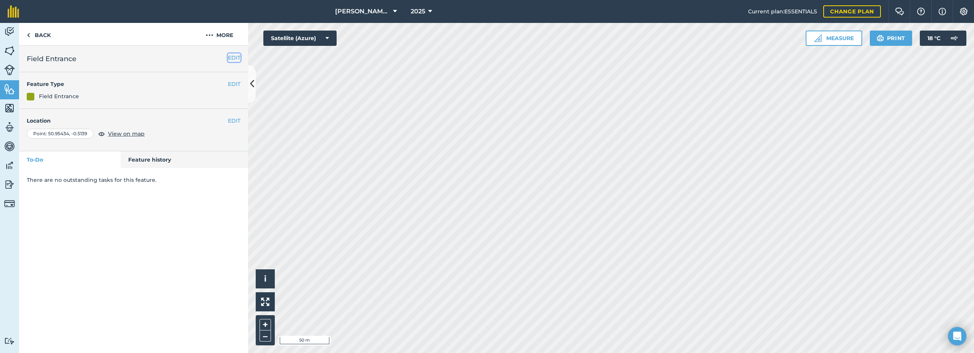
click at [235, 58] on button "EDIT" at bounding box center [234, 57] width 13 height 8
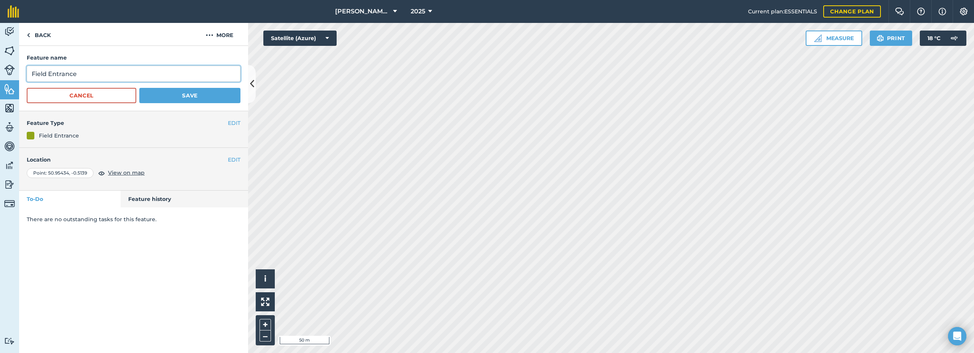
click at [105, 70] on input "Field Entrance" at bounding box center [134, 74] width 214 height 16
type input "Field Entrance 4283"
click at [184, 95] on button "Save" at bounding box center [189, 95] width 101 height 15
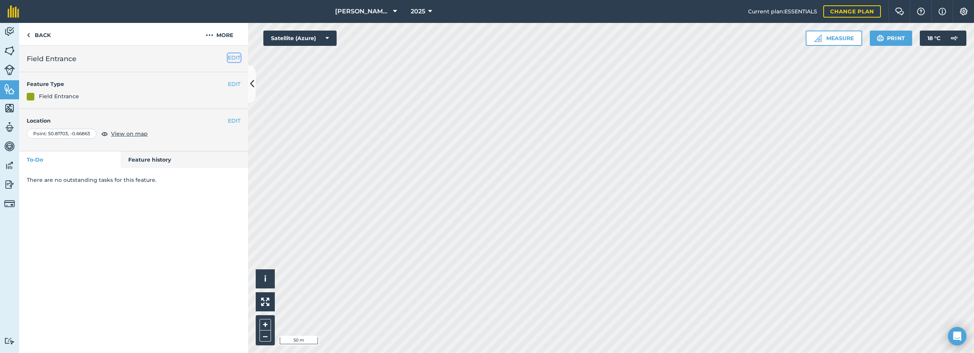
click at [235, 53] on button "EDIT" at bounding box center [234, 57] width 13 height 8
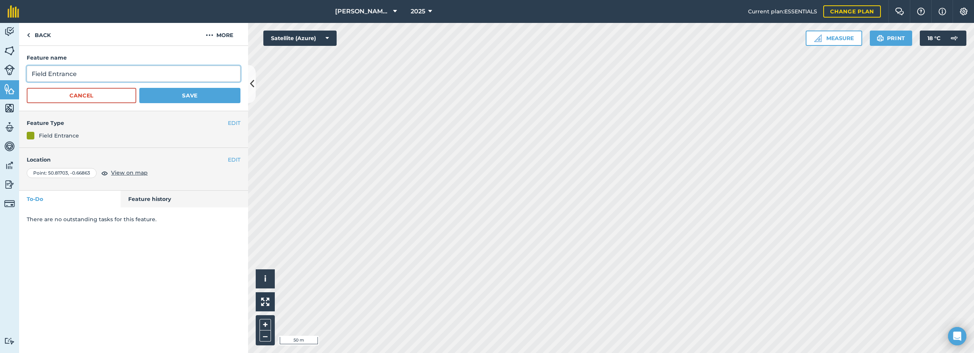
click at [95, 76] on input "Field Entrance" at bounding box center [134, 74] width 214 height 16
type input "Field Entrance 5423/1717"
click at [179, 97] on button "Save" at bounding box center [189, 95] width 101 height 15
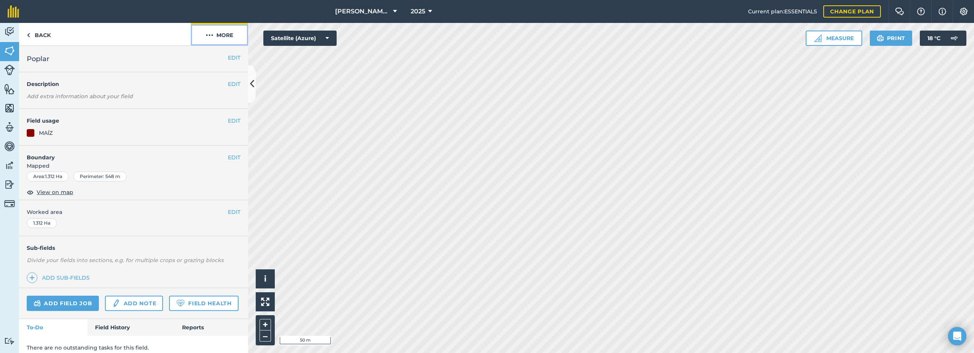
click at [216, 35] on button "More" at bounding box center [219, 34] width 57 height 23
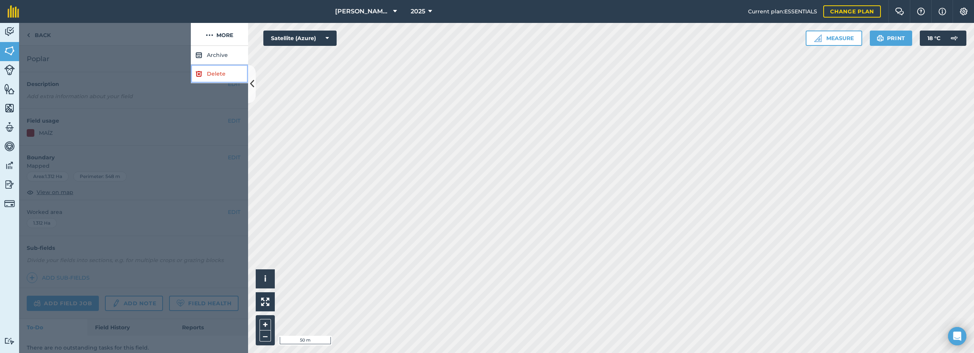
click at [202, 76] on img at bounding box center [198, 73] width 7 height 9
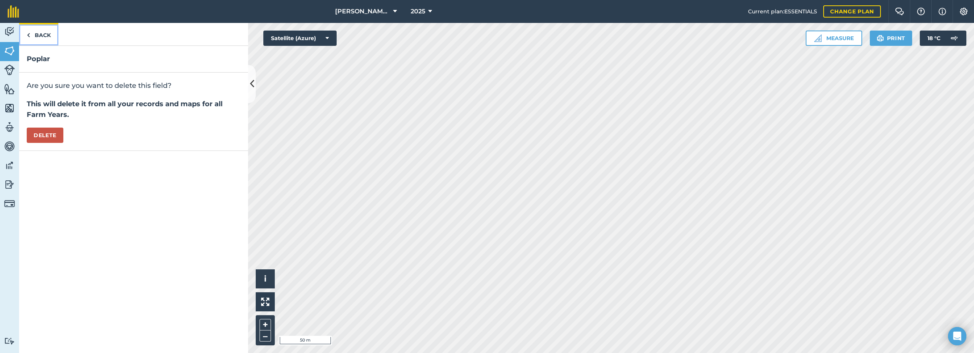
click at [45, 35] on link "Back" at bounding box center [38, 34] width 39 height 23
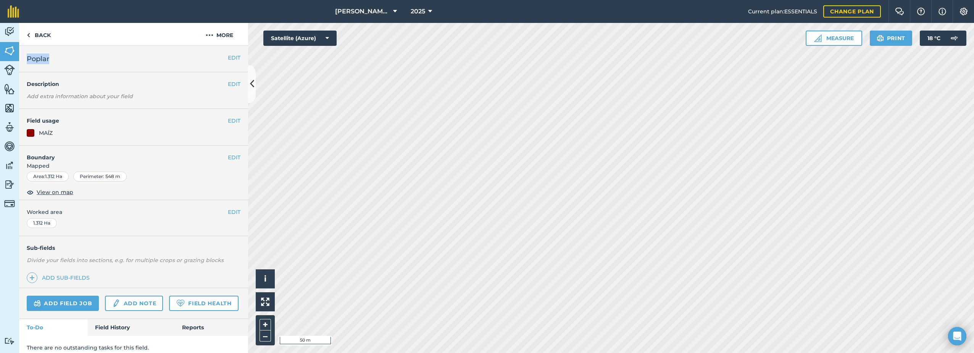
drag, startPoint x: 57, startPoint y: 58, endPoint x: 29, endPoint y: 58, distance: 28.2
click at [29, 58] on h2 "Poplar" at bounding box center [127, 58] width 201 height 11
copy span "Poplar"
click at [218, 33] on button "More" at bounding box center [219, 34] width 57 height 23
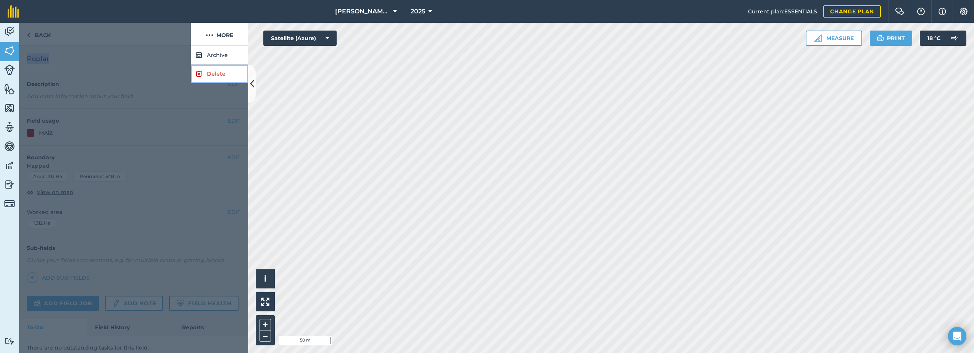
click at [211, 75] on link "Delete" at bounding box center [219, 73] width 57 height 19
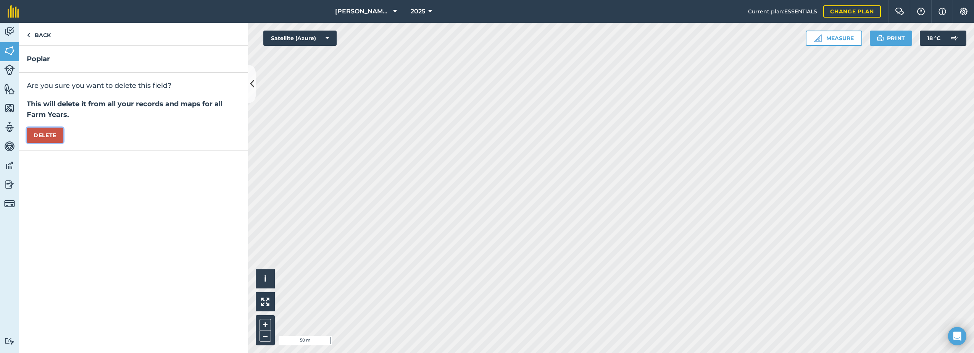
click at [42, 138] on button "Delete" at bounding box center [45, 134] width 37 height 15
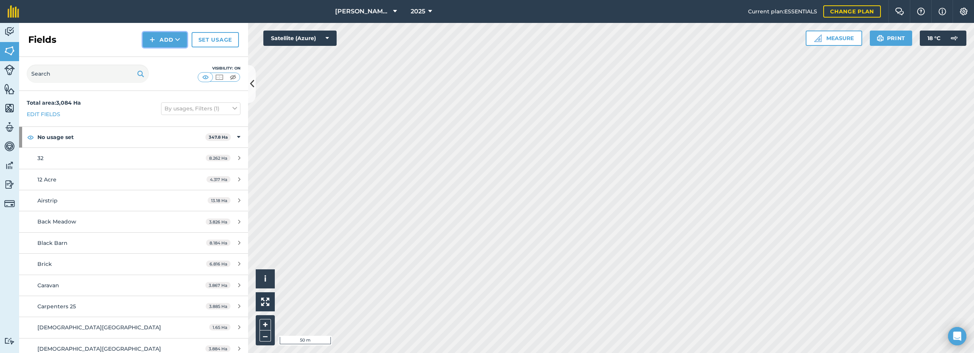
click at [167, 44] on button "Add" at bounding box center [165, 39] width 44 height 15
click at [161, 55] on link "Draw" at bounding box center [165, 56] width 42 height 17
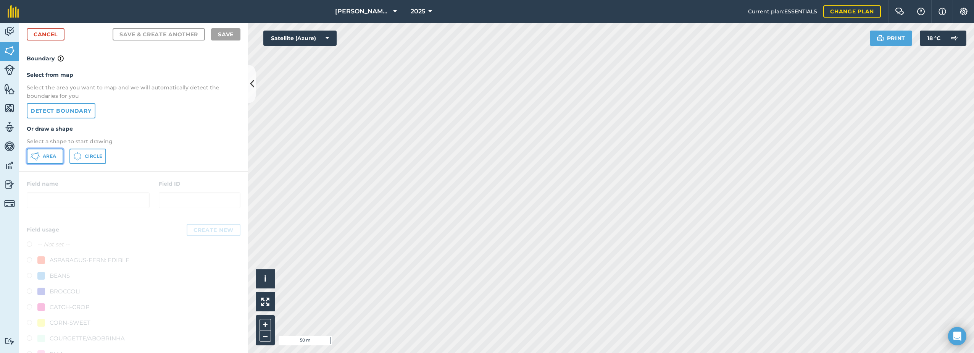
click at [33, 155] on icon at bounding box center [32, 154] width 2 height 2
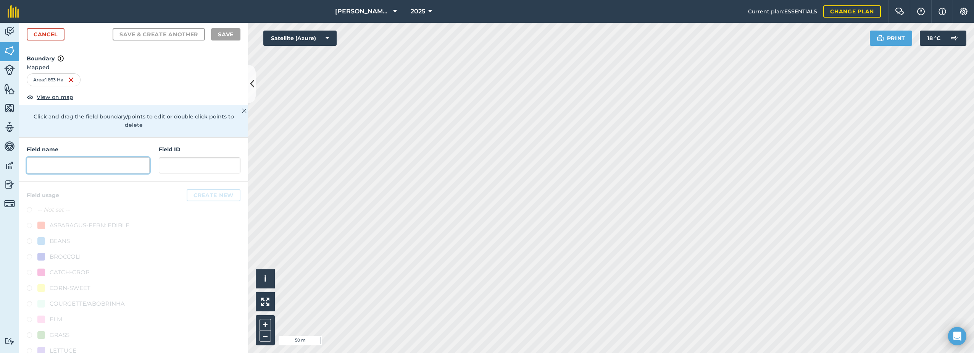
click at [72, 164] on input "text" at bounding box center [88, 165] width 123 height 16
paste input "Poplar"
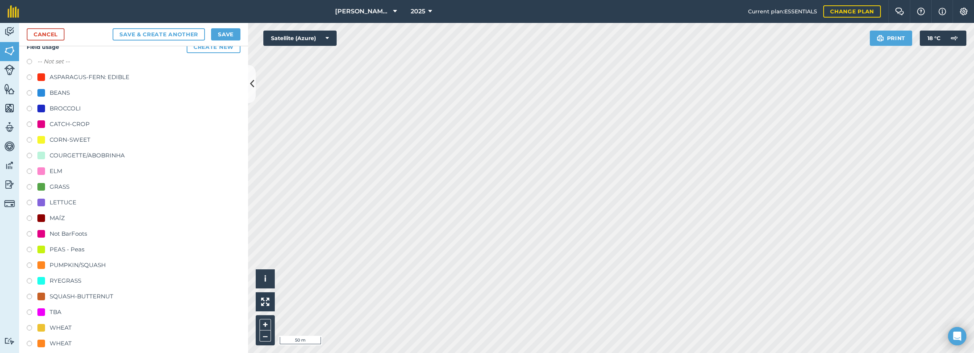
scroll to position [153, 0]
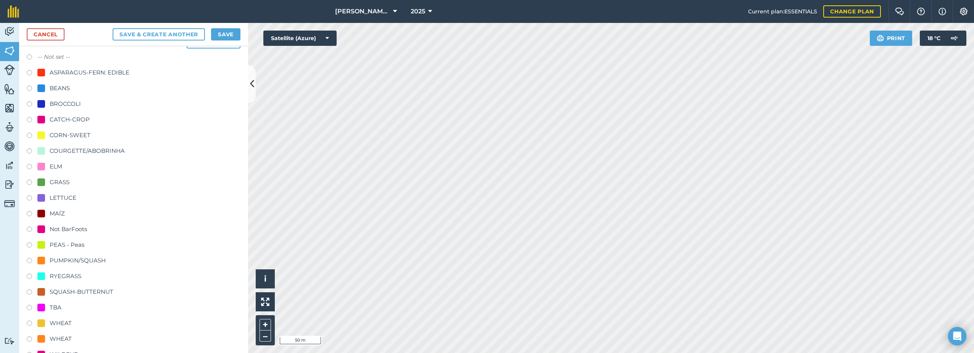
type input "Poplar"
click at [53, 210] on div "MAÍZ" at bounding box center [57, 213] width 15 height 9
radio input "true"
click at [234, 34] on button "Save" at bounding box center [225, 34] width 29 height 12
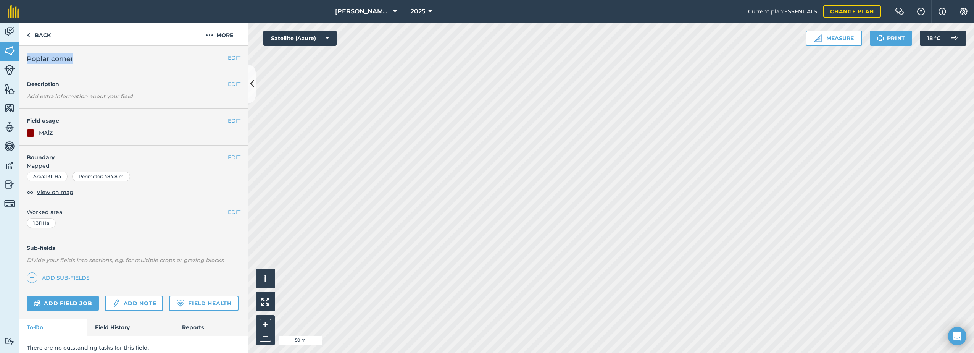
drag, startPoint x: 82, startPoint y: 60, endPoint x: 27, endPoint y: 60, distance: 54.6
click at [27, 60] on h2 "Poplar corner" at bounding box center [127, 58] width 201 height 11
copy span "Poplar corner"
drag, startPoint x: 206, startPoint y: 34, endPoint x: 208, endPoint y: 44, distance: 10.4
click at [206, 34] on img at bounding box center [210, 35] width 8 height 9
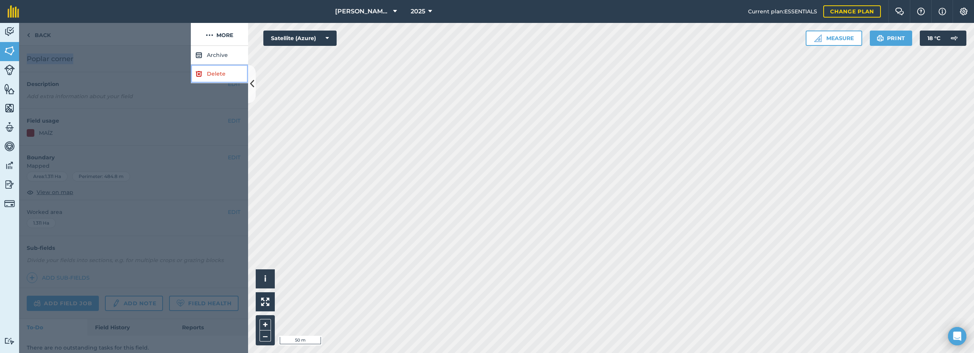
click at [218, 75] on link "Delete" at bounding box center [219, 73] width 57 height 19
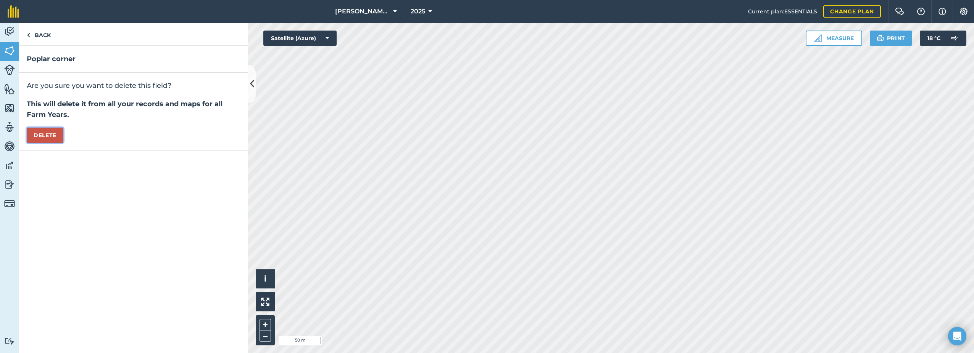
click at [43, 128] on button "Delete" at bounding box center [45, 134] width 37 height 15
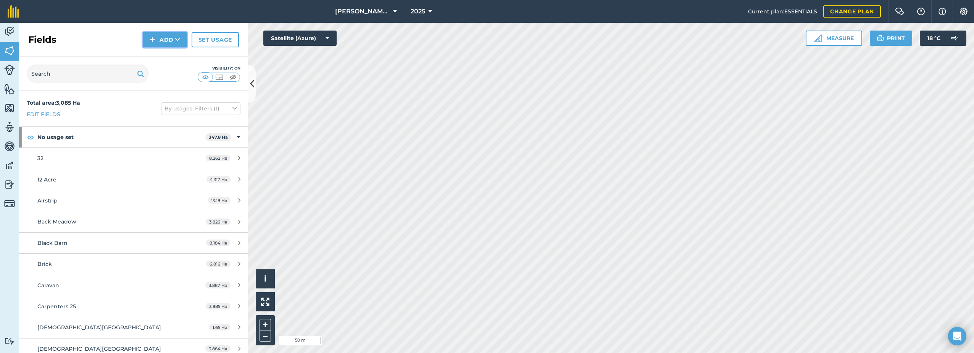
click at [161, 41] on button "Add" at bounding box center [165, 39] width 44 height 15
click at [159, 57] on link "Draw" at bounding box center [165, 56] width 42 height 17
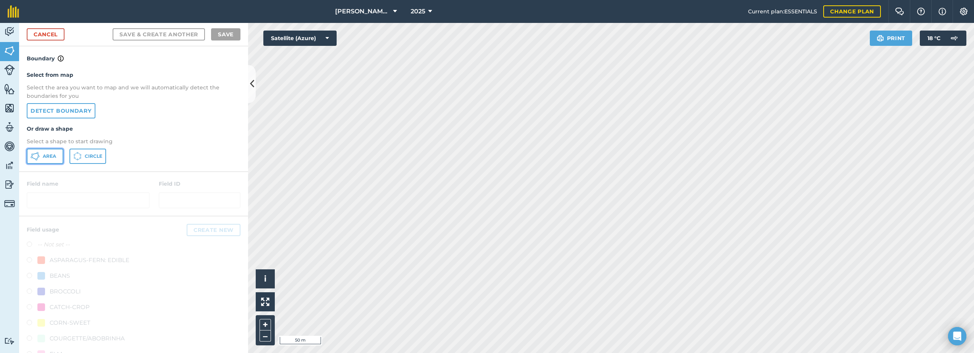
drag, startPoint x: 41, startPoint y: 158, endPoint x: 269, endPoint y: 181, distance: 229.0
click at [44, 157] on button "Area" at bounding box center [45, 155] width 37 height 15
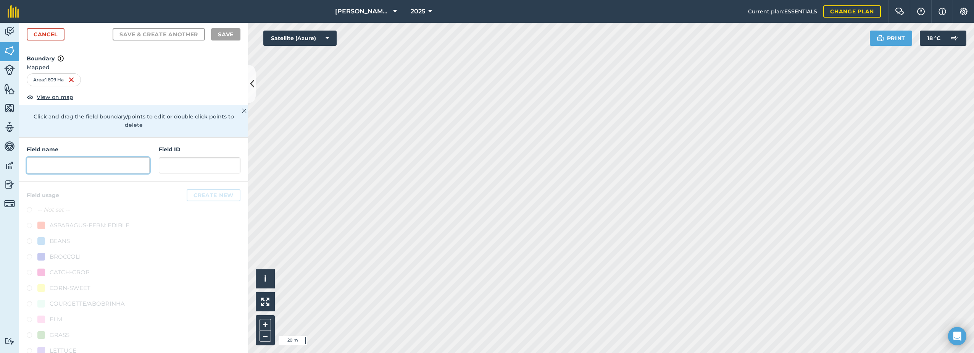
click at [56, 163] on input "text" at bounding box center [88, 165] width 123 height 16
paste input "Poplar corner"
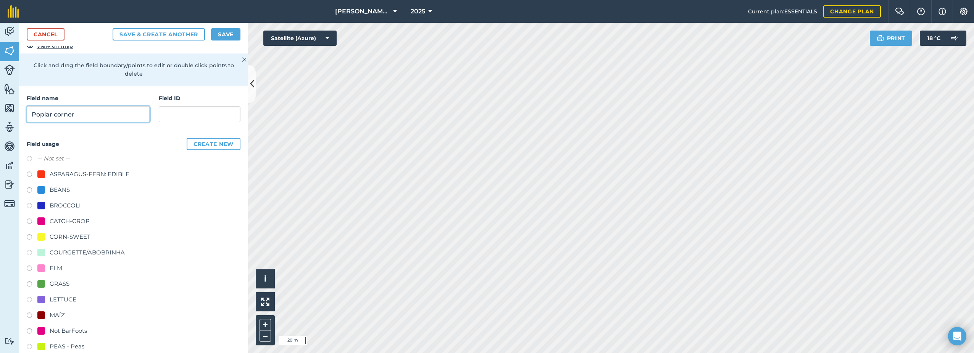
scroll to position [76, 0]
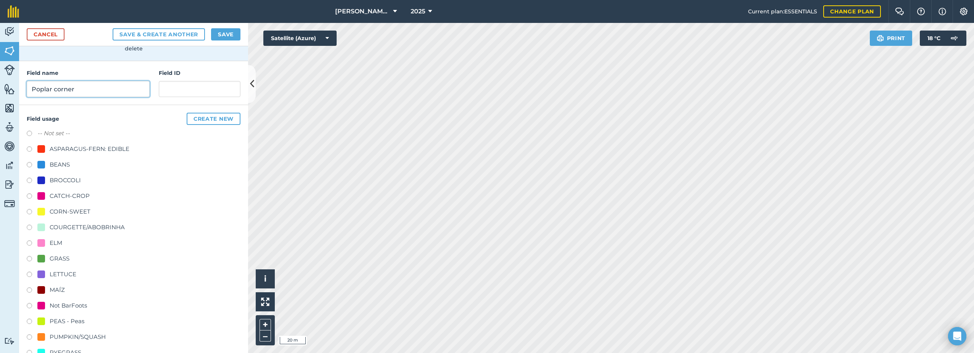
type input "Poplar corner"
click at [60, 289] on div "MAÍZ" at bounding box center [57, 289] width 15 height 9
radio input "true"
click at [228, 32] on button "Save" at bounding box center [225, 34] width 29 height 12
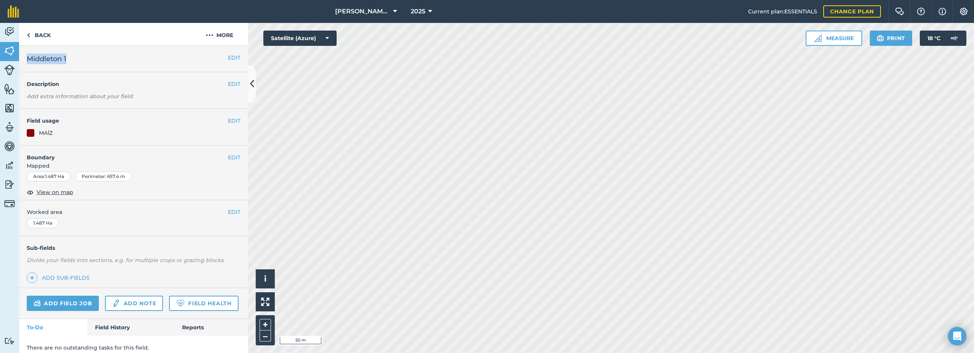
drag, startPoint x: 60, startPoint y: 59, endPoint x: 23, endPoint y: 57, distance: 37.1
click at [23, 57] on div "EDIT Middleton 1" at bounding box center [133, 59] width 229 height 26
drag, startPoint x: 23, startPoint y: 57, endPoint x: 52, endPoint y: 61, distance: 30.1
copy span "Middleton 1"
click at [218, 34] on button "More" at bounding box center [219, 34] width 57 height 23
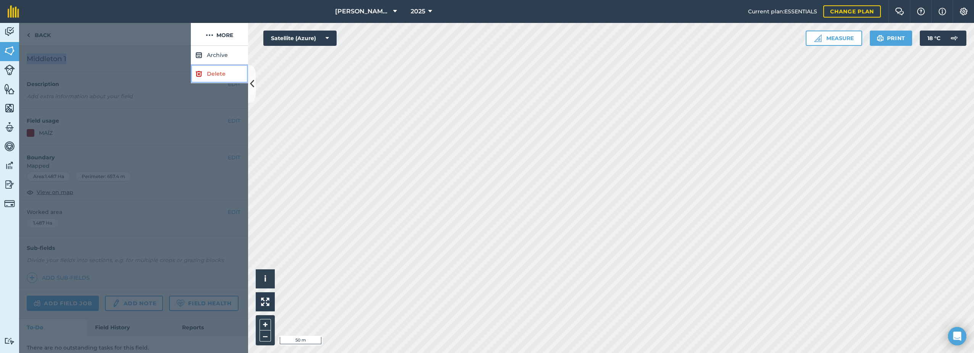
click at [207, 75] on link "Delete" at bounding box center [219, 73] width 57 height 19
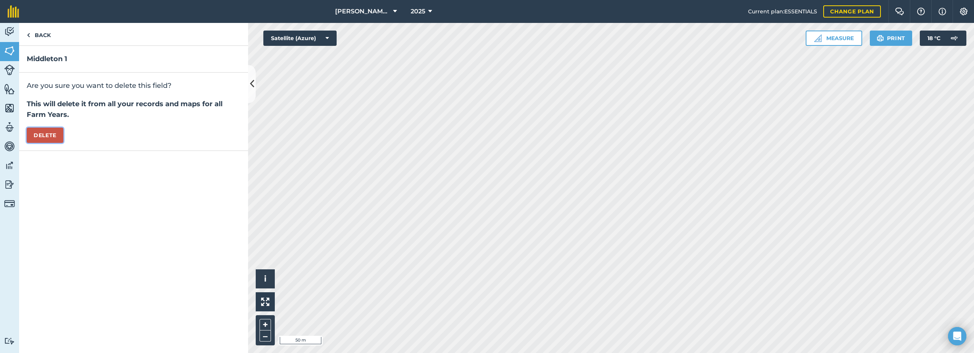
click at [44, 131] on button "Delete" at bounding box center [45, 134] width 37 height 15
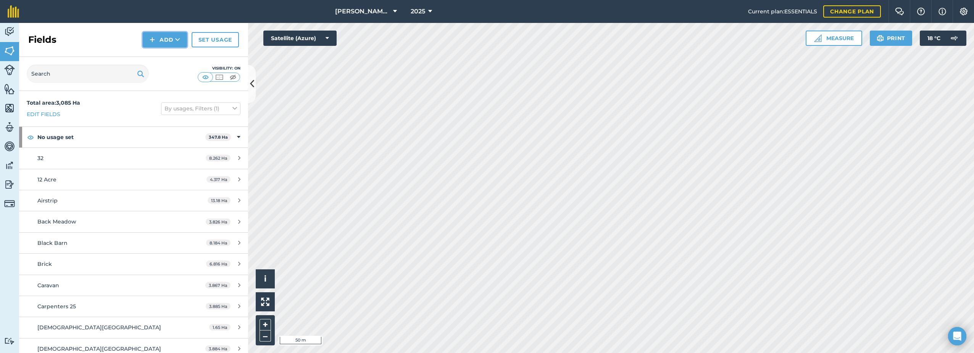
click at [169, 37] on button "Add" at bounding box center [165, 39] width 44 height 15
click at [160, 56] on link "Draw" at bounding box center [165, 56] width 42 height 17
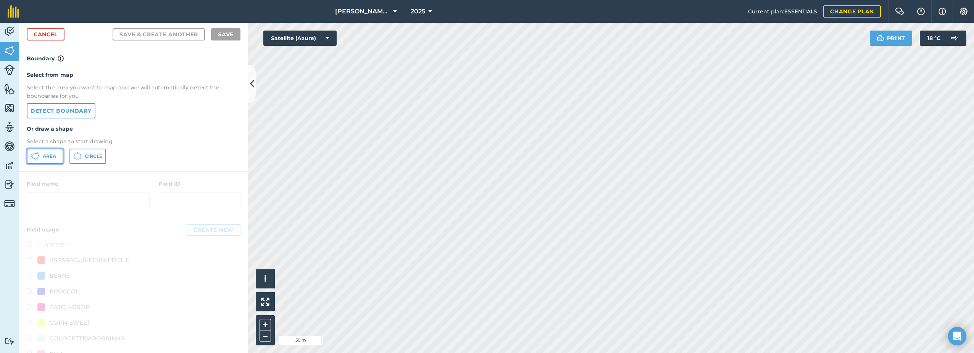
click at [35, 153] on icon at bounding box center [35, 154] width 5 height 2
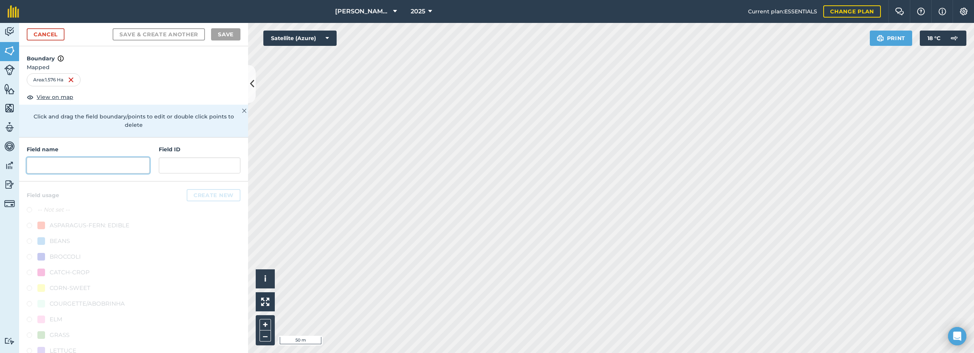
click at [75, 162] on input "text" at bounding box center [88, 165] width 123 height 16
paste input "Middleton 1"
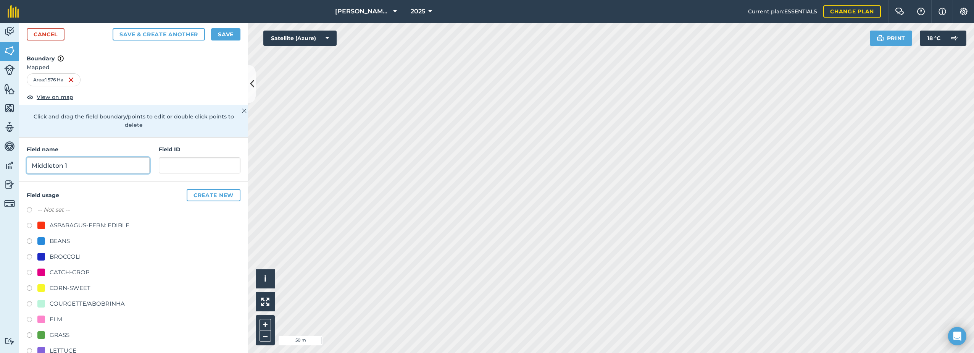
type input "Middleton 1"
click at [229, 34] on button "Save" at bounding box center [225, 34] width 29 height 12
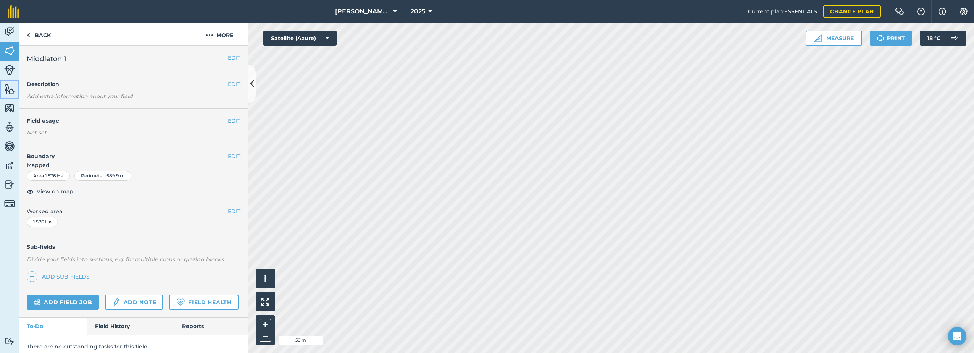
click at [8, 88] on img at bounding box center [9, 88] width 11 height 11
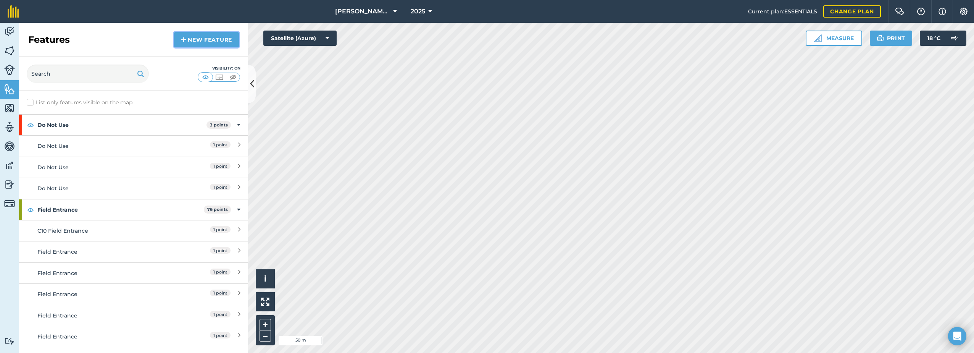
click at [195, 40] on link "New feature" at bounding box center [206, 39] width 65 height 15
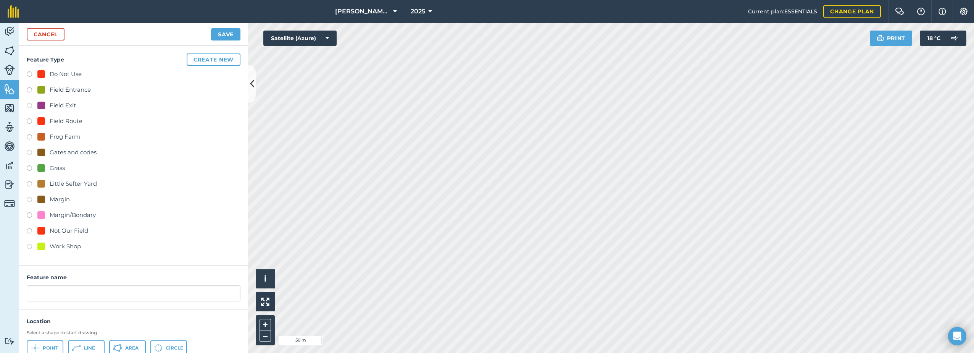
click at [48, 169] on div "Grass" at bounding box center [50, 167] width 27 height 9
radio input "true"
click at [79, 293] on input "Grass 10" at bounding box center [134, 293] width 214 height 16
type input "Grass"
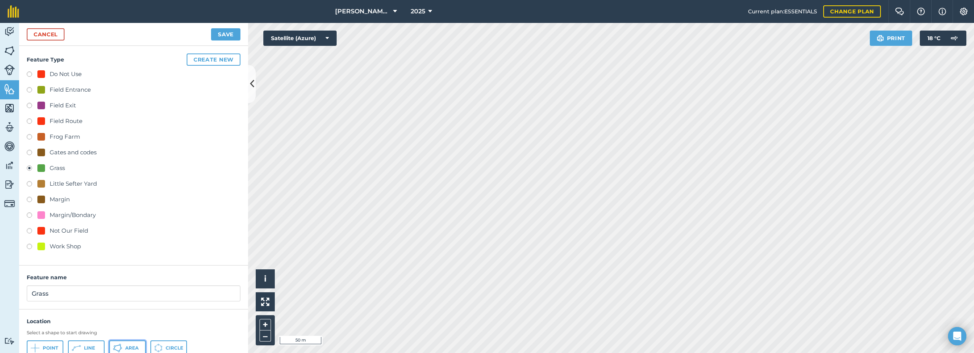
click at [117, 347] on icon at bounding box center [117, 347] width 9 height 9
click at [231, 32] on button "Save" at bounding box center [225, 34] width 29 height 12
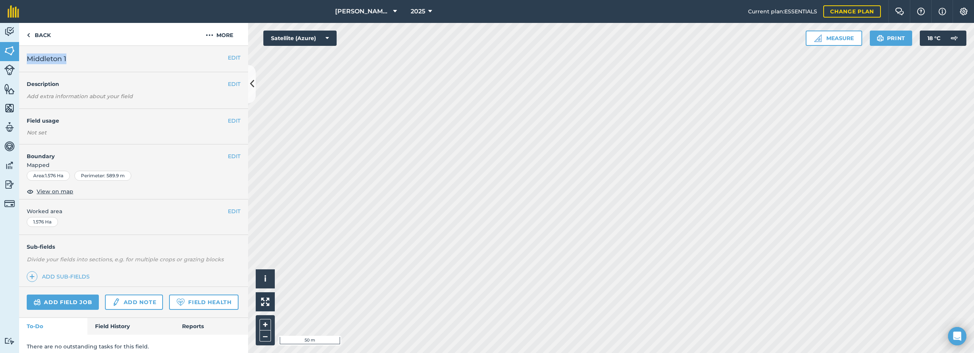
drag, startPoint x: 72, startPoint y: 58, endPoint x: 27, endPoint y: 56, distance: 44.7
click at [27, 56] on h2 "Middleton 1" at bounding box center [127, 58] width 201 height 11
drag, startPoint x: 27, startPoint y: 56, endPoint x: 29, endPoint y: 60, distance: 4.4
copy span "Middleton 1"
click at [222, 33] on button "More" at bounding box center [219, 34] width 57 height 23
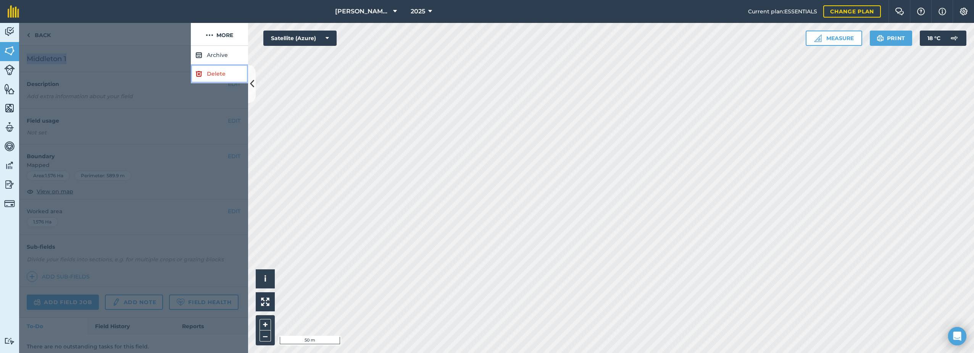
click at [207, 77] on link "Delete" at bounding box center [219, 73] width 57 height 19
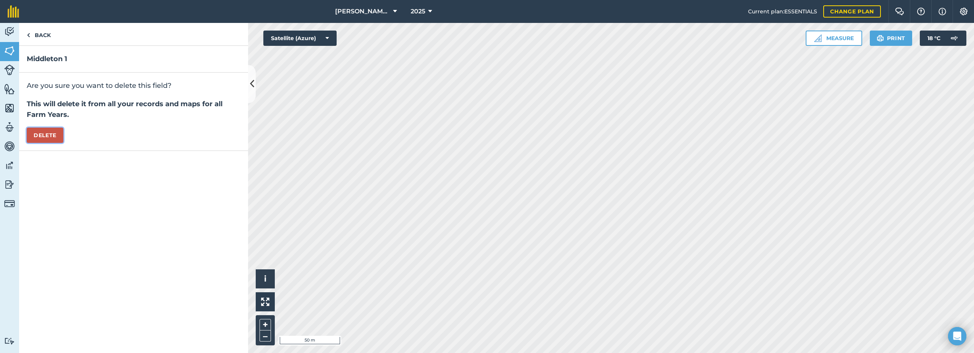
click at [49, 138] on button "Delete" at bounding box center [45, 134] width 37 height 15
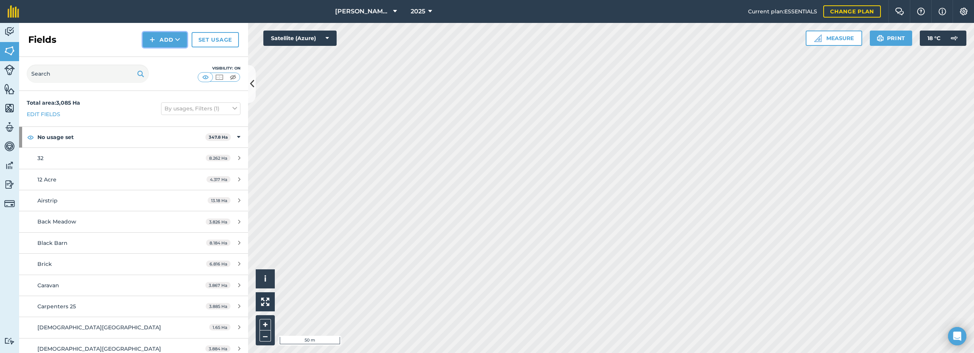
click at [155, 40] on img at bounding box center [152, 39] width 5 height 9
click at [160, 58] on link "Draw" at bounding box center [165, 56] width 42 height 17
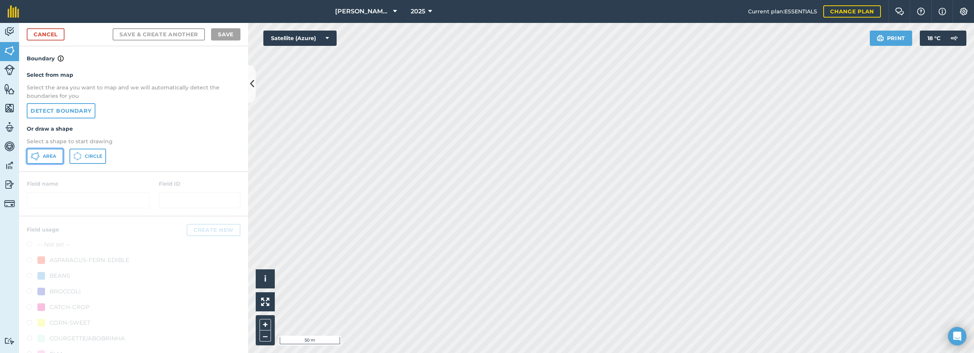
click at [44, 158] on span "Area" at bounding box center [49, 156] width 13 height 6
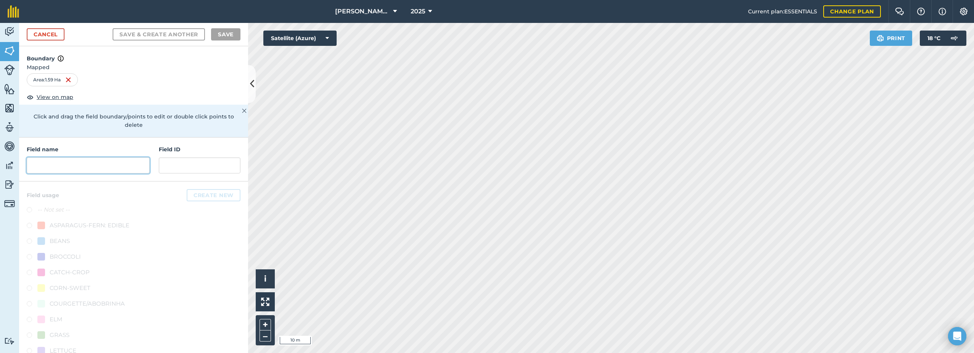
click at [93, 169] on input "text" at bounding box center [88, 165] width 123 height 16
paste input "Middleton 1"
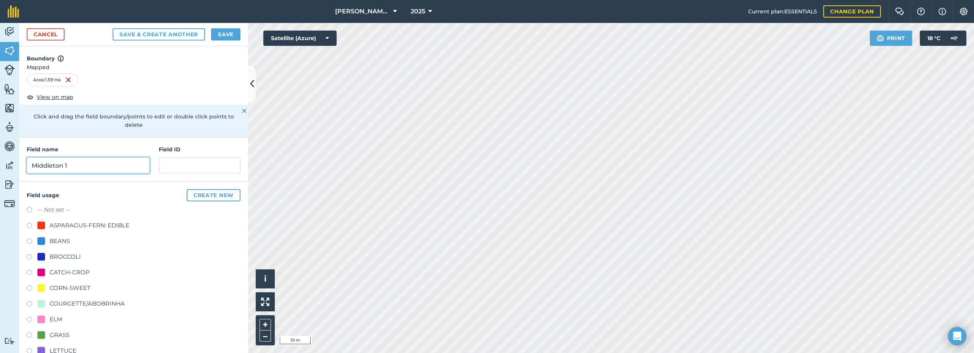
type input "Middleton 1"
click at [222, 33] on button "Save" at bounding box center [225, 34] width 29 height 12
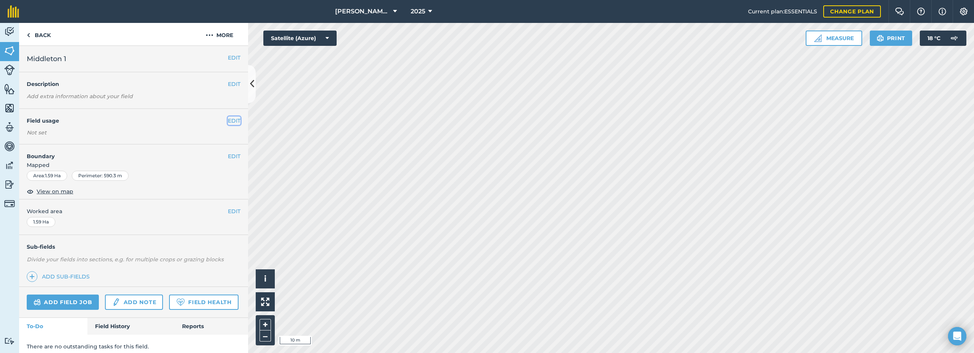
click at [228, 120] on button "EDIT" at bounding box center [234, 120] width 13 height 8
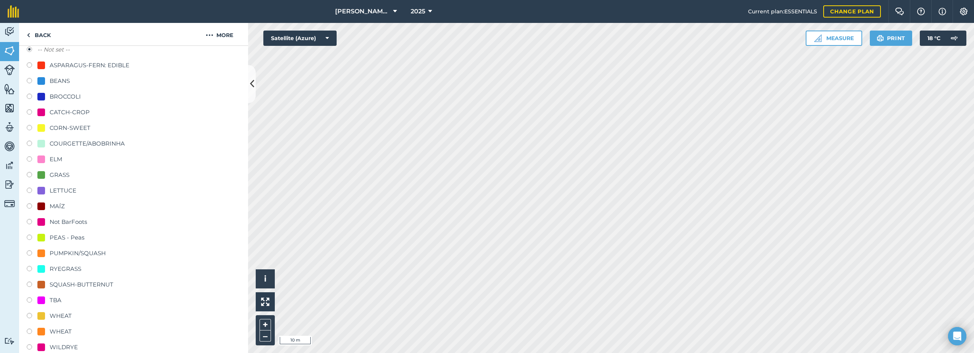
scroll to position [114, 0]
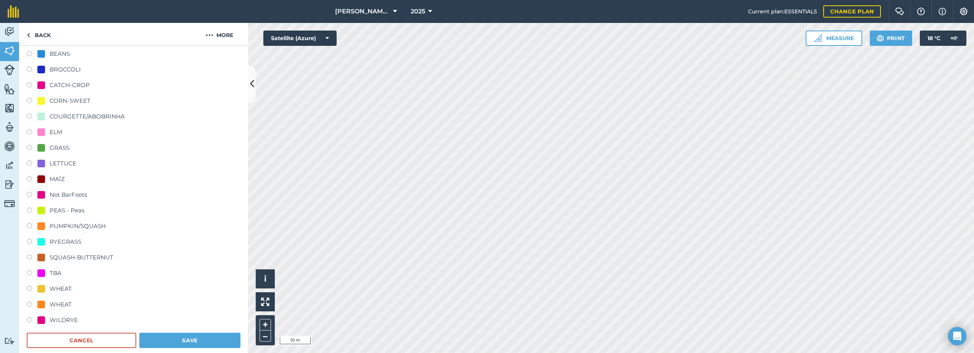
click at [53, 177] on div "MAÍZ" at bounding box center [57, 178] width 15 height 9
radio input "true"
radio input "false"
click at [193, 337] on button "Save" at bounding box center [189, 339] width 101 height 15
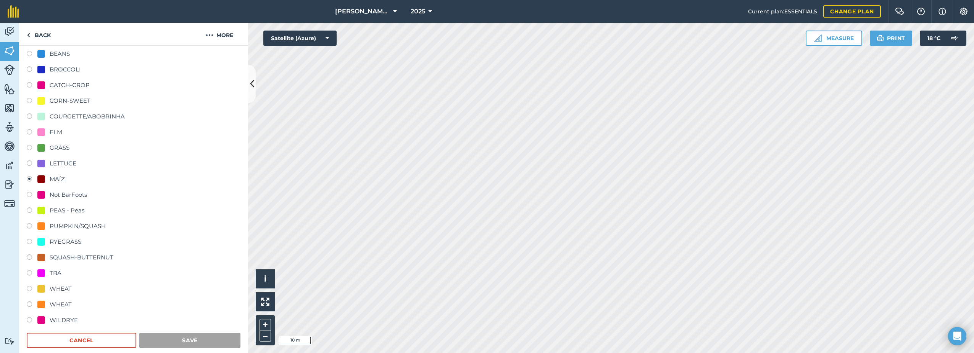
scroll to position [28, 0]
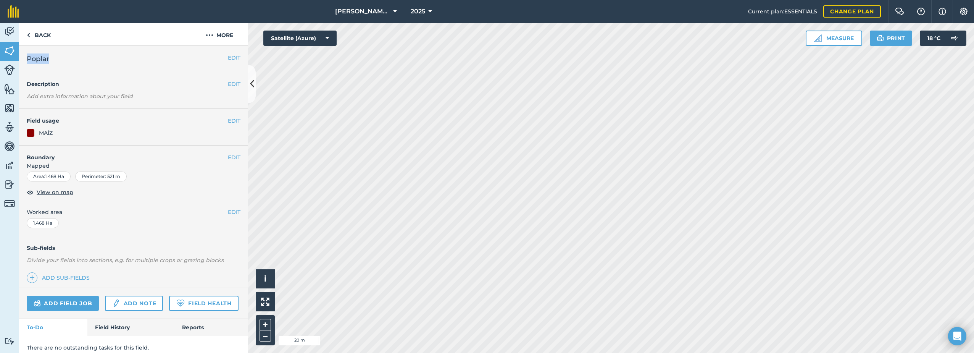
drag, startPoint x: 58, startPoint y: 57, endPoint x: 28, endPoint y: 59, distance: 30.2
click at [28, 59] on h2 "Poplar" at bounding box center [127, 58] width 201 height 11
copy span "Poplar"
click at [213, 34] on img at bounding box center [210, 35] width 8 height 9
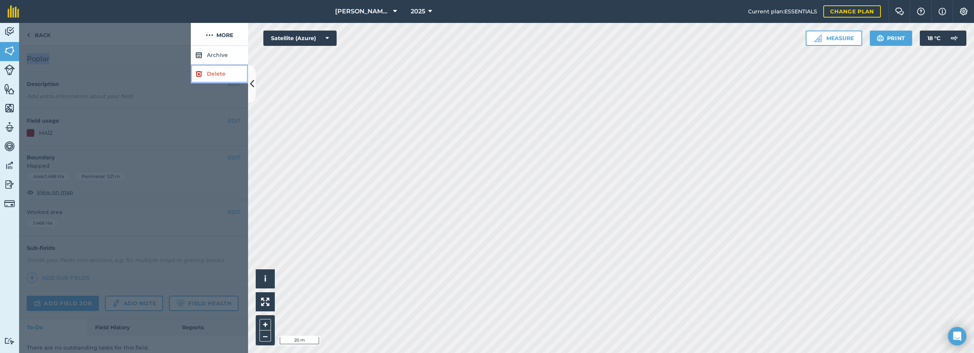
click at [212, 70] on link "Delete" at bounding box center [219, 73] width 57 height 19
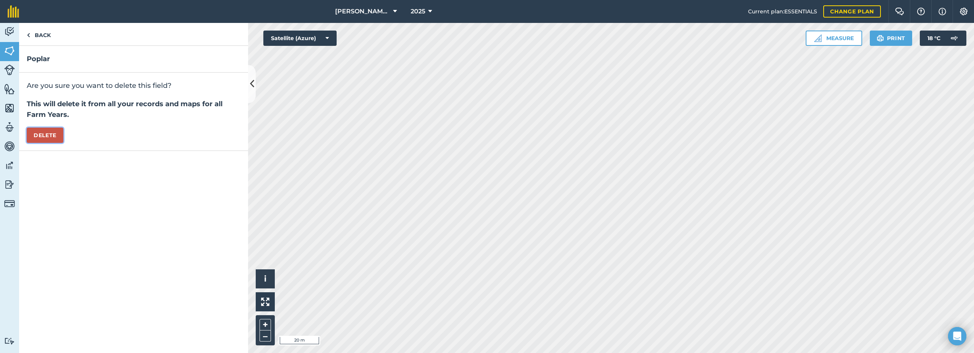
click at [52, 137] on button "Delete" at bounding box center [45, 134] width 37 height 15
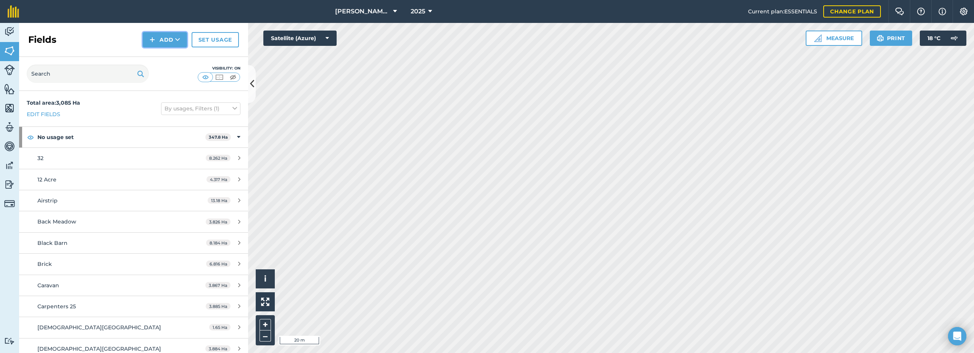
drag, startPoint x: 169, startPoint y: 37, endPoint x: 169, endPoint y: 47, distance: 9.9
click at [169, 37] on button "Add" at bounding box center [165, 39] width 44 height 15
click at [159, 52] on link "Draw" at bounding box center [165, 56] width 42 height 17
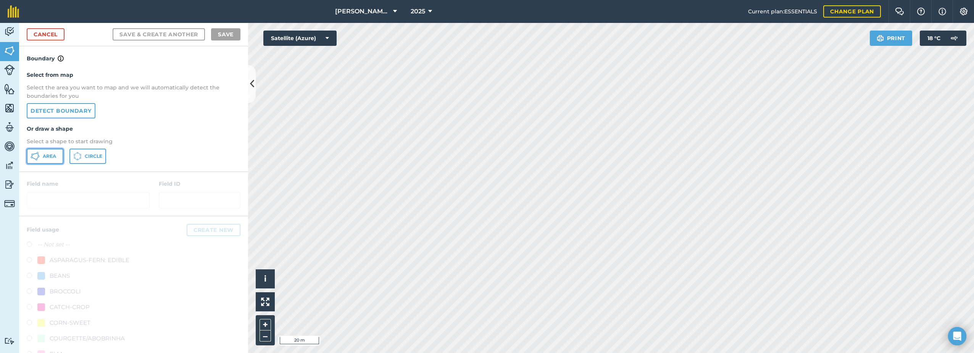
click at [43, 158] on button "Area" at bounding box center [45, 155] width 37 height 15
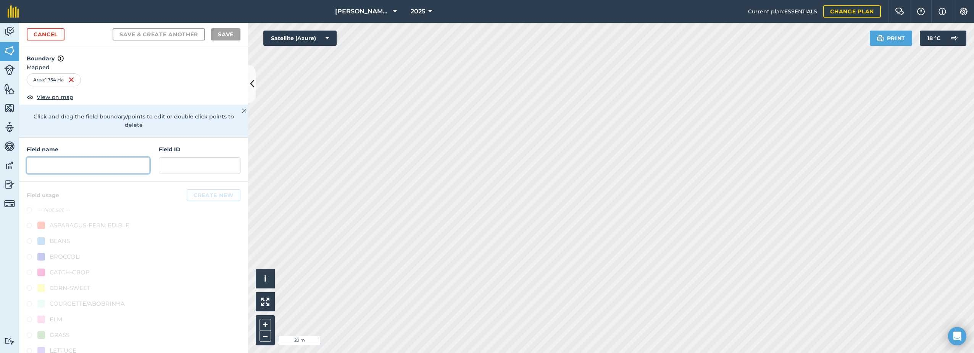
click at [111, 164] on input "text" at bounding box center [88, 165] width 123 height 16
paste input "Poplar"
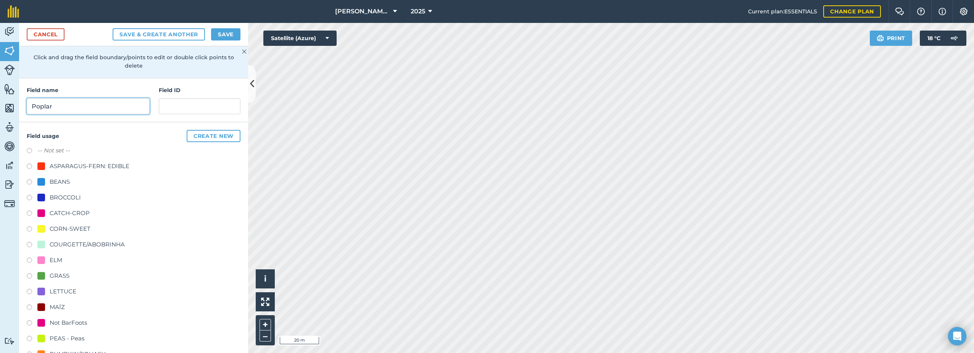
scroll to position [76, 0]
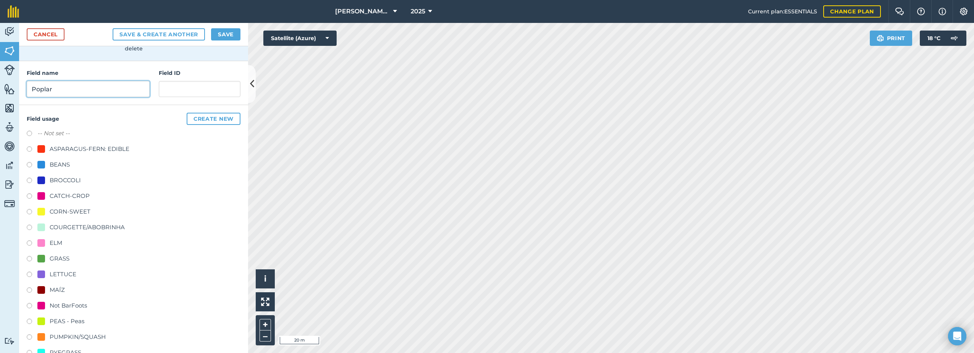
type input "Poplar"
click at [50, 291] on div "MAÍZ" at bounding box center [57, 289] width 15 height 9
radio input "true"
click at [223, 35] on button "Save" at bounding box center [225, 34] width 29 height 12
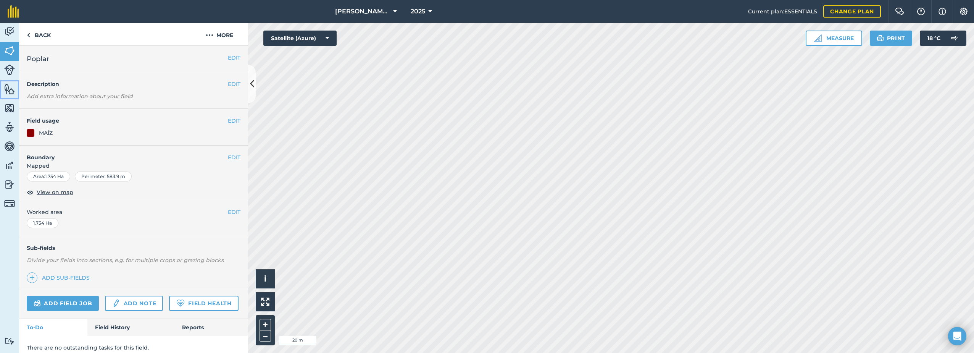
click at [6, 88] on img at bounding box center [9, 88] width 11 height 11
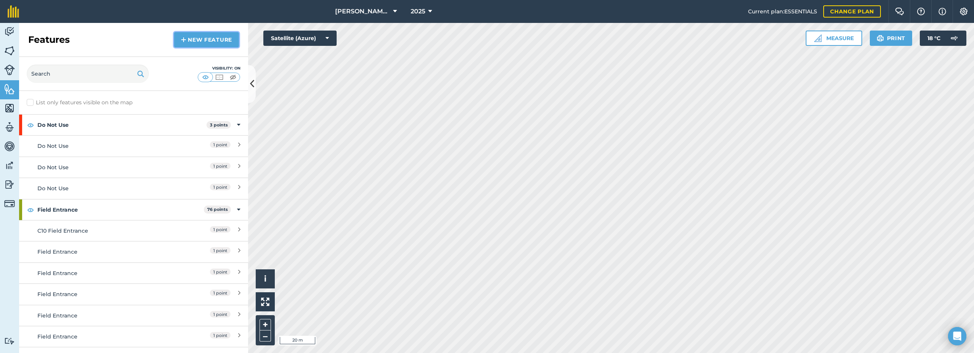
click at [202, 39] on link "New feature" at bounding box center [206, 39] width 65 height 15
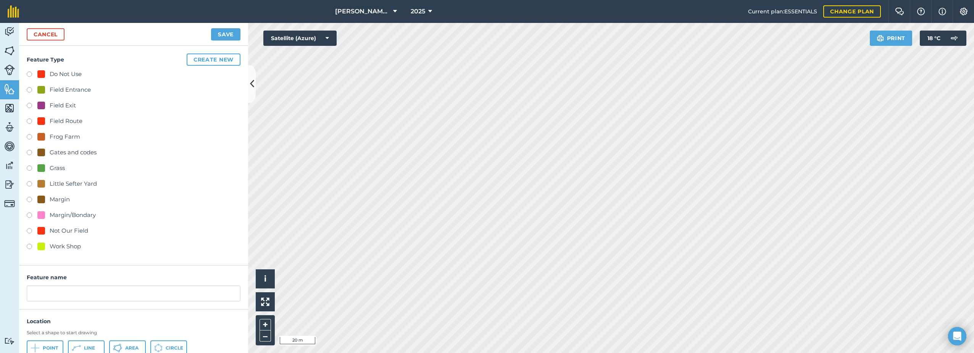
click at [55, 167] on div "Grass" at bounding box center [57, 167] width 15 height 9
radio input "true"
click at [76, 294] on input "Grass 10" at bounding box center [134, 293] width 214 height 16
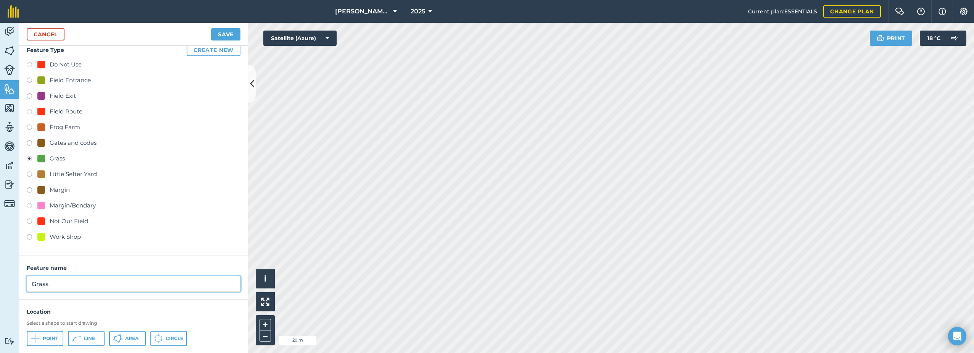
scroll to position [28, 0]
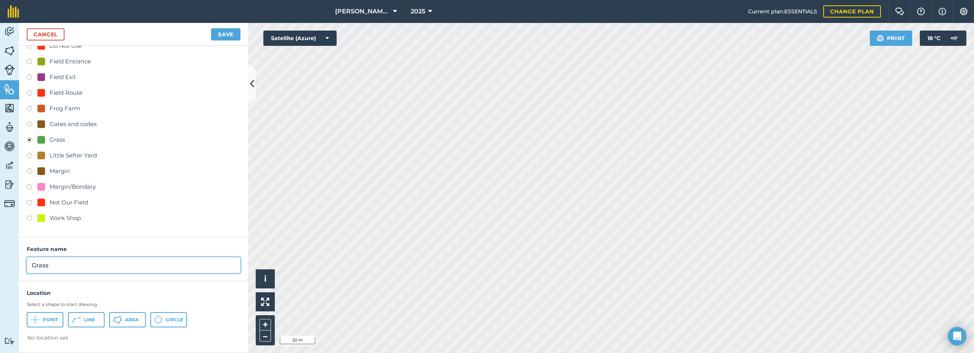
type input "Grass"
click at [117, 323] on icon at bounding box center [117, 319] width 9 height 9
click at [223, 35] on button "Save" at bounding box center [225, 34] width 29 height 12
